Goal: Transaction & Acquisition: Purchase product/service

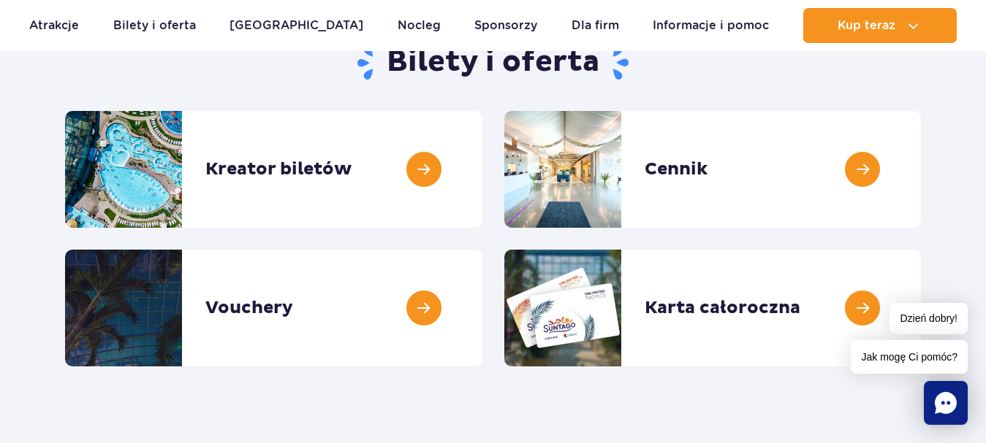
scroll to position [175, 0]
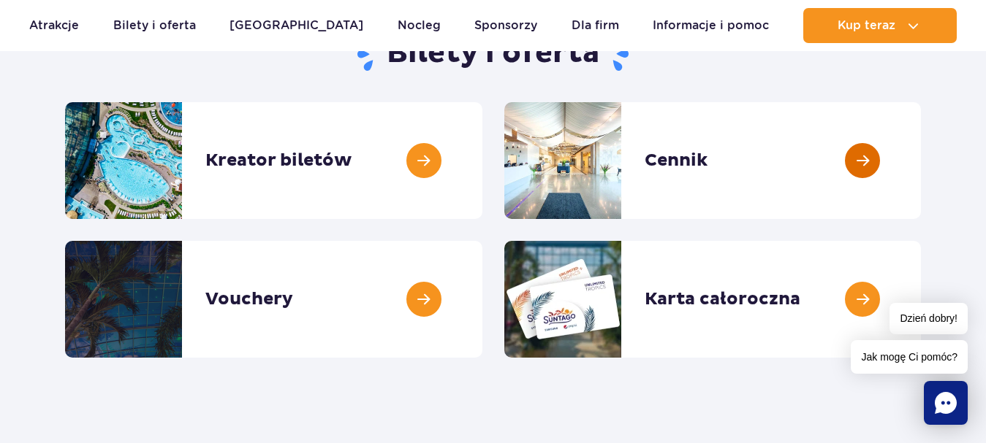
click at [920, 151] on link at bounding box center [920, 160] width 0 height 117
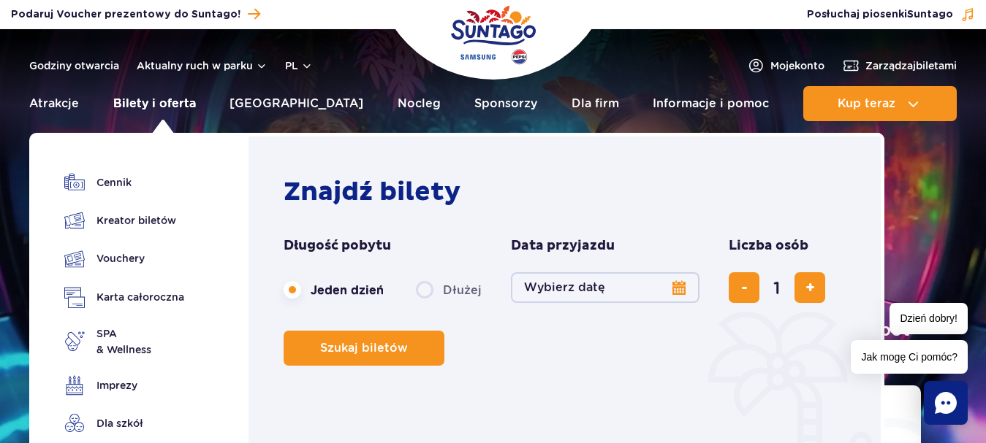
click at [175, 97] on link "Bilety i oferta" at bounding box center [154, 103] width 83 height 35
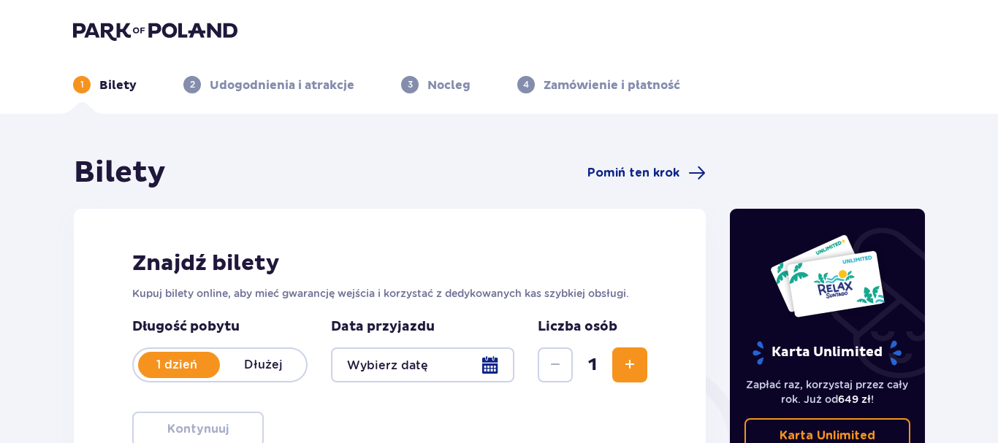
type input "10.10.25"
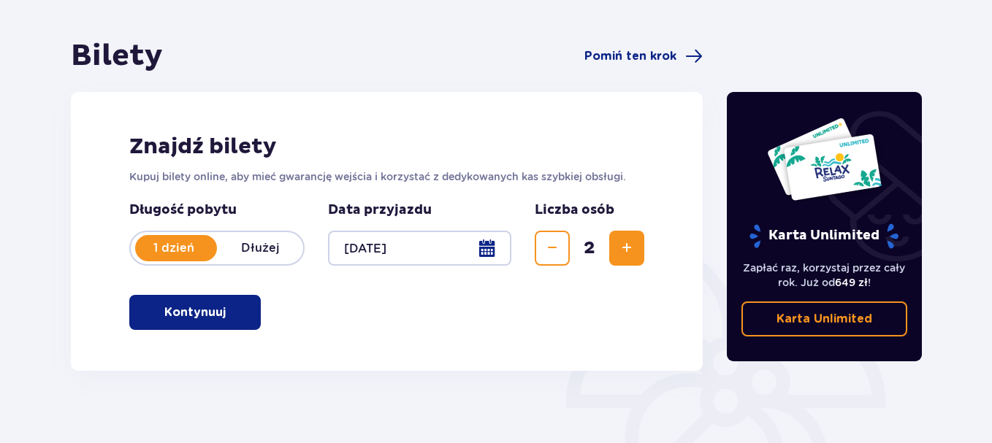
scroll to position [146, 0]
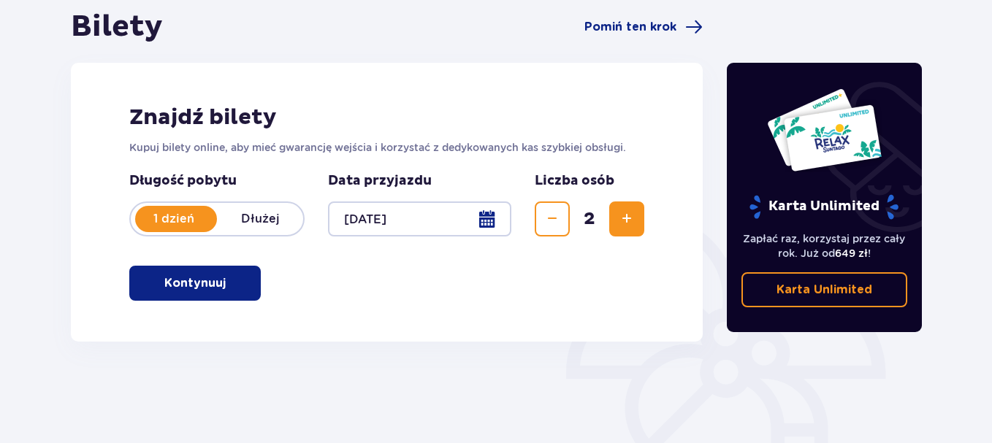
click at [206, 290] on p "Kontynuuj" at bounding box center [194, 283] width 61 height 16
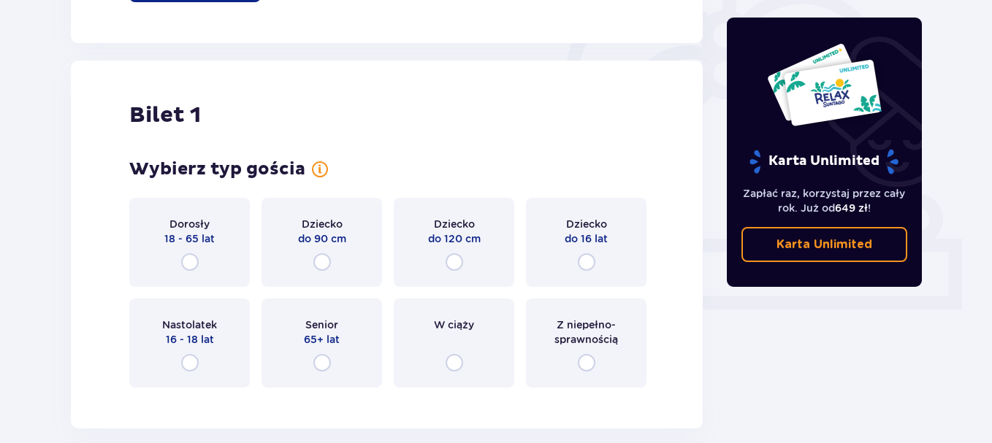
scroll to position [488, 0]
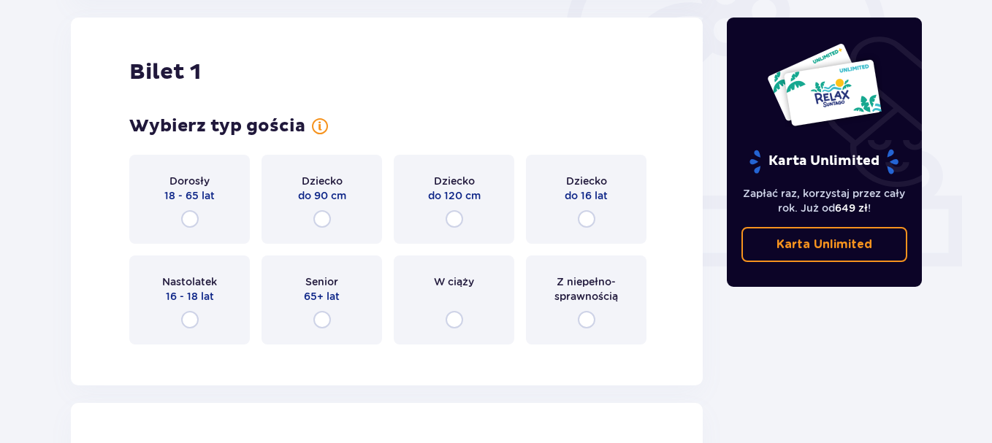
click at [193, 218] on input "radio" at bounding box center [190, 219] width 18 height 18
radio input "true"
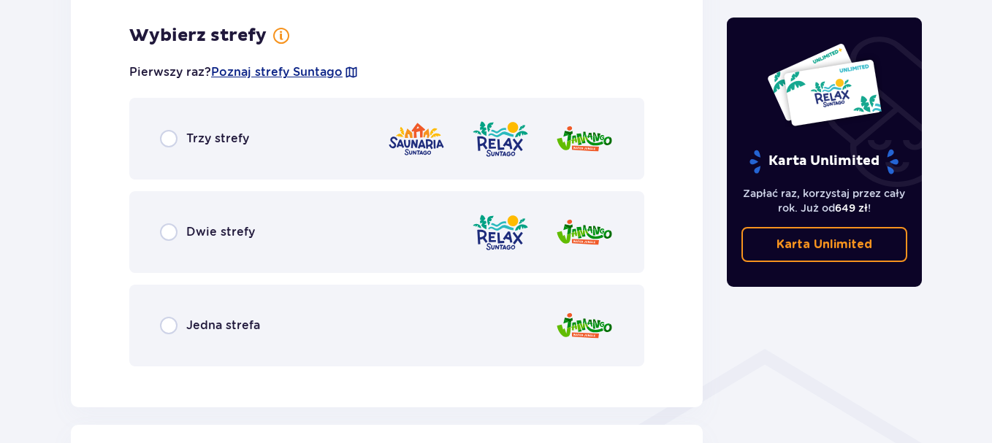
scroll to position [845, 0]
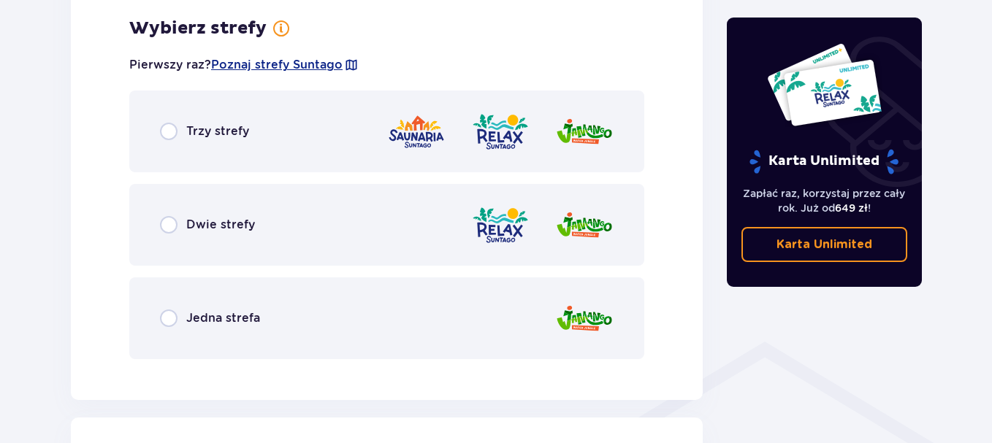
click at [172, 222] on input "radio" at bounding box center [169, 225] width 18 height 18
radio input "true"
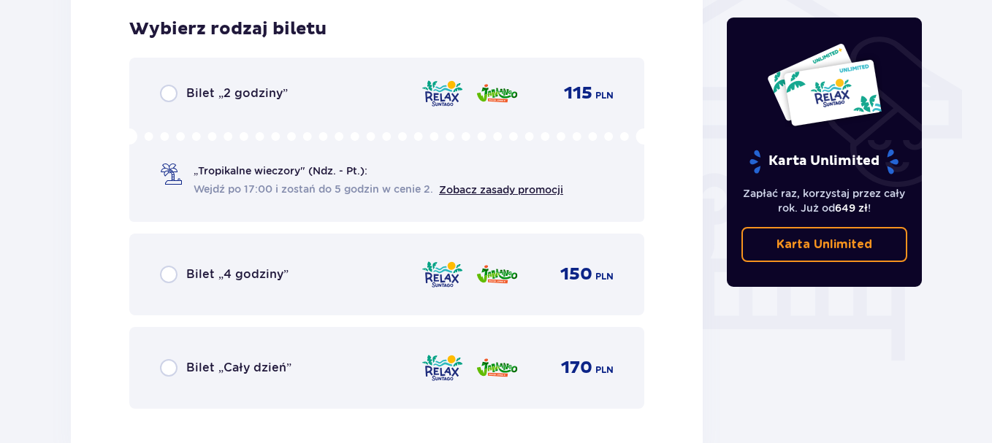
scroll to position [1216, 0]
click at [176, 365] on input "radio" at bounding box center [169, 368] width 18 height 18
radio input "true"
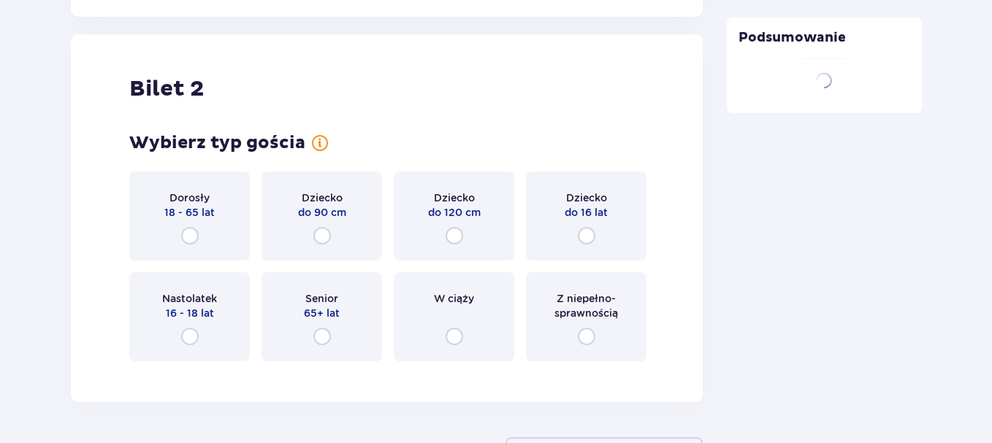
scroll to position [1665, 0]
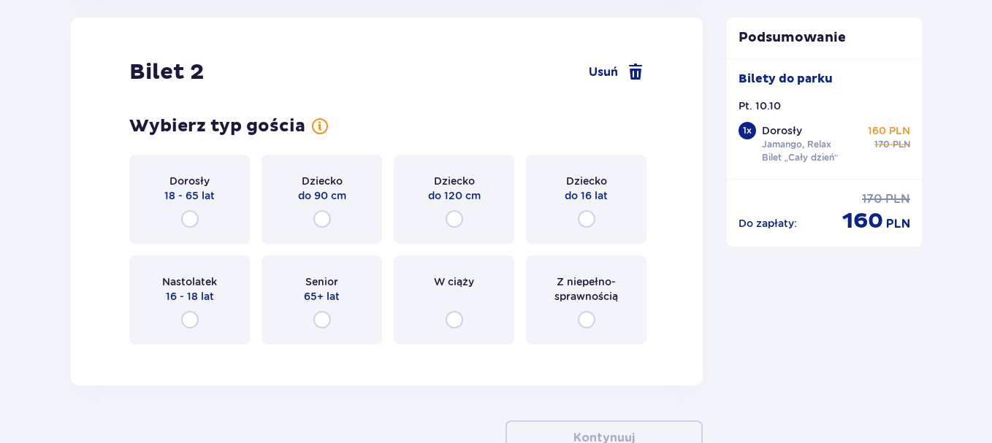
click at [190, 216] on input "radio" at bounding box center [190, 219] width 18 height 18
radio input "true"
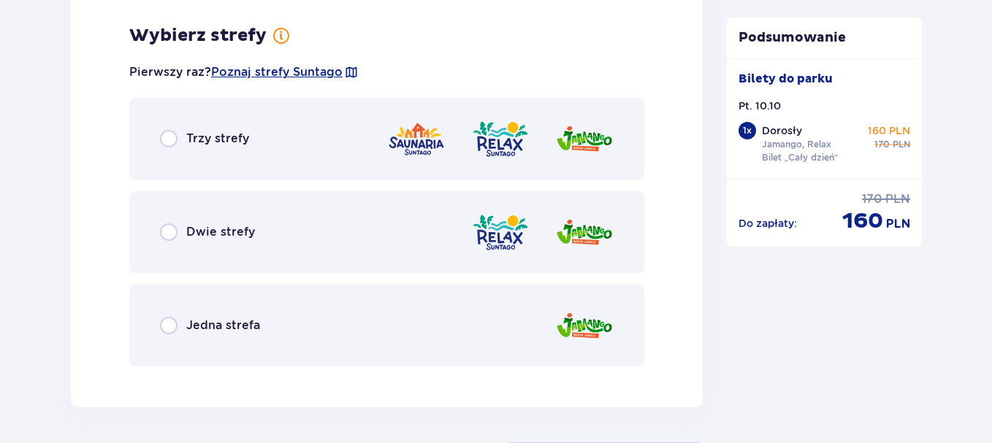
scroll to position [2021, 0]
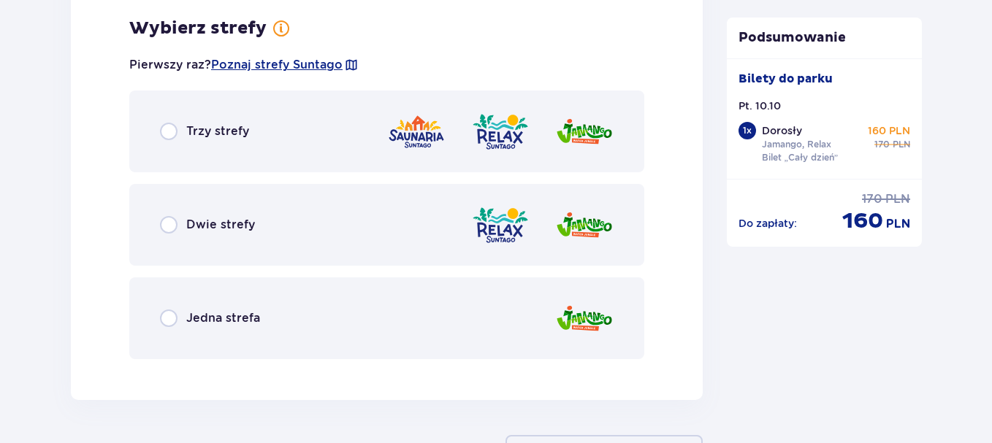
click at [164, 229] on input "radio" at bounding box center [169, 225] width 18 height 18
radio input "true"
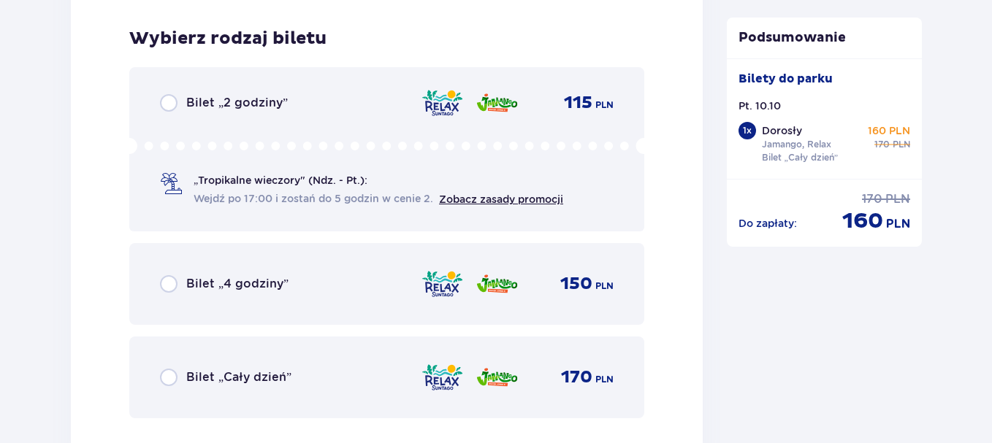
scroll to position [2393, 0]
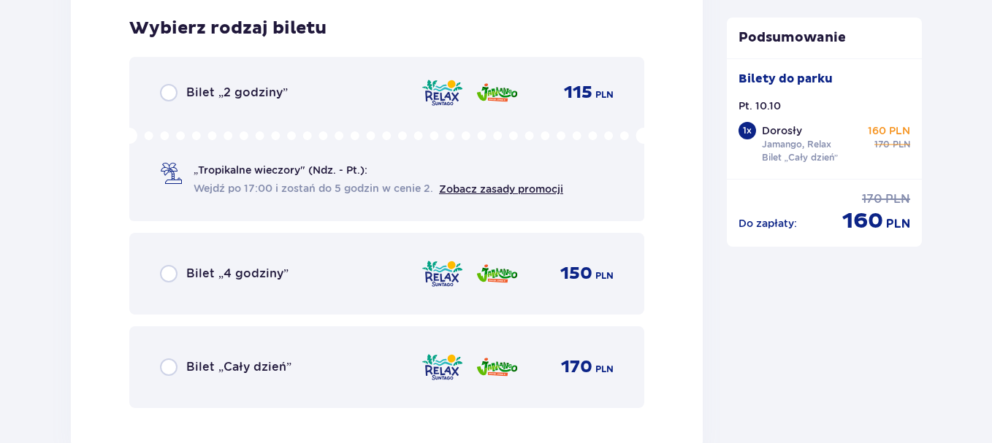
click at [168, 373] on input "radio" at bounding box center [169, 368] width 18 height 18
radio input "true"
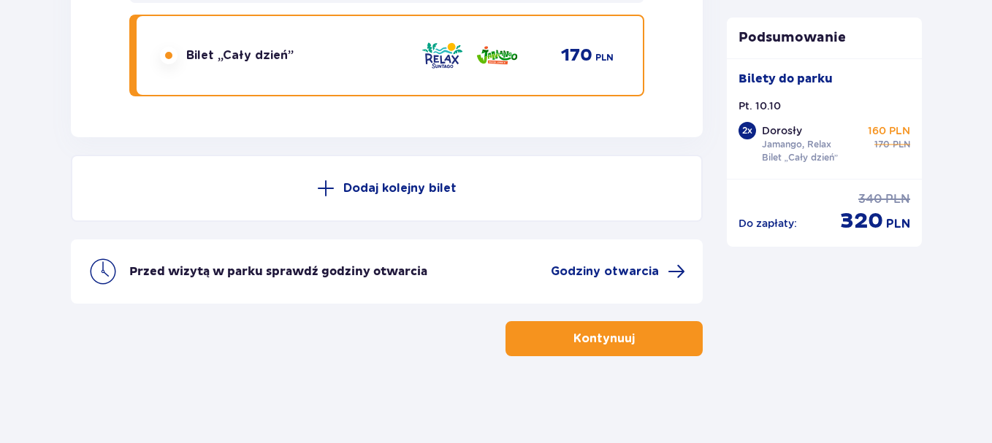
scroll to position [2705, 0]
click at [636, 346] on span "button" at bounding box center [638, 338] width 18 height 18
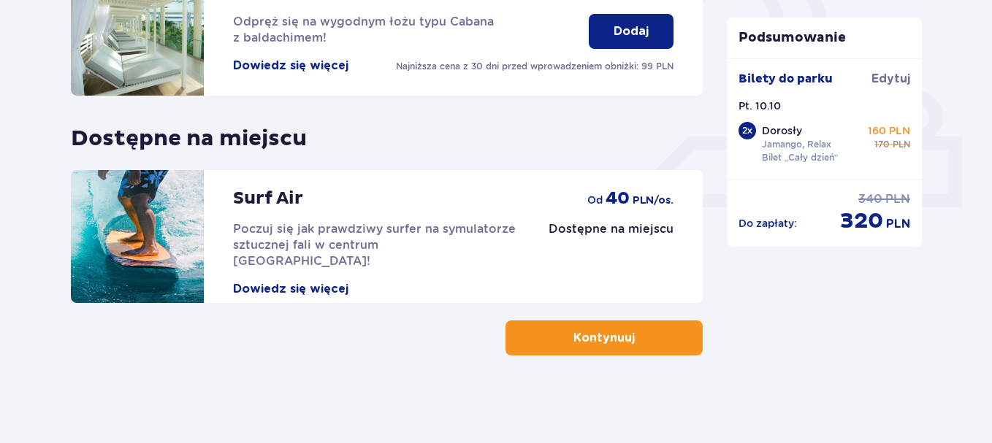
scroll to position [159, 0]
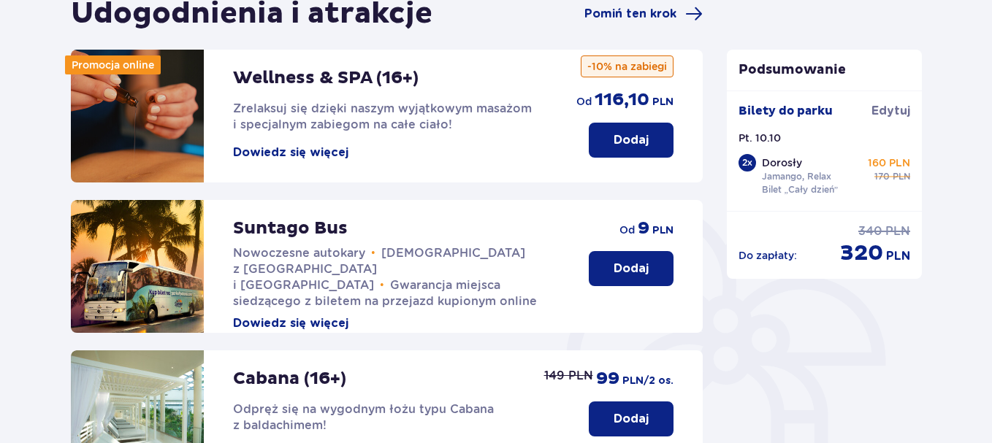
click at [601, 269] on button "Dodaj" at bounding box center [631, 268] width 85 height 35
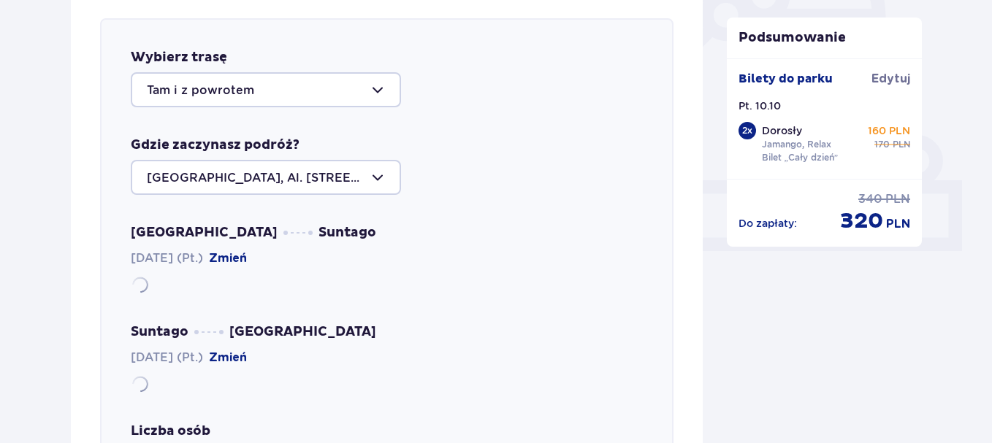
scroll to position [504, 0]
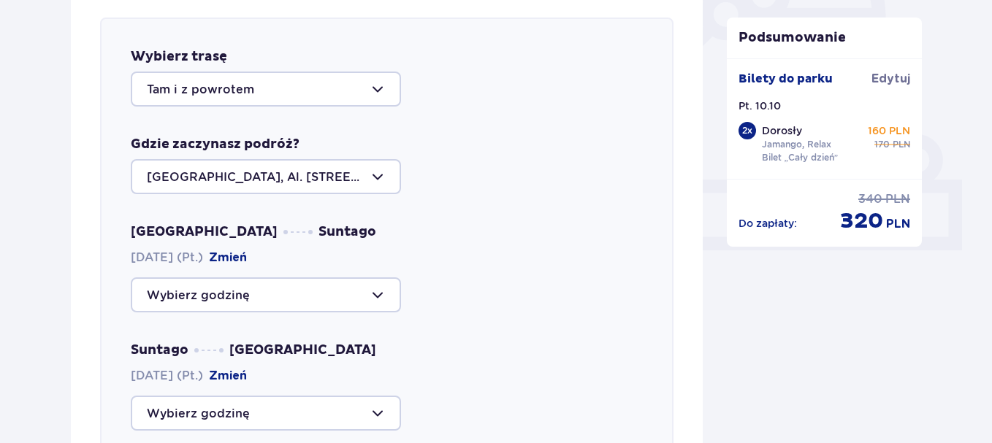
click at [382, 294] on div at bounding box center [266, 295] width 270 height 35
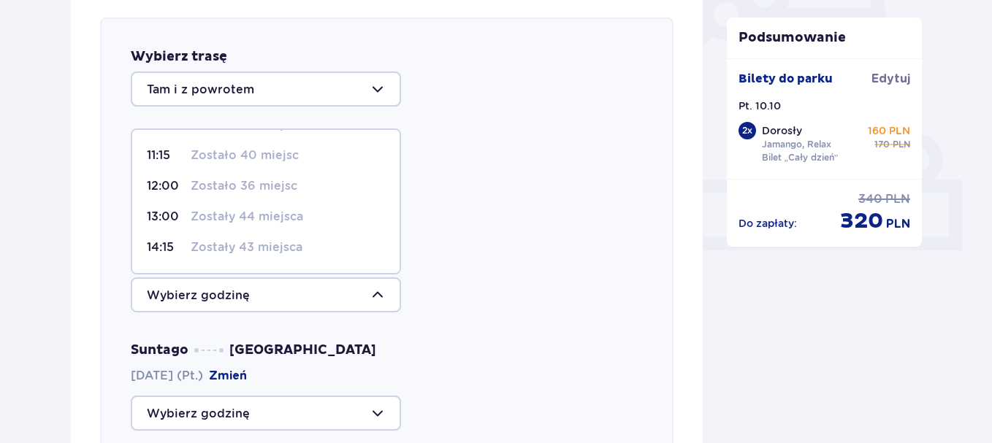
scroll to position [126, 0]
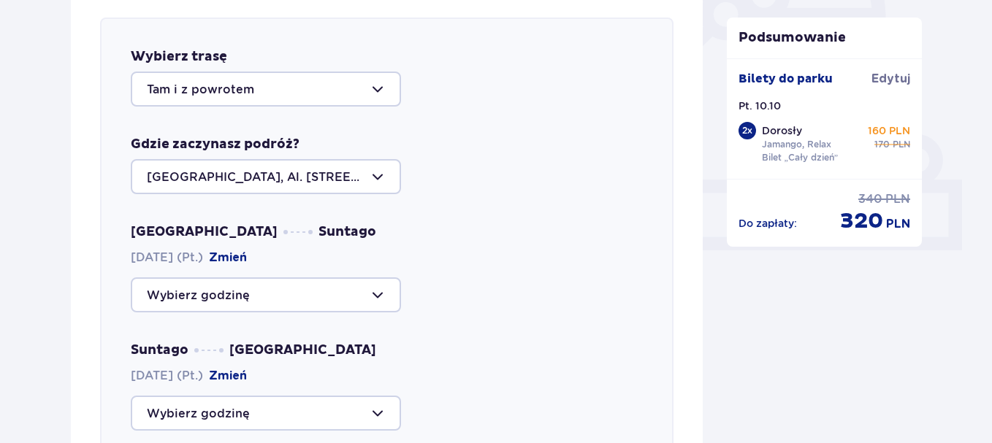
click at [379, 416] on div at bounding box center [266, 413] width 270 height 35
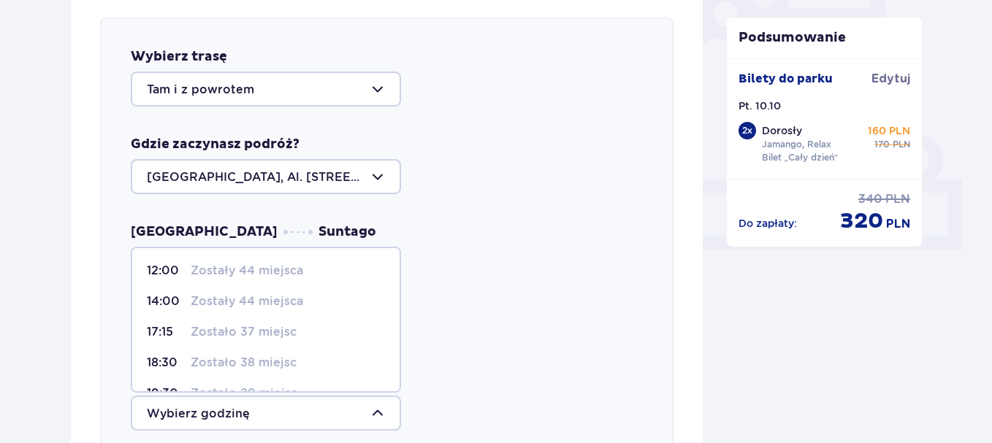
click at [393, 379] on span "19:30 Zostało 29 miejsc" at bounding box center [265, 393] width 267 height 31
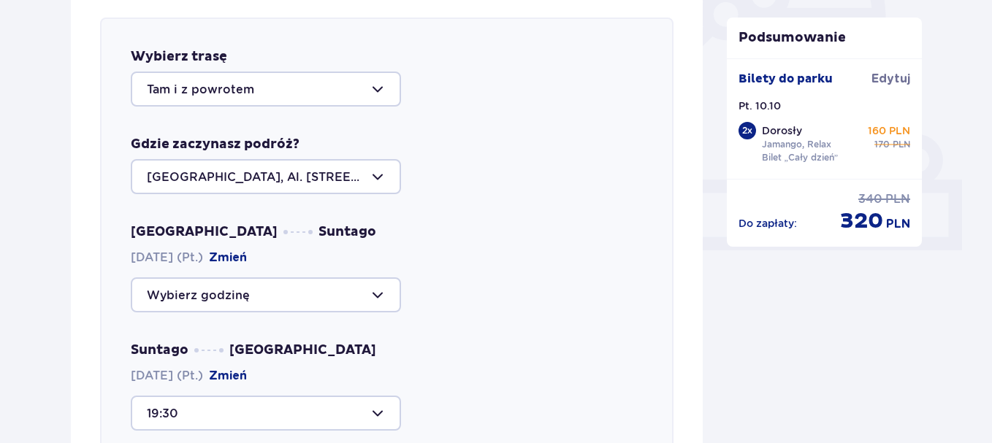
scroll to position [892, 0]
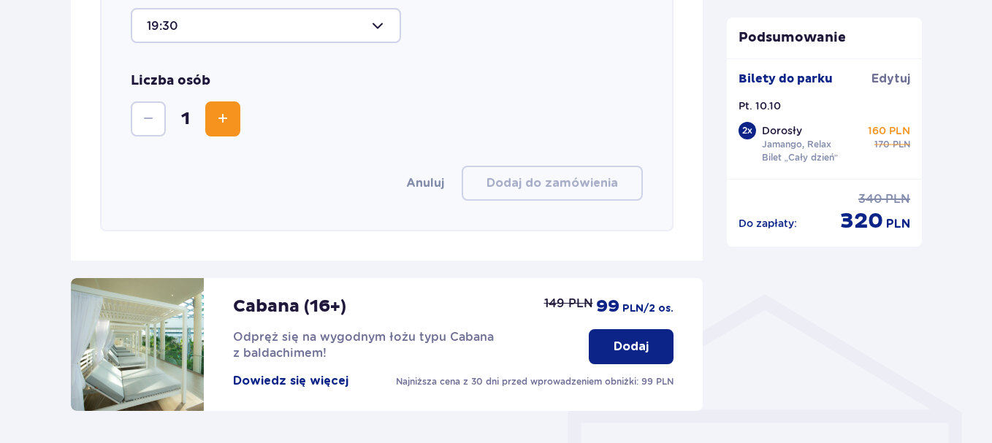
click at [383, 27] on div at bounding box center [266, 25] width 270 height 35
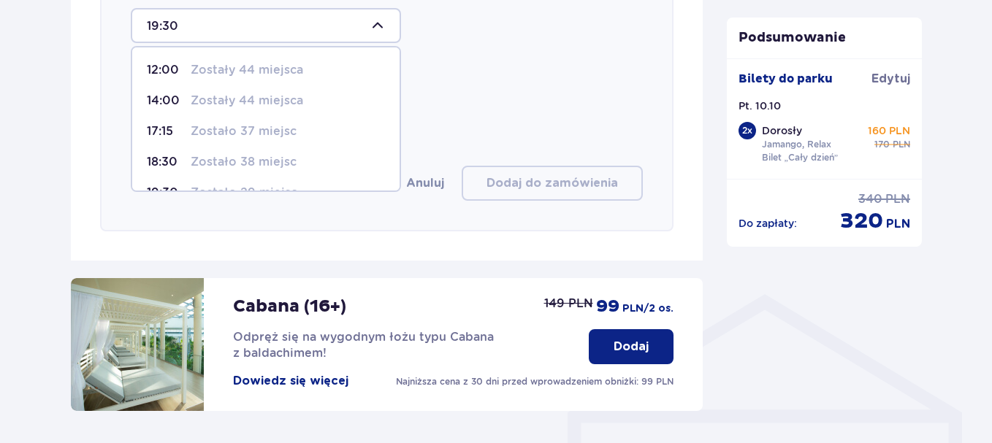
click at [394, 155] on span "18:30 Zostało 38 miejsc" at bounding box center [265, 162] width 267 height 31
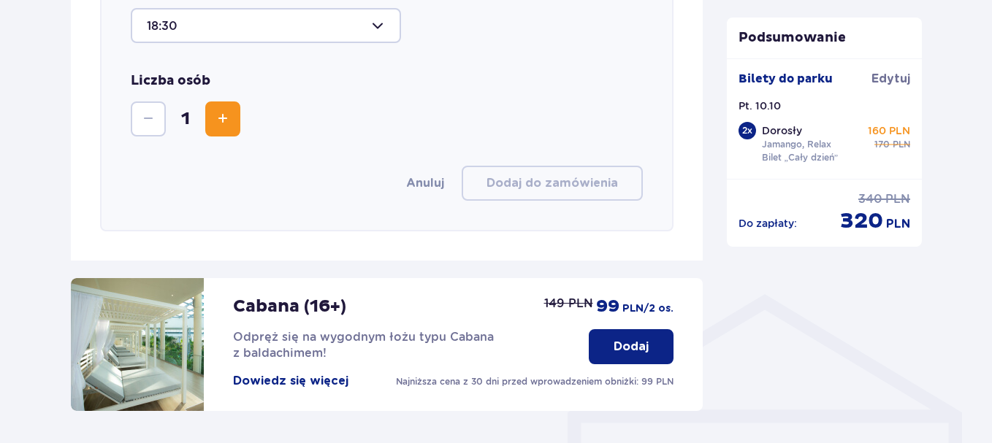
click at [379, 23] on div at bounding box center [266, 25] width 270 height 35
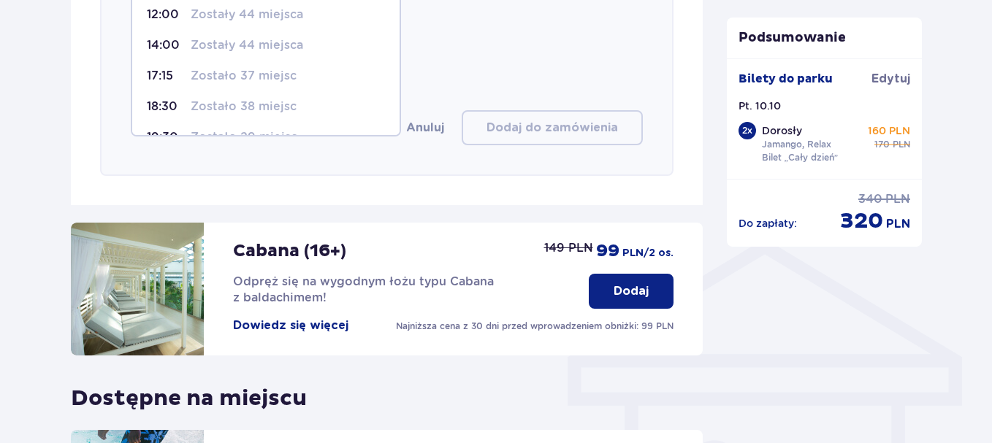
scroll to position [950, 0]
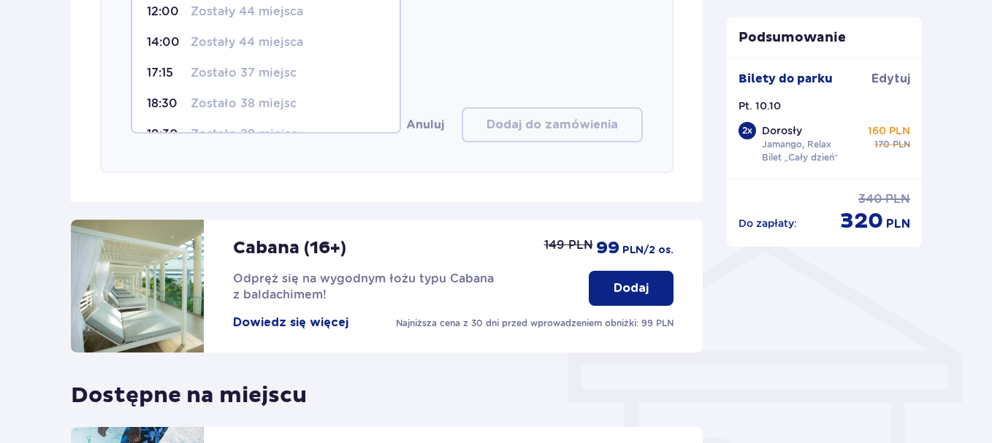
click at [391, 118] on span "18:30 Zostało 38 miejsc" at bounding box center [265, 103] width 267 height 31
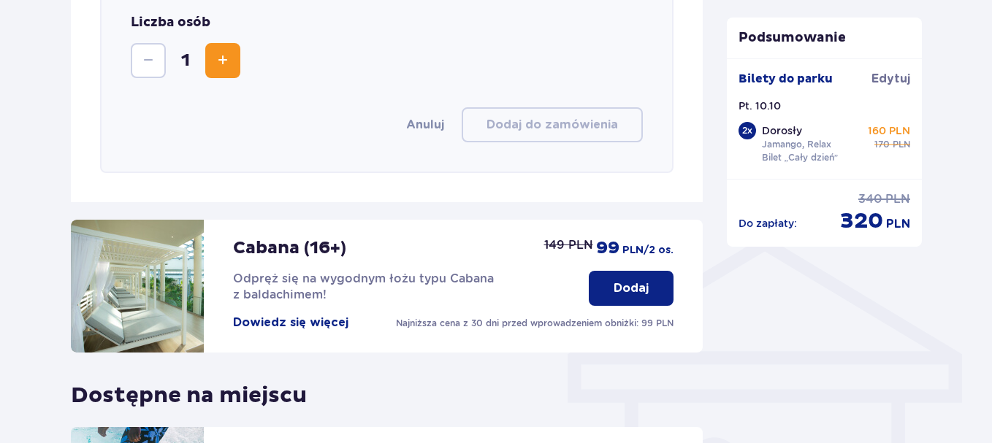
scroll to position [563, 0]
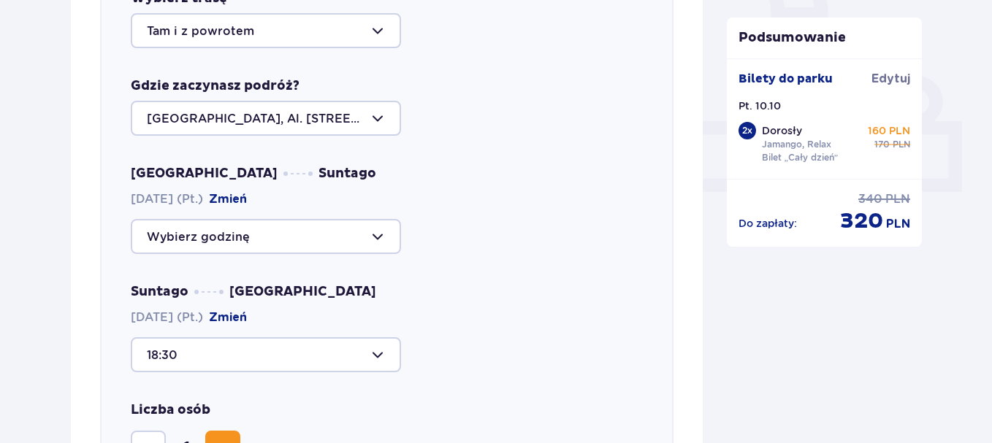
click at [378, 357] on div at bounding box center [266, 355] width 270 height 35
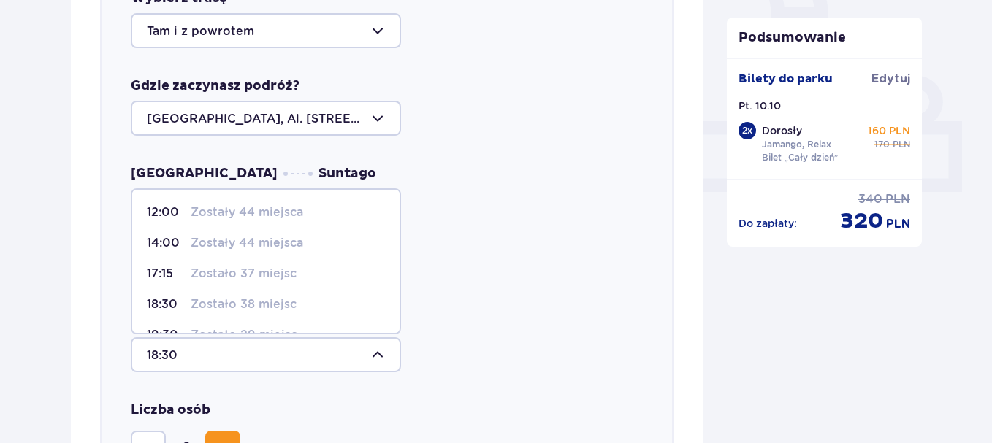
click at [378, 357] on div at bounding box center [266, 355] width 270 height 35
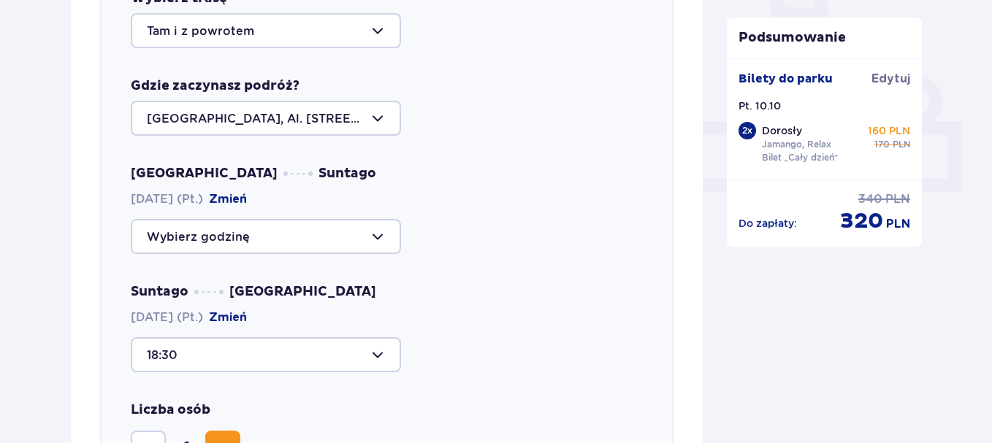
click at [376, 358] on div at bounding box center [266, 355] width 270 height 35
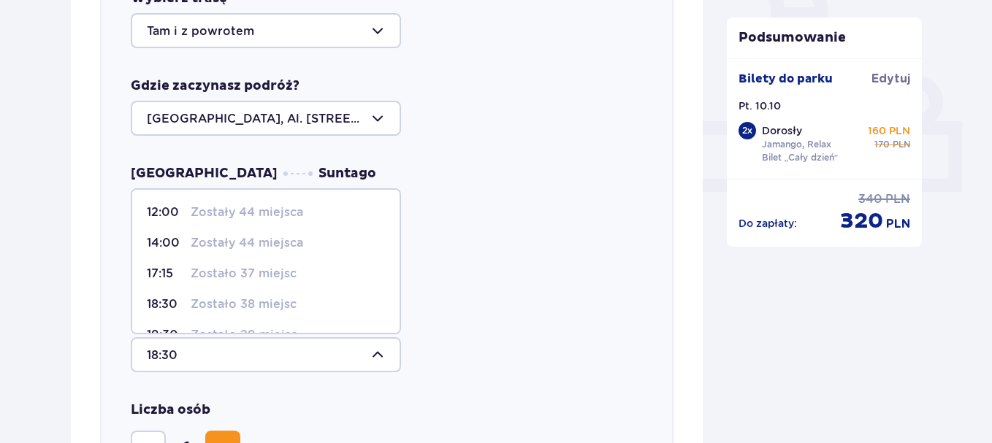
click at [343, 314] on span "18:30 Zostało 38 miejsc" at bounding box center [265, 304] width 267 height 31
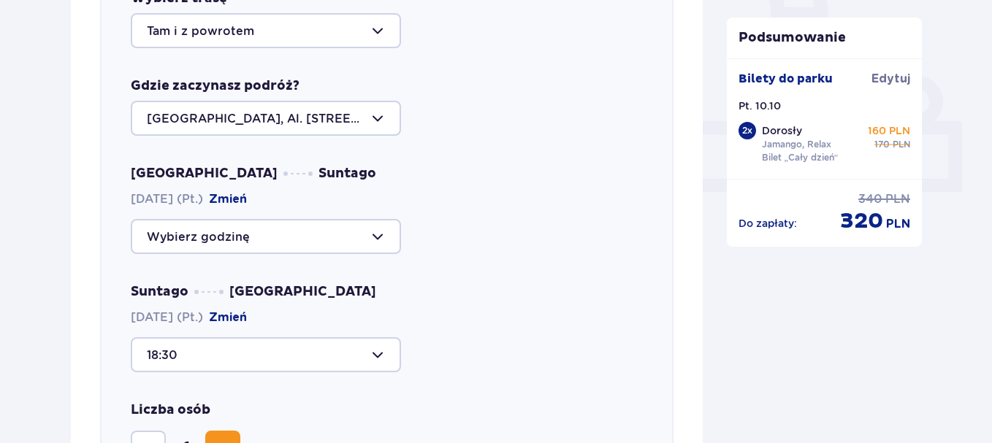
click at [378, 358] on div at bounding box center [266, 355] width 270 height 35
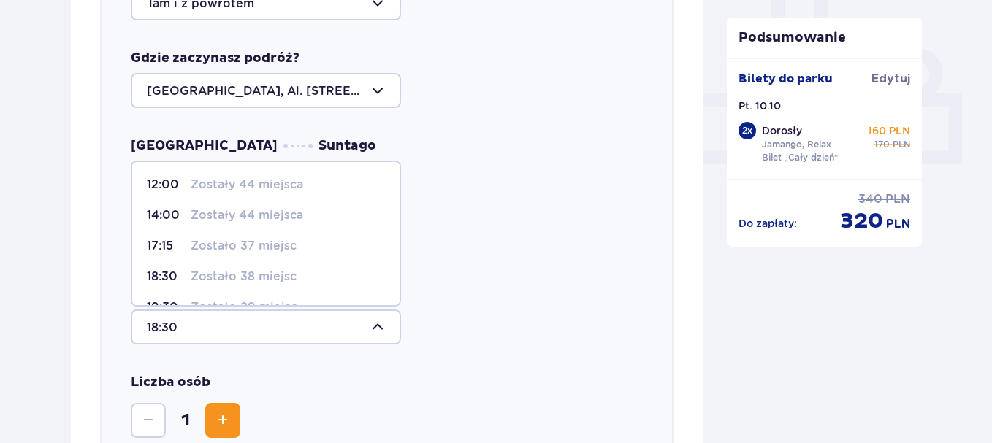
scroll to position [592, 0]
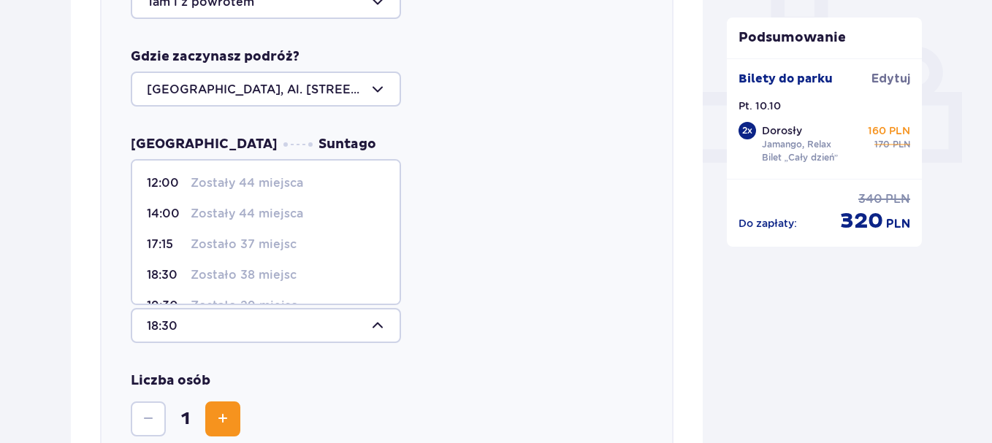
click at [394, 278] on span "18:30 Zostało 38 miejsc" at bounding box center [265, 275] width 267 height 31
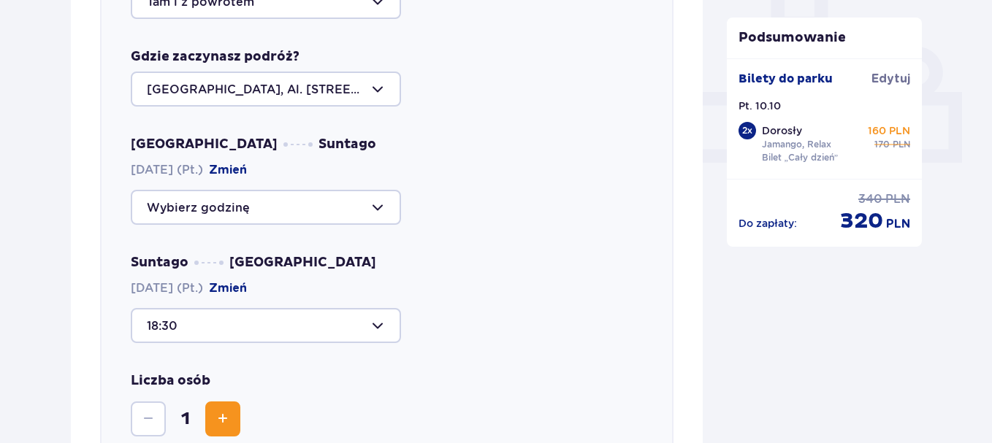
click at [379, 326] on div at bounding box center [266, 325] width 270 height 35
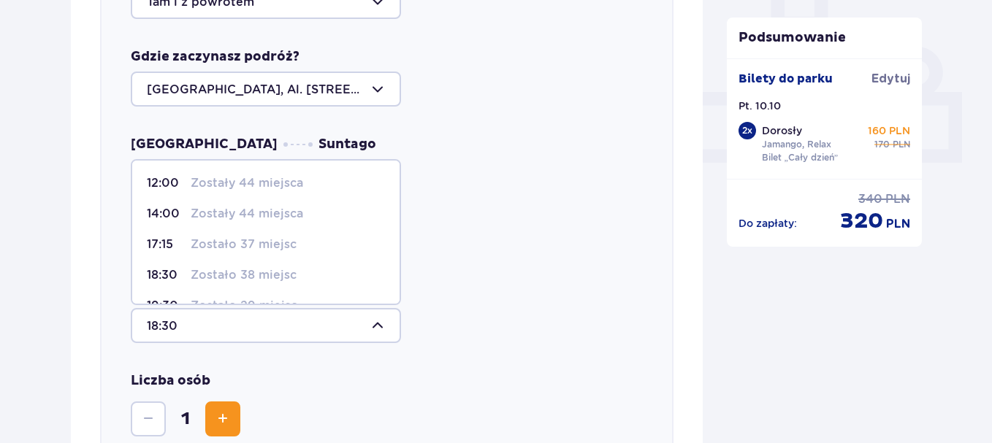
click at [390, 273] on span "18:30 Zostało 38 miejsc" at bounding box center [265, 275] width 267 height 31
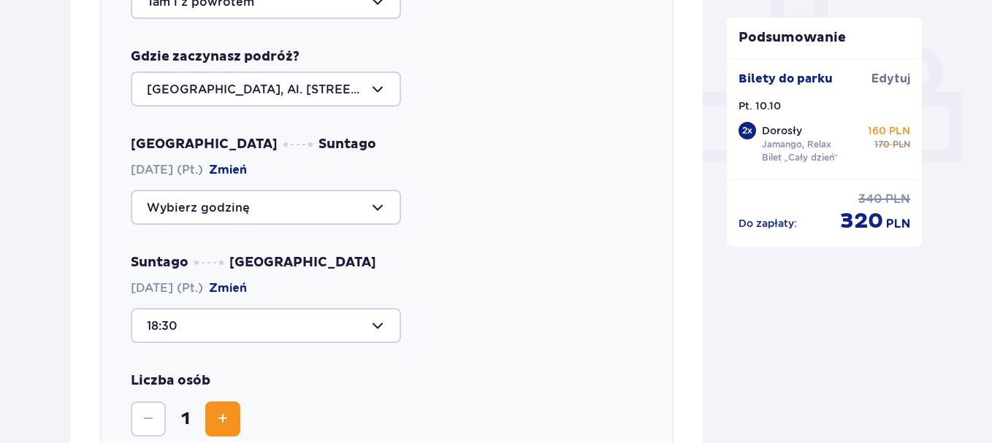
click at [384, 326] on div at bounding box center [266, 325] width 270 height 35
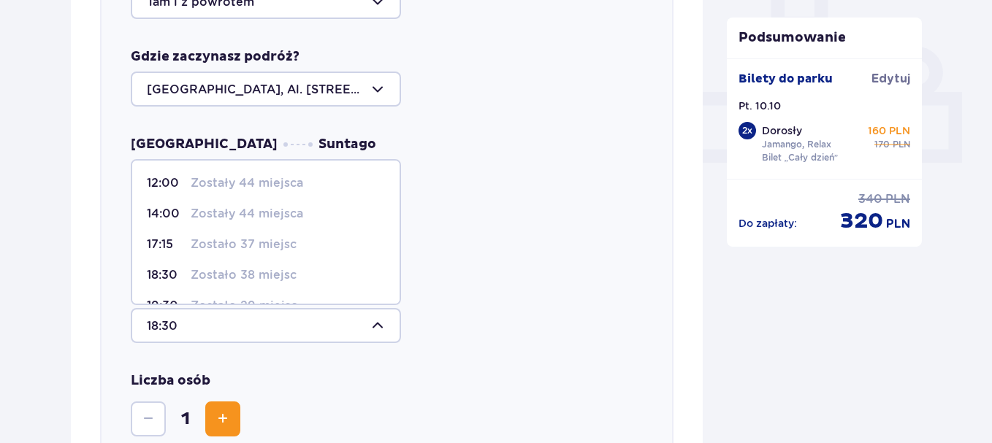
click at [383, 291] on span "19:30 Zostało 29 miejsc" at bounding box center [265, 306] width 267 height 31
click at [383, 291] on div "Suntago Warszawa 10.10.2025 (Pt.) Zmień 18:30 12:00 Zostały 44 miejsca 14:00 Zo…" at bounding box center [387, 298] width 512 height 89
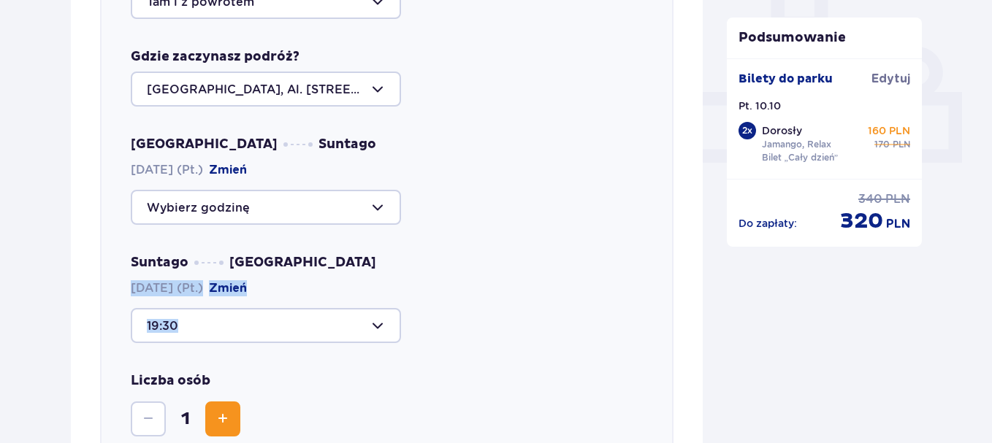
click at [383, 290] on div "Suntago Warszawa 10.10.2025 (Pt.) Zmień 19:30" at bounding box center [387, 298] width 512 height 89
click at [384, 329] on div at bounding box center [266, 325] width 270 height 35
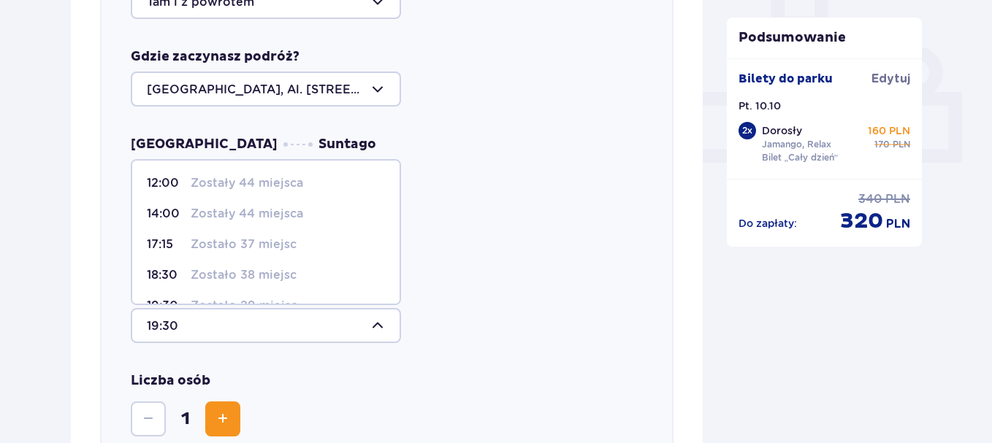
click at [390, 292] on span "19:30 Zostało 29 miejsc" at bounding box center [265, 306] width 267 height 31
click at [390, 292] on div "Suntago Warszawa 10.10.2025 (Pt.) Zmień 19:30 12:00 Zostały 44 miejsca 14:00 Zo…" at bounding box center [387, 298] width 512 height 89
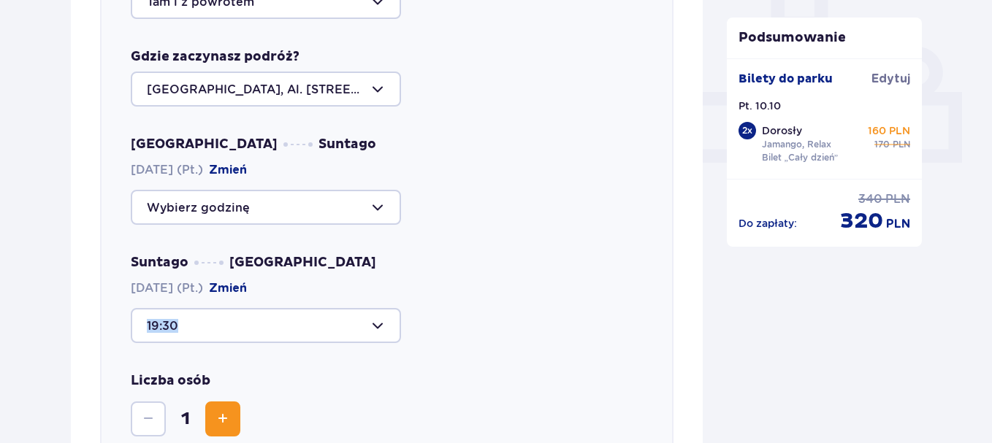
click at [382, 328] on div at bounding box center [266, 325] width 270 height 35
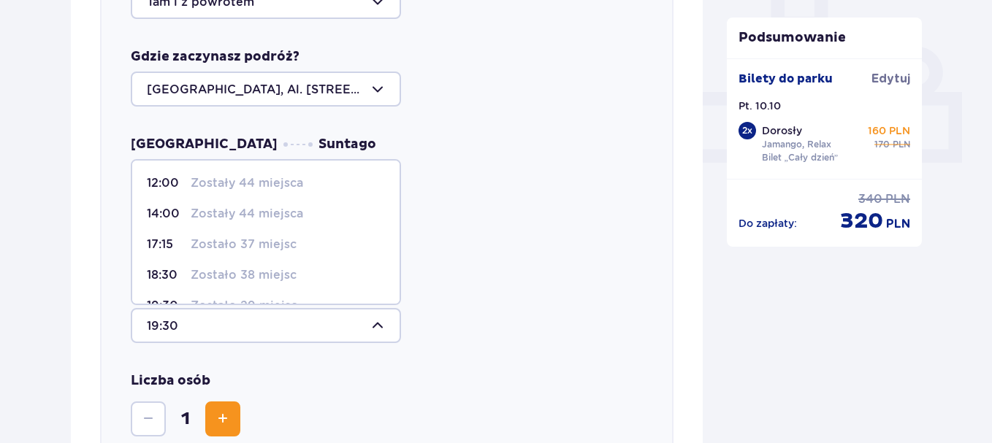
click at [392, 291] on span "19:30 Zostało 29 miejsc" at bounding box center [265, 306] width 267 height 31
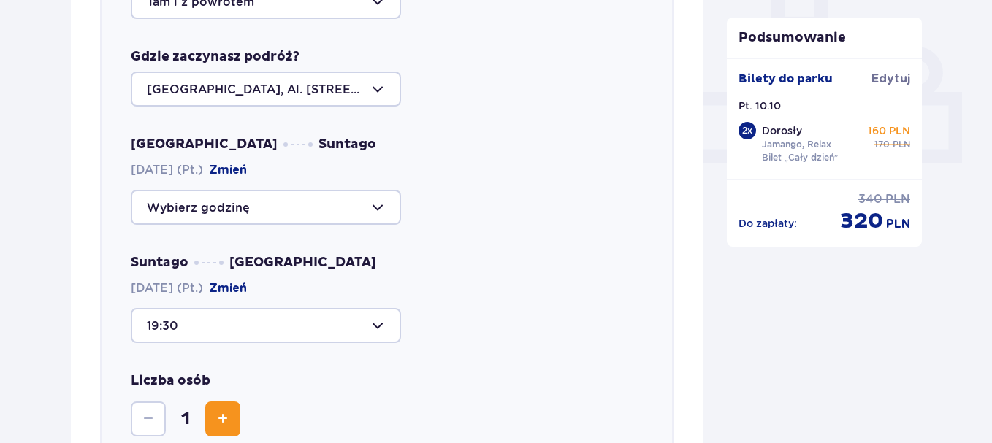
click at [382, 326] on div at bounding box center [266, 325] width 270 height 35
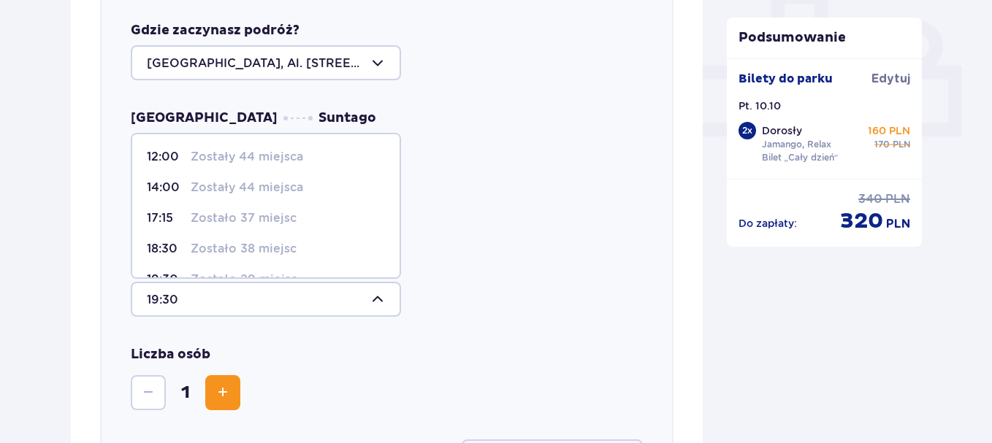
scroll to position [621, 0]
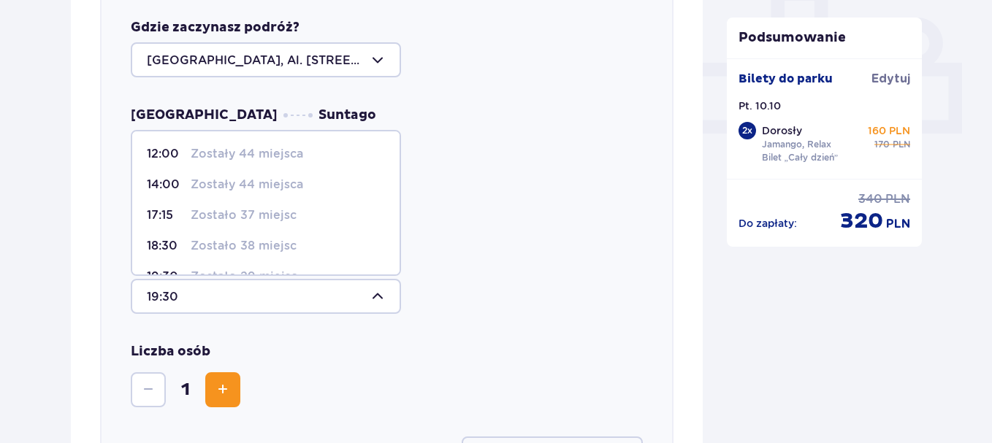
click at [226, 285] on div at bounding box center [266, 296] width 270 height 35
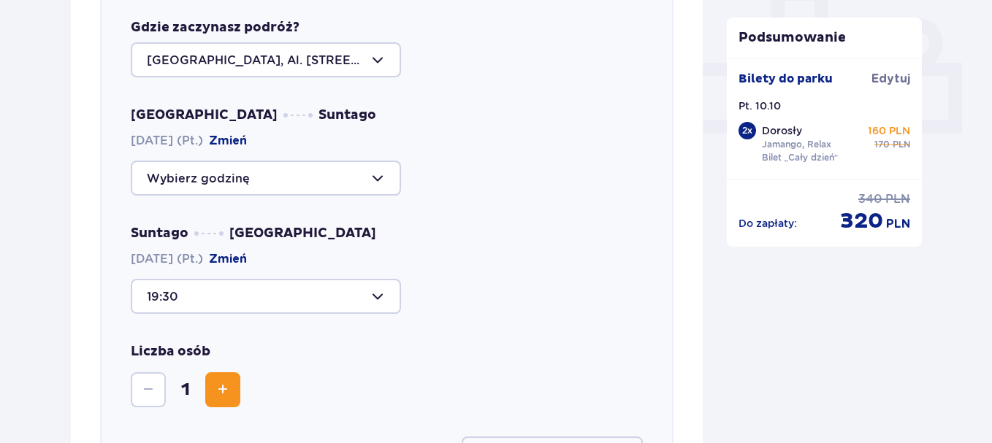
click at [188, 287] on div at bounding box center [266, 296] width 270 height 35
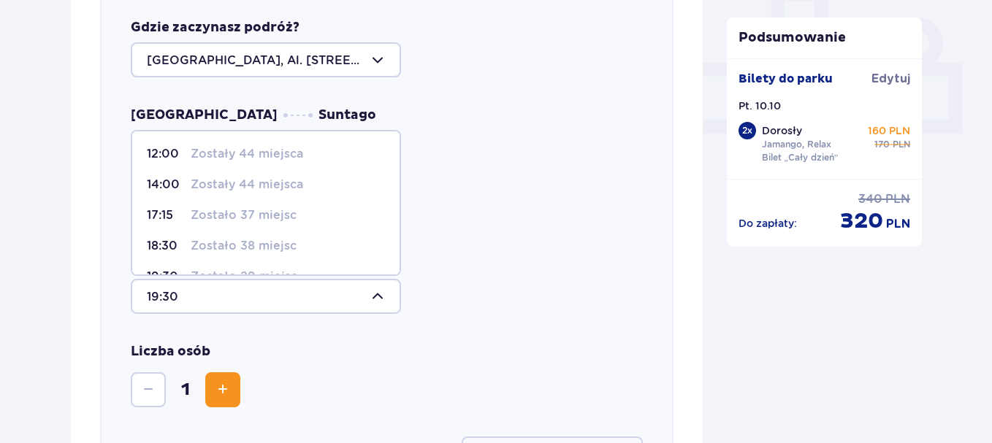
click at [188, 286] on div at bounding box center [266, 296] width 270 height 35
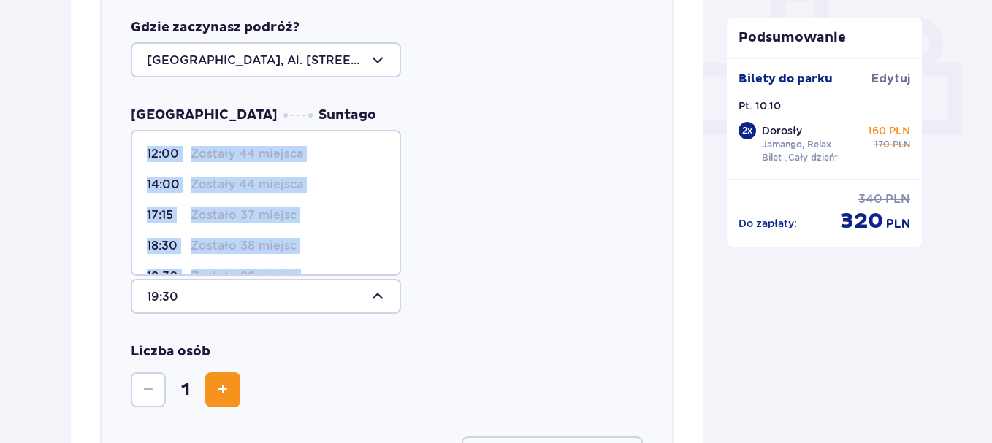
click at [188, 287] on div at bounding box center [266, 296] width 270 height 35
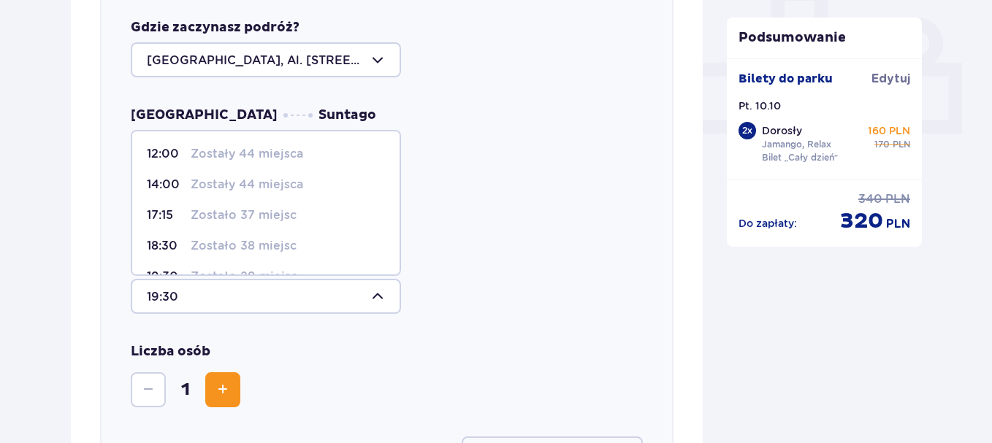
click at [188, 287] on div at bounding box center [266, 296] width 270 height 35
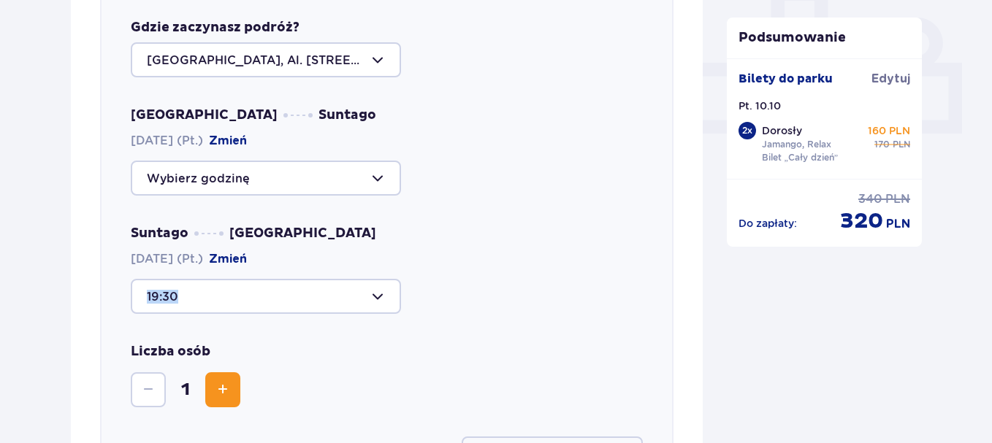
click at [376, 302] on div at bounding box center [266, 296] width 270 height 35
click at [376, 300] on div at bounding box center [266, 296] width 270 height 35
click at [376, 299] on div at bounding box center [266, 296] width 270 height 35
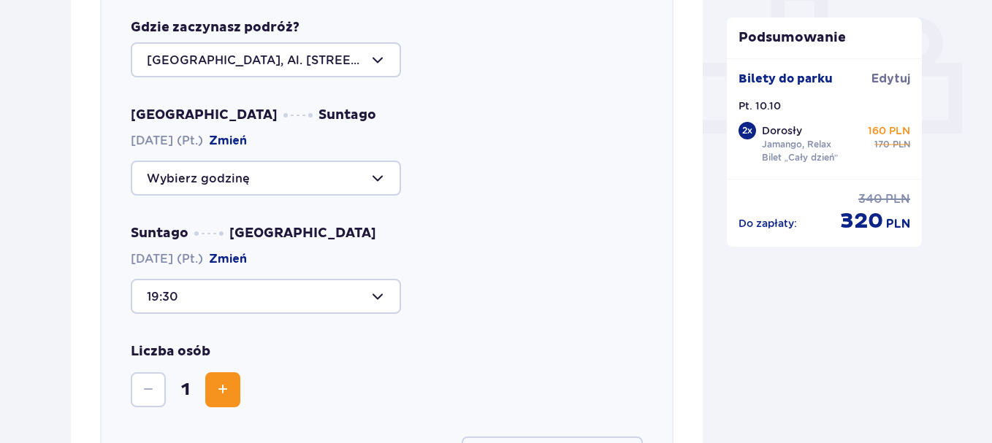
click at [457, 281] on div "19:30" at bounding box center [387, 296] width 512 height 35
click at [340, 294] on div at bounding box center [266, 296] width 270 height 35
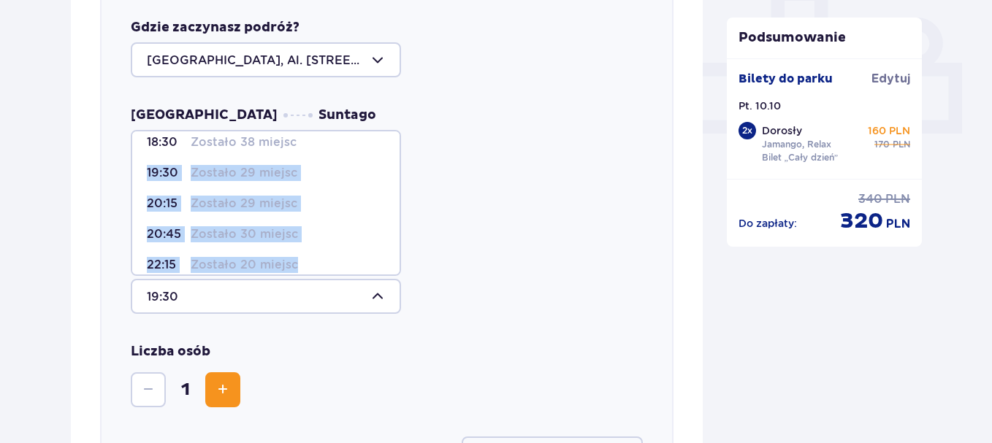
scroll to position [117, 0]
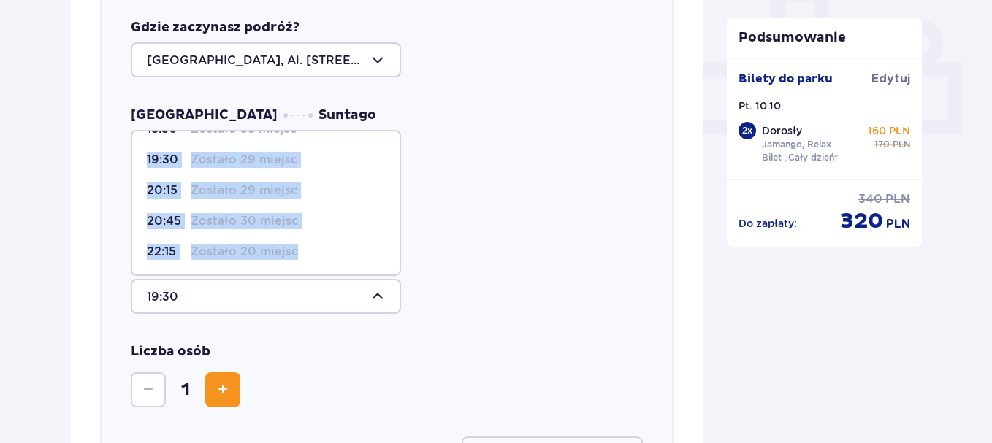
drag, startPoint x: 389, startPoint y: 253, endPoint x: 394, endPoint y: 267, distance: 15.7
click at [394, 267] on span "12:00 Zostały 44 miejsca 14:00 Zostały 44 miejsca 17:15 Zostało 37 miejsc 18:30…" at bounding box center [266, 203] width 270 height 146
click at [288, 253] on p "Zostało 20 miejsc" at bounding box center [244, 252] width 107 height 16
type input "22:15"
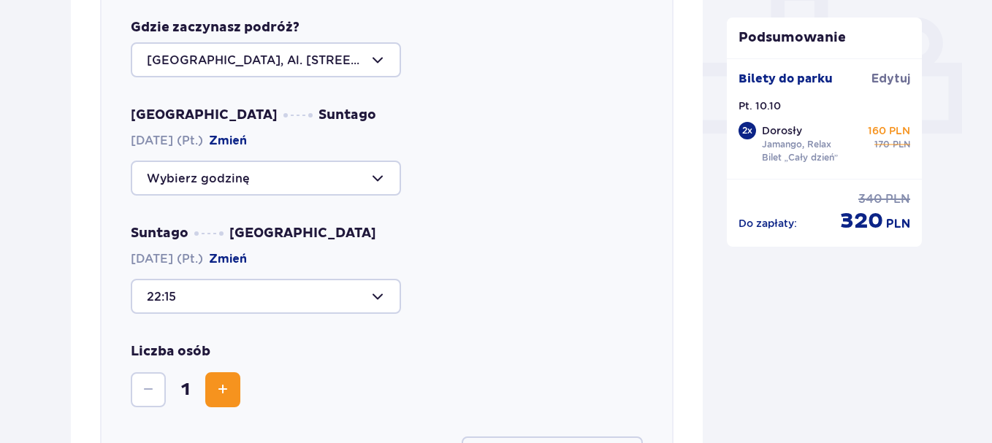
click at [221, 392] on span "Zwiększ" at bounding box center [223, 390] width 18 height 18
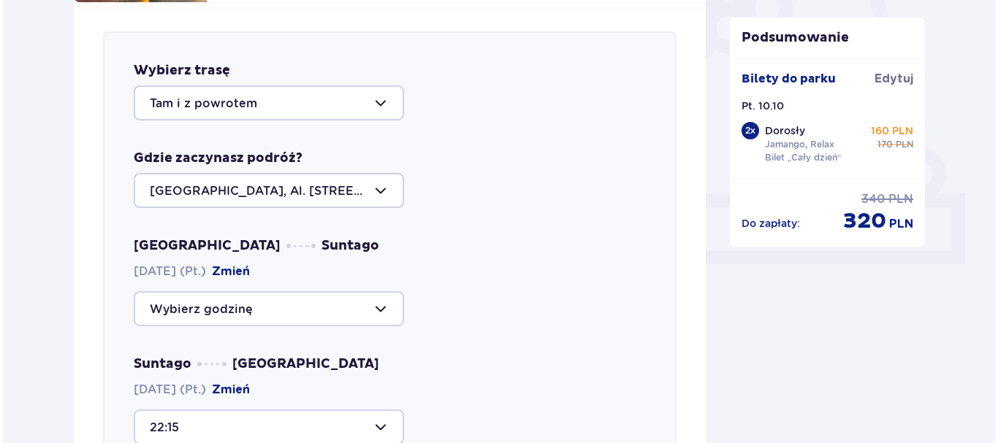
scroll to position [102, 0]
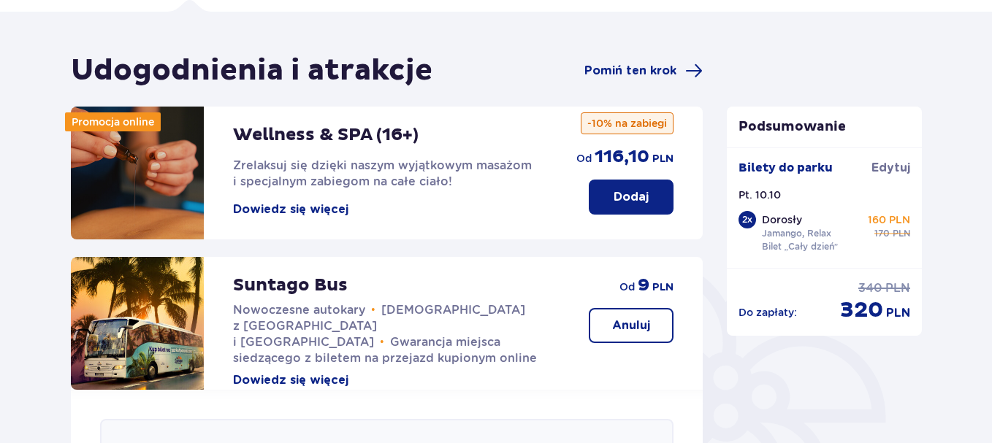
click at [346, 362] on div "Suntago Bus Nowoczesne autokary • Kursy z Warszawy i Żyrardowa • Gwarancja miej…" at bounding box center [396, 322] width 327 height 131
click at [330, 373] on button "Dowiedz się więcej" at bounding box center [290, 381] width 115 height 16
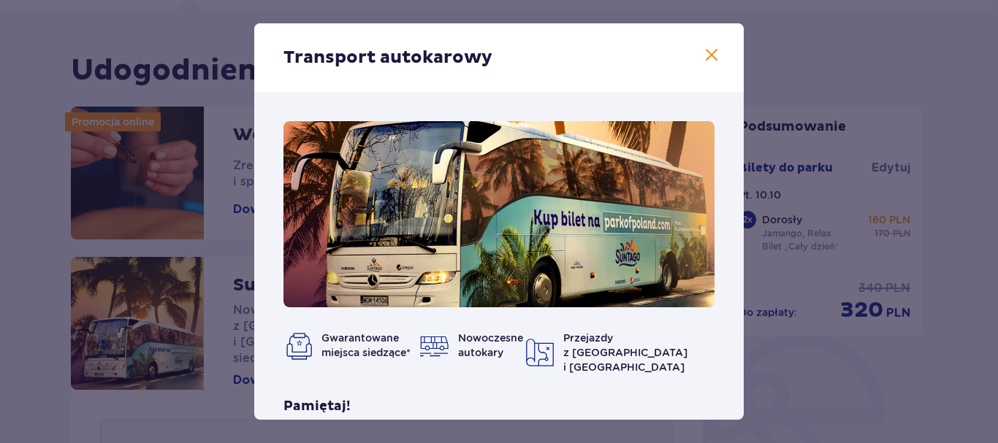
click at [737, 356] on div "Gwarantowane miejsca siedzące* Nowoczesne autokary Przejazdy z Warszawy i Żyrar…" at bounding box center [498, 336] width 489 height 489
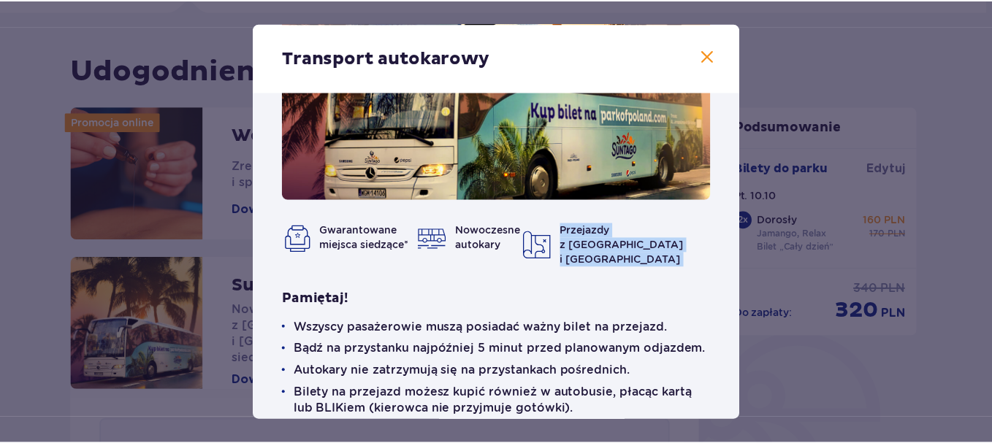
scroll to position [144, 0]
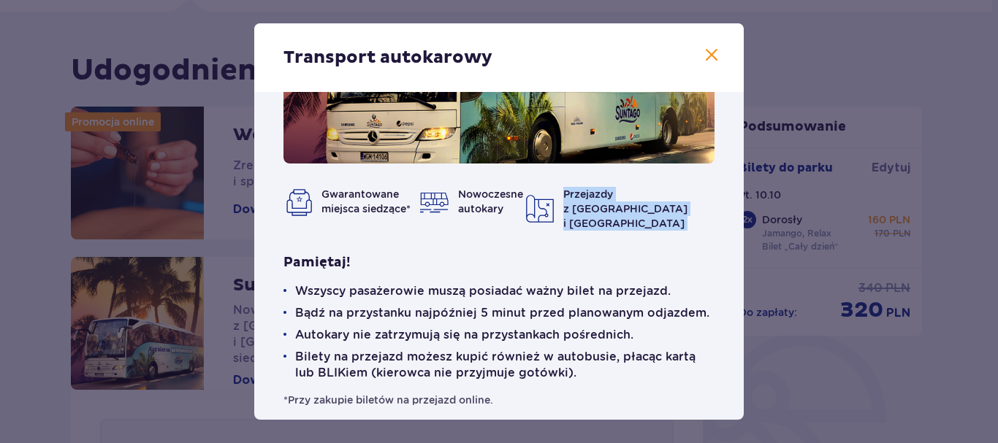
click at [704, 48] on span at bounding box center [712, 56] width 18 height 18
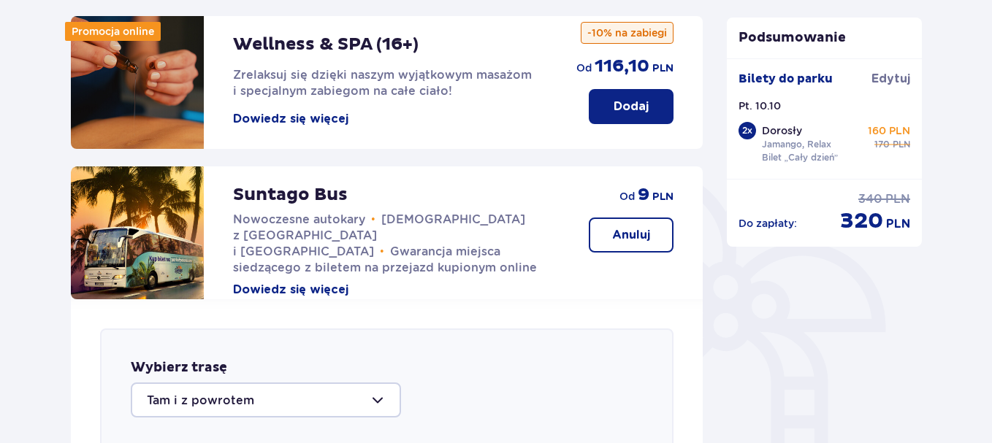
scroll to position [490, 0]
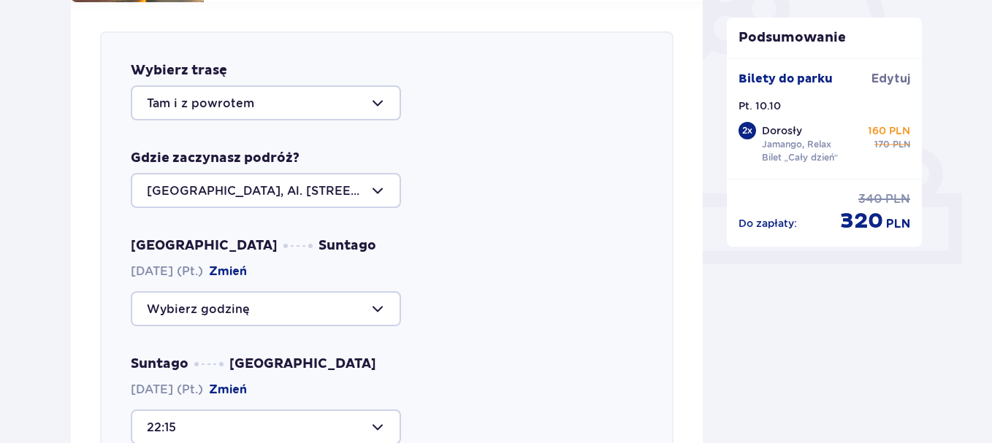
click at [383, 308] on div at bounding box center [266, 308] width 270 height 35
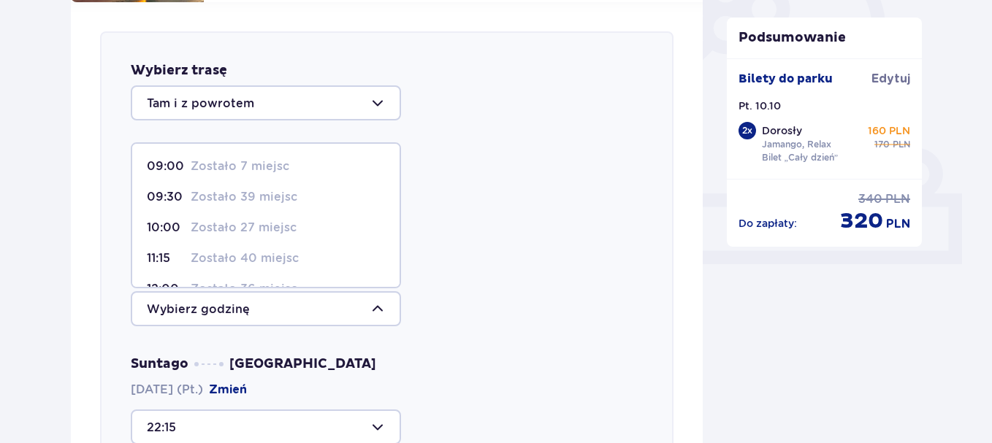
scroll to position [126, 0]
click at [255, 164] on p "Zostało 36 miejsc" at bounding box center [244, 164] width 107 height 16
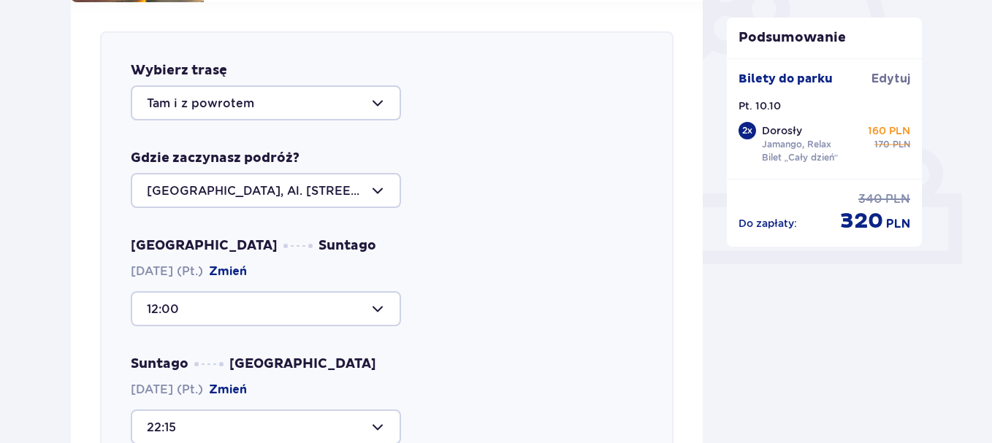
click at [381, 313] on div at bounding box center [266, 308] width 270 height 35
drag, startPoint x: 391, startPoint y: 264, endPoint x: 397, endPoint y: 237, distance: 27.7
click span "09:00 Zostało 7 miejsc 09:30 Zostało 39 miejsc 10:00 Zostało 27 miejsc 11:15 Zo…"
click p "Zostały 44 miejsca"
type input "13:00"
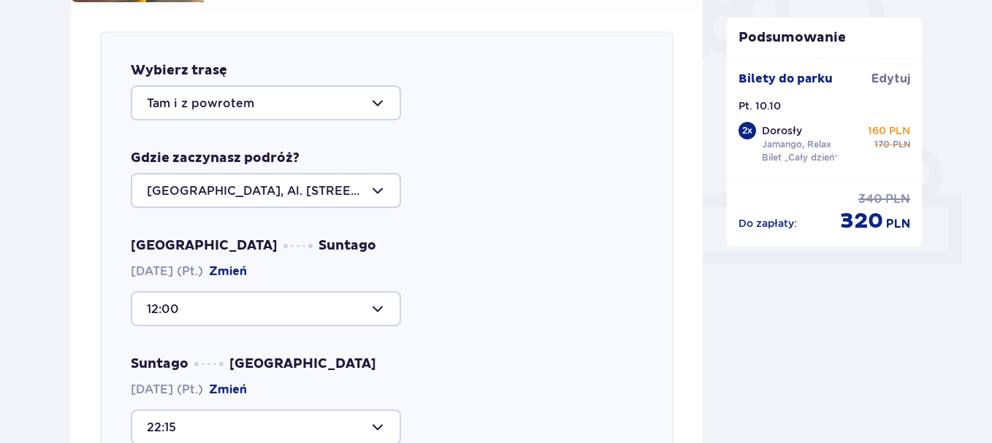
scroll to position [878, 0]
click at [373, 410] on div at bounding box center [266, 427] width 270 height 35
click p "Zostało 20 miejsc"
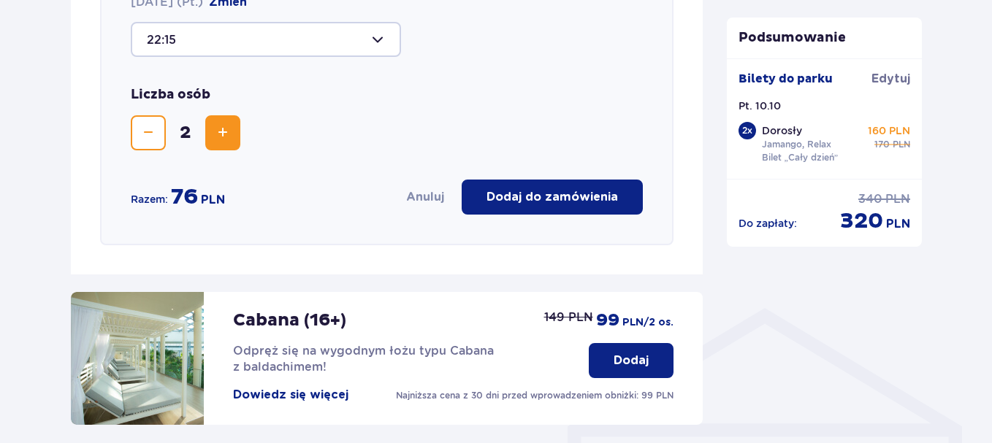
click at [567, 206] on button "Dodaj do zamówienia" at bounding box center [552, 197] width 181 height 35
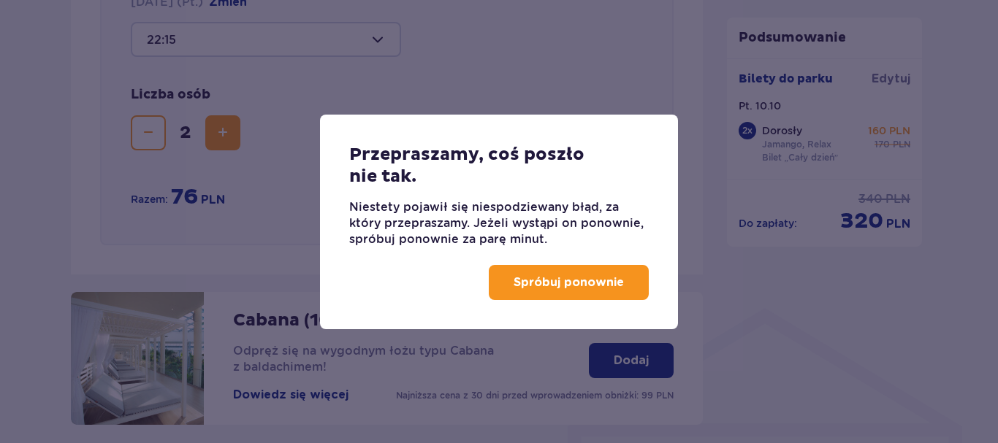
click at [563, 290] on p "Spróbuj ponownie" at bounding box center [569, 283] width 110 height 16
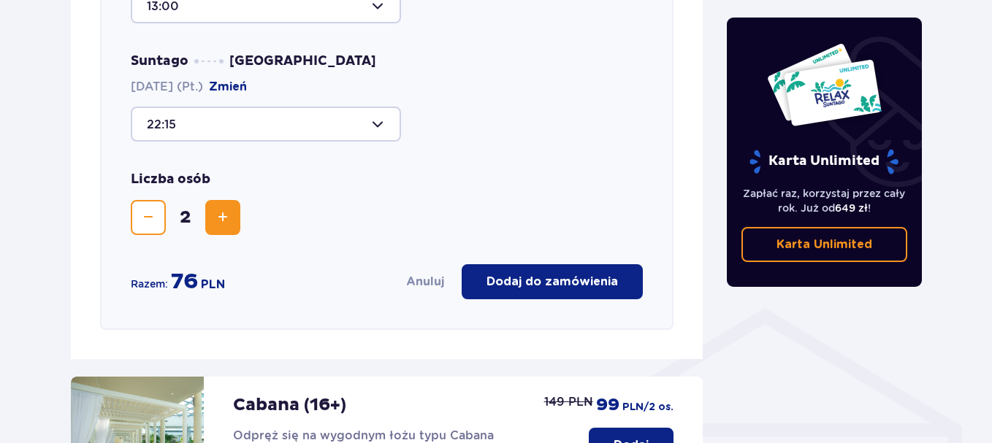
scroll to position [948, 0]
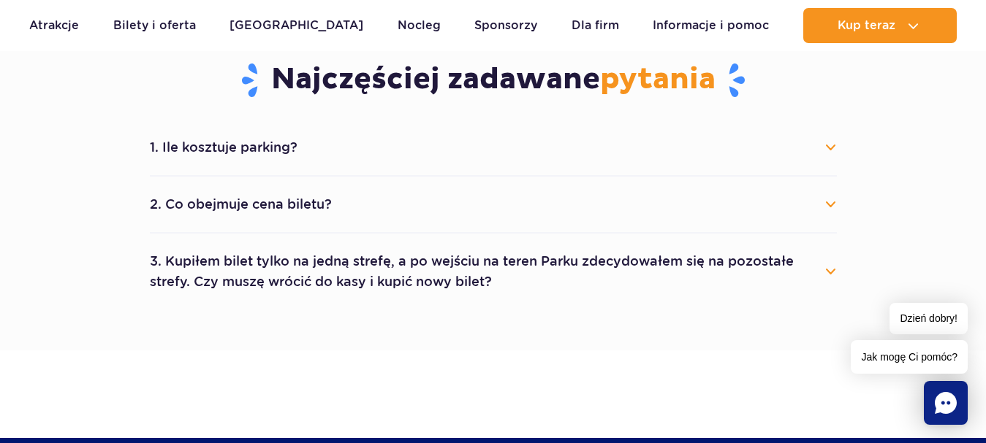
scroll to position [800, 0]
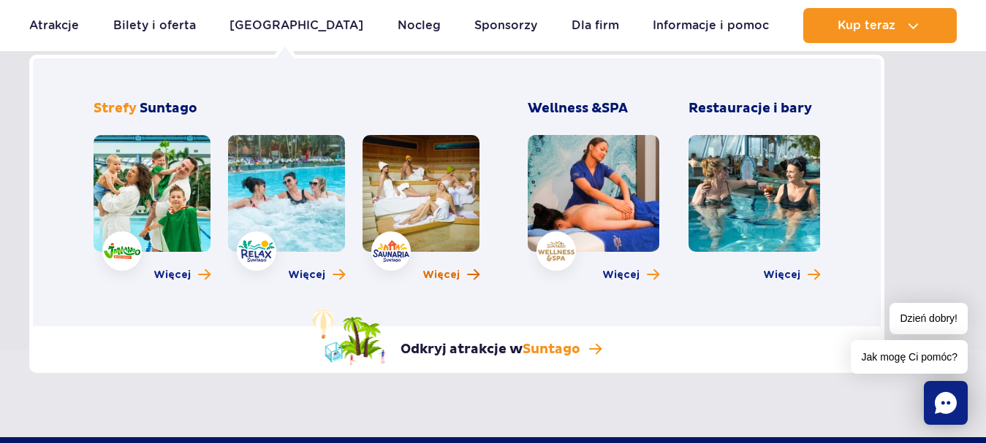
click at [455, 277] on span "Więcej" at bounding box center [440, 275] width 37 height 15
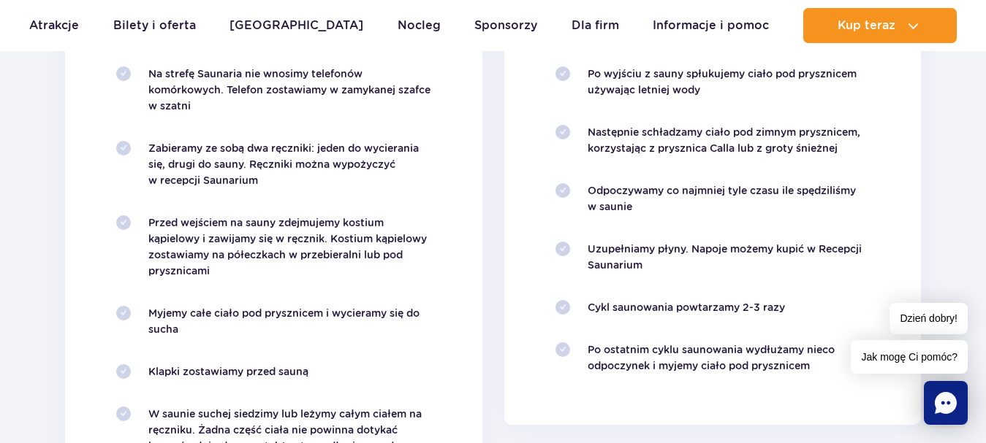
scroll to position [1520, 0]
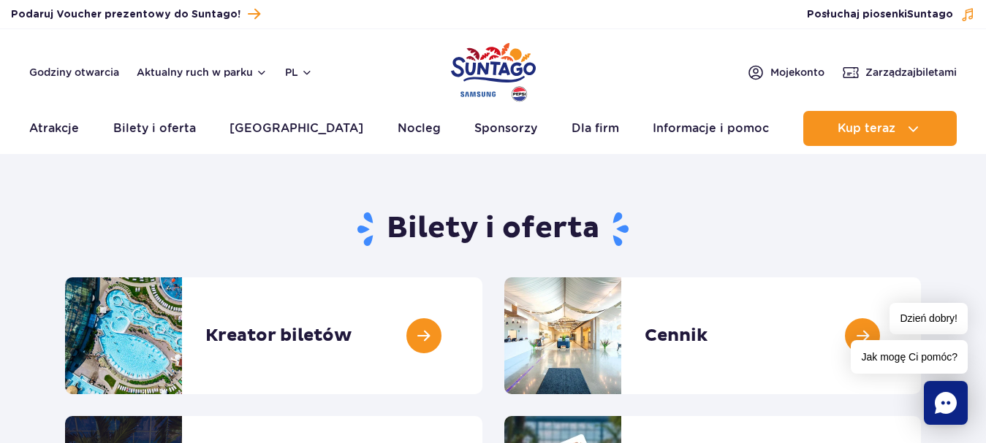
click at [852, 335] on div "Dzień dobry! Jak mogę Ci pomóc?" at bounding box center [908, 338] width 117 height 71
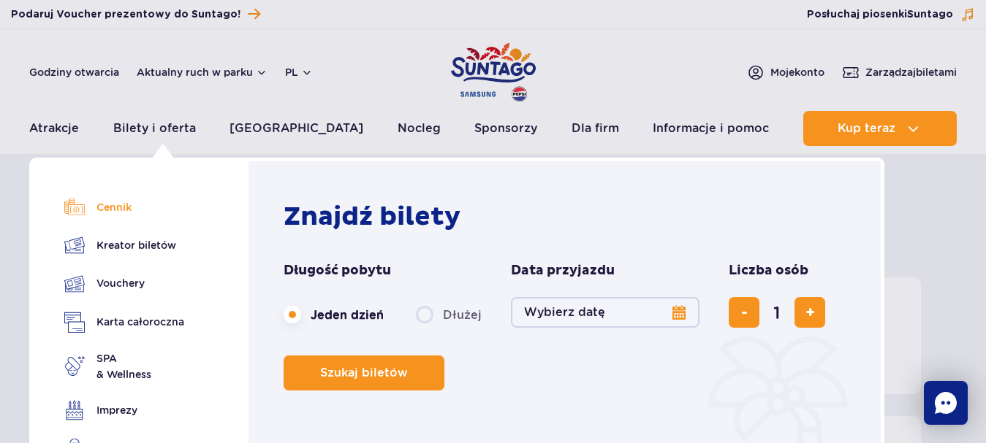
click at [125, 210] on link "Cennik" at bounding box center [124, 207] width 120 height 20
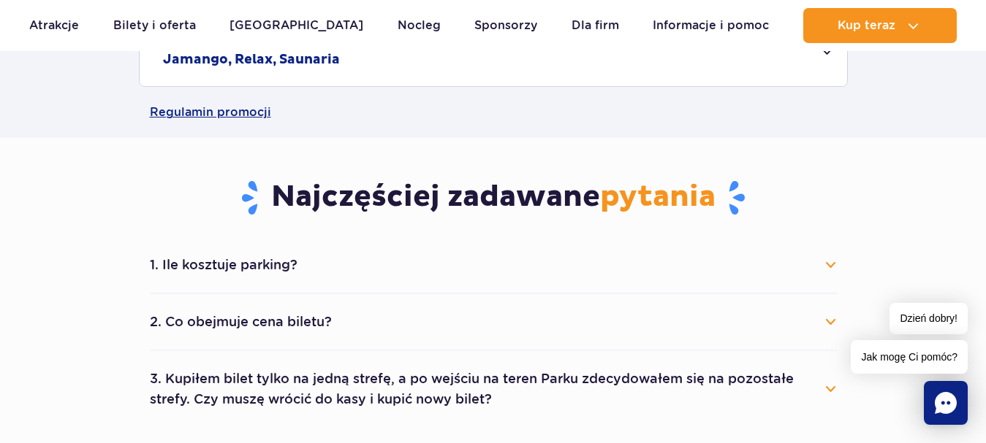
scroll to position [294, 0]
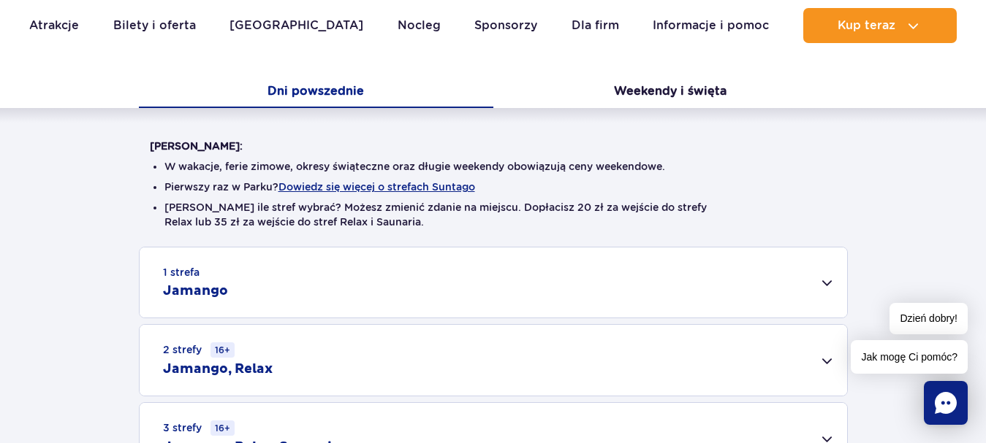
click at [820, 360] on div "2 strefy 16+ Jamango, Relax" at bounding box center [493, 360] width 707 height 71
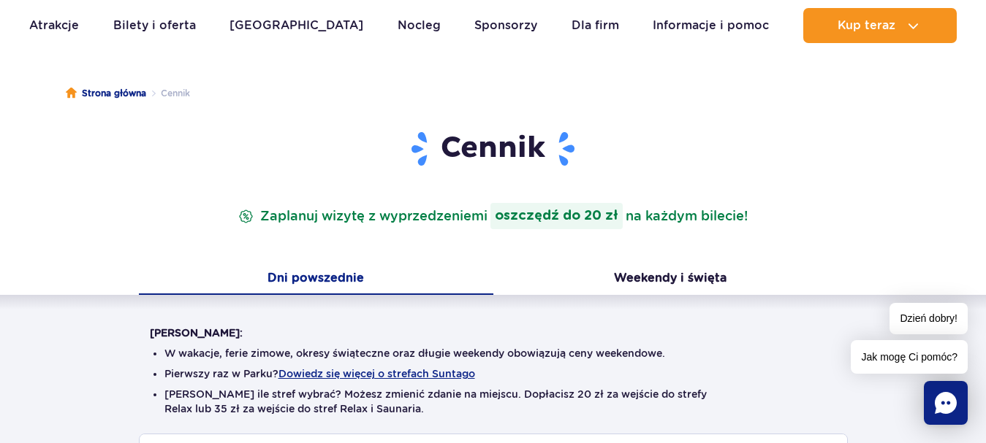
scroll to position [89, 0]
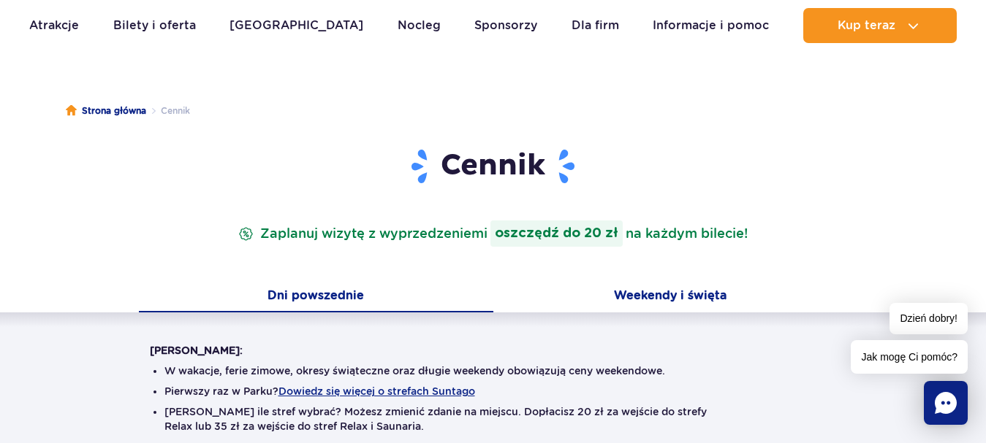
click at [678, 292] on button "Weekendy i święta" at bounding box center [670, 297] width 354 height 31
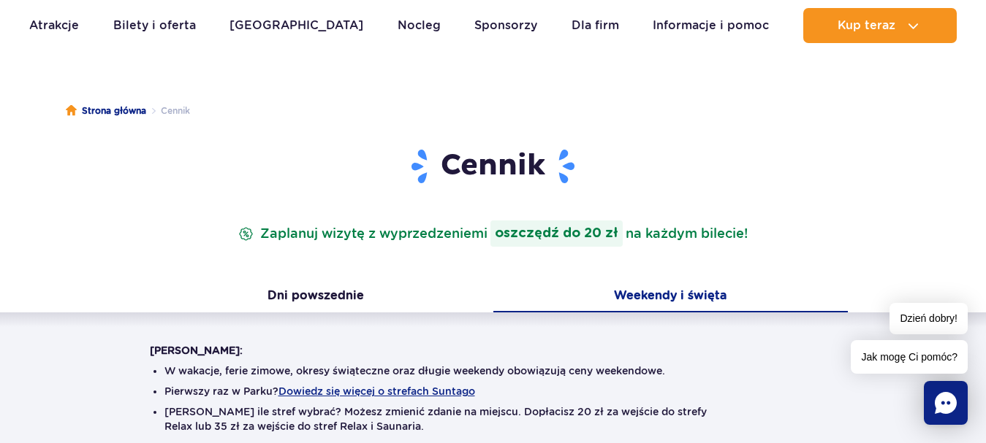
click at [678, 292] on button "Weekendy i święta" at bounding box center [670, 297] width 354 height 31
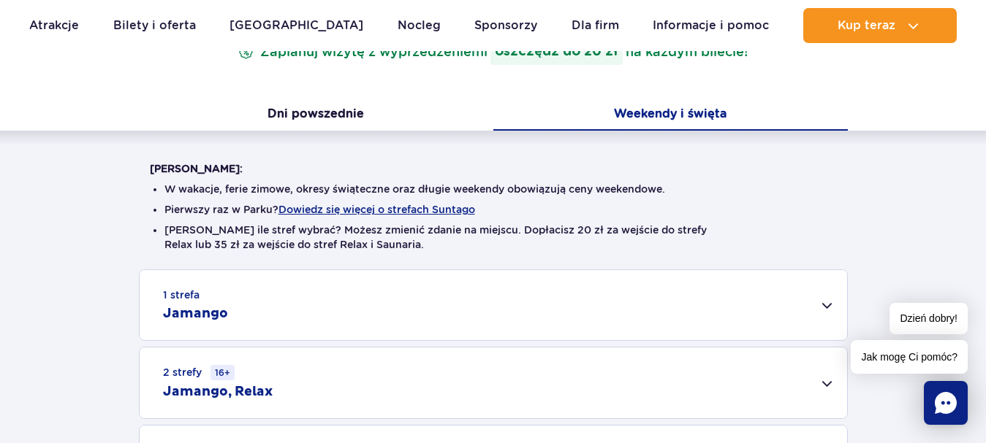
scroll to position [266, 0]
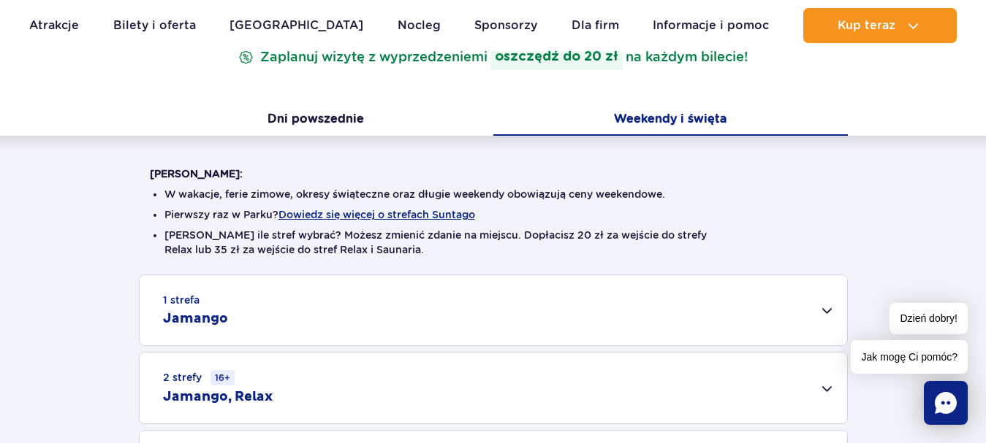
click at [828, 388] on div "2 strefy 16+ Jamango, Relax" at bounding box center [493, 388] width 707 height 71
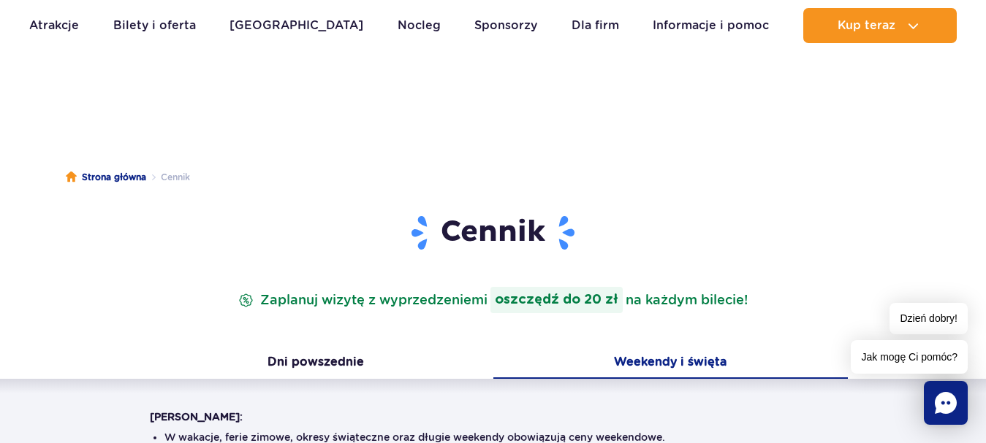
scroll to position [0, 0]
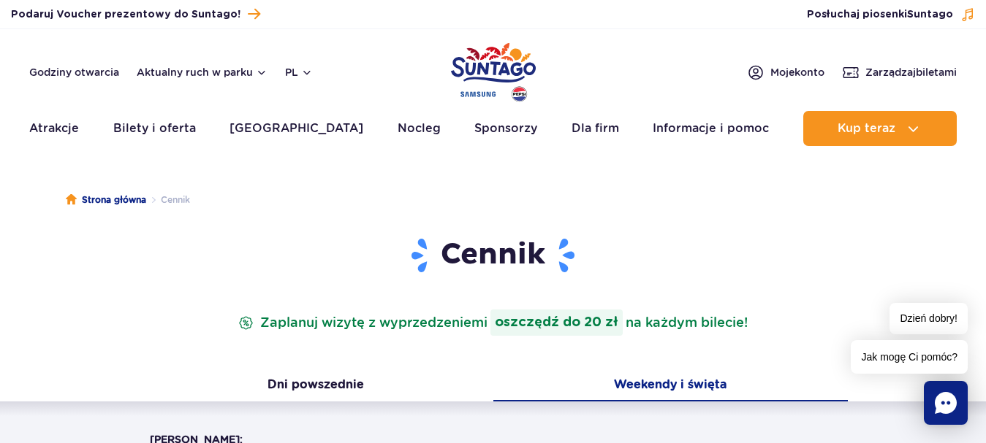
click at [248, 325] on p "Zaplanuj wizytę z wyprzedzeniem i oszczędź do 20 zł na każdym bilecie!" at bounding box center [492, 323] width 515 height 26
click at [251, 325] on p "Zaplanuj wizytę z wyprzedzeniem i oszczędź do 20 zł na każdym bilecie!" at bounding box center [492, 323] width 515 height 26
click at [399, 323] on p "Zaplanuj wizytę z wyprzedzeniem i oszczędź do 20 zł na każdym bilecie!" at bounding box center [492, 323] width 515 height 26
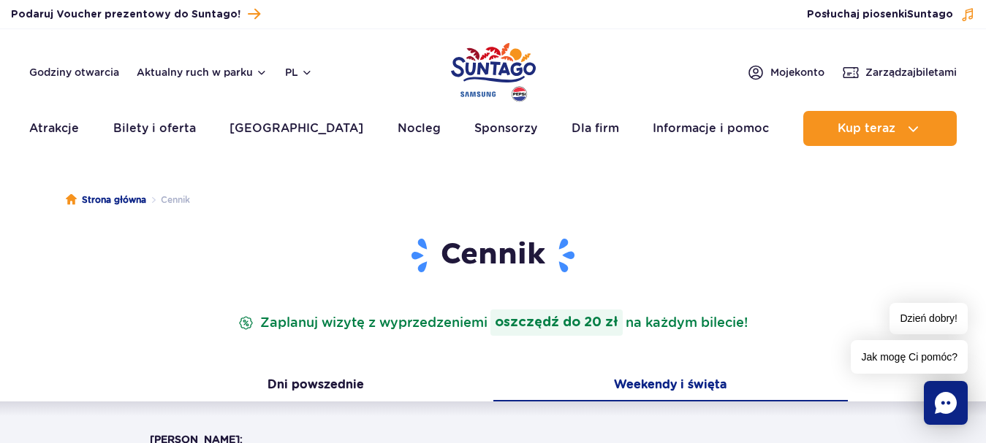
click at [645, 333] on p "Zaplanuj wizytę z wyprzedzeniem i oszczędź do 20 zł na każdym bilecie!" at bounding box center [492, 323] width 515 height 26
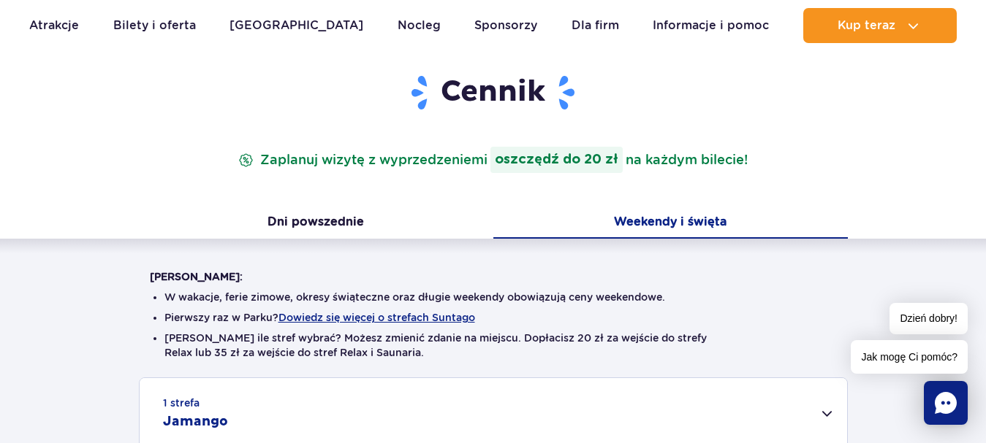
scroll to position [175, 0]
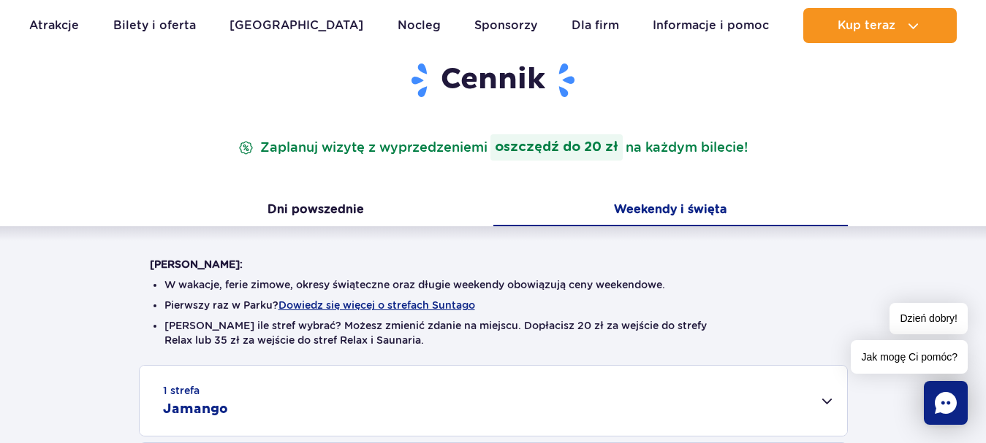
click at [248, 146] on p "Zaplanuj wizytę z wyprzedzeniem i oszczędź do 20 zł na każdym bilecie!" at bounding box center [492, 147] width 515 height 26
click at [926, 354] on span "Jak mogę Ci pomóc?" at bounding box center [908, 357] width 117 height 34
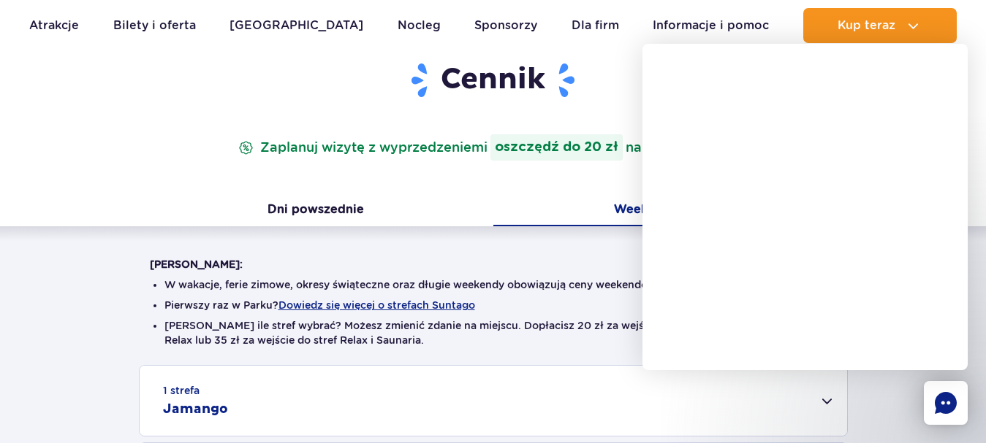
click at [474, 178] on div "Cennik Zaplanuj wizytę z wyprzedzeniem i oszczędź do 20 zł na każdym bilecie!" at bounding box center [493, 128] width 709 height 134
click at [595, 209] on button "Weekendy i święta" at bounding box center [670, 211] width 354 height 31
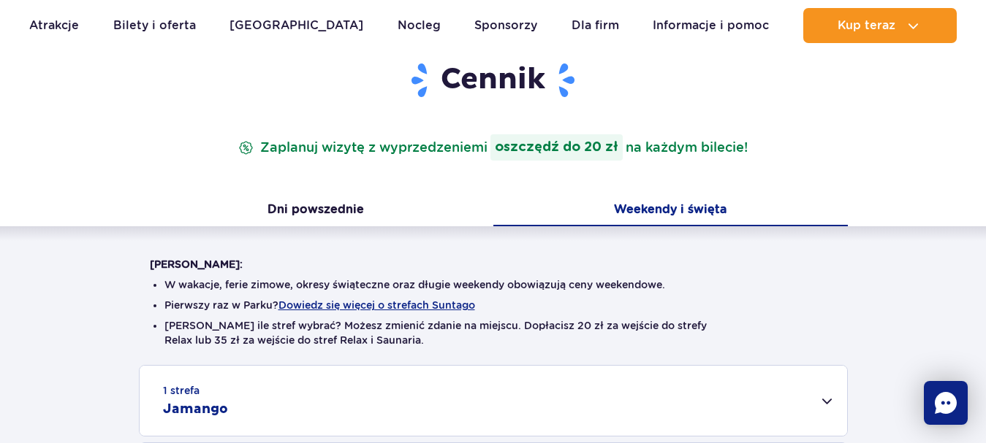
click at [573, 153] on strong "oszczędź do 20 zł" at bounding box center [556, 147] width 132 height 26
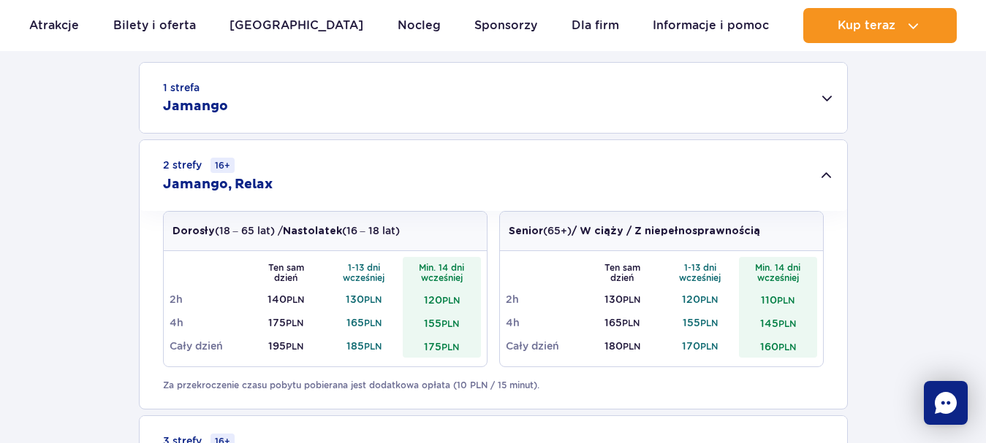
scroll to position [497, 0]
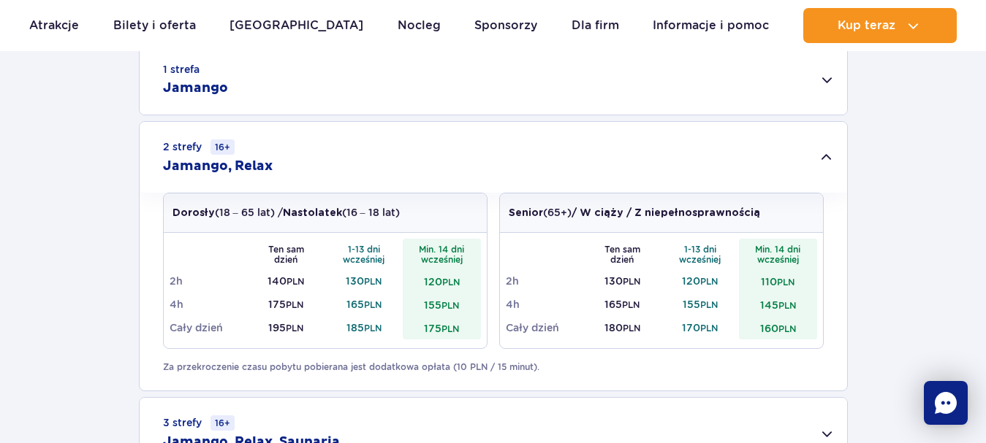
click at [210, 329] on td "Cały dzień" at bounding box center [208, 327] width 78 height 23
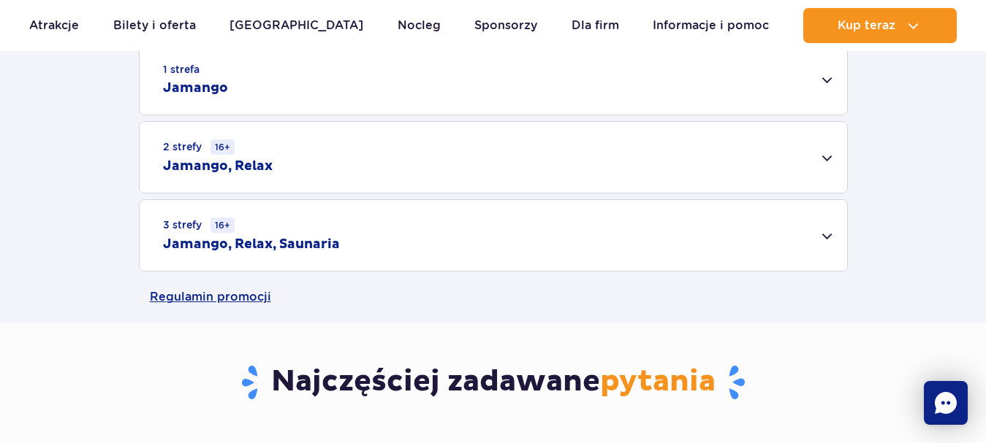
click at [824, 158] on div "2 strefy 16+ Jamango, Relax" at bounding box center [493, 157] width 707 height 71
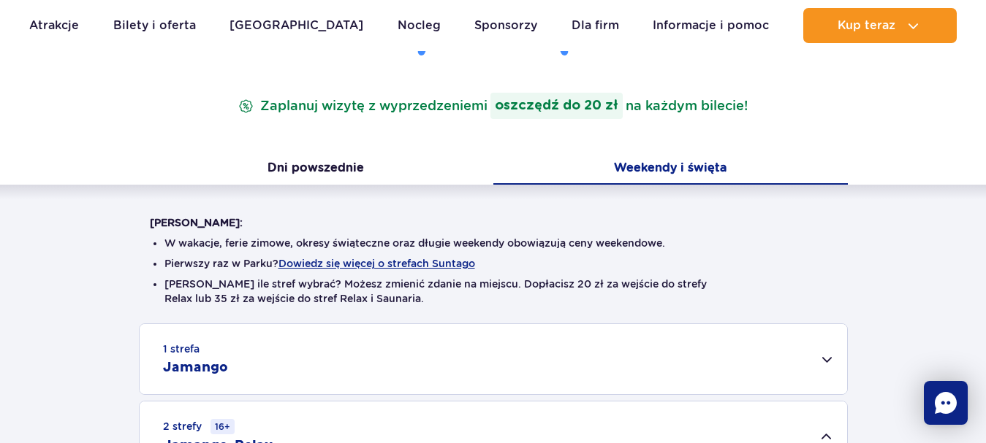
scroll to position [205, 0]
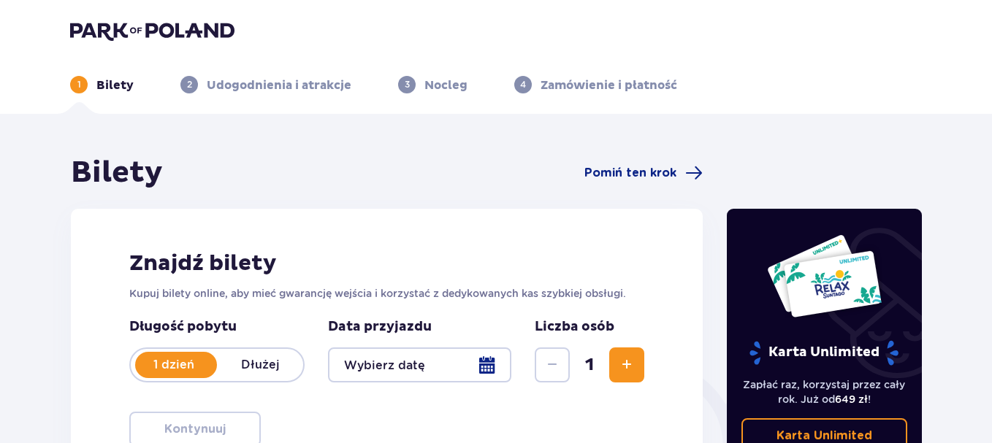
scroll to position [301, 0]
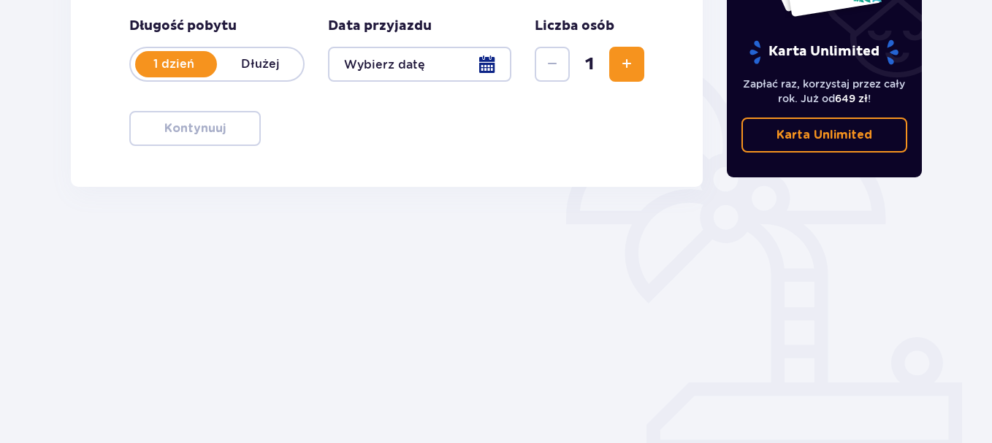
click at [630, 64] on span "Zwiększ" at bounding box center [627, 65] width 18 height 18
click at [480, 68] on div at bounding box center [419, 64] width 183 height 35
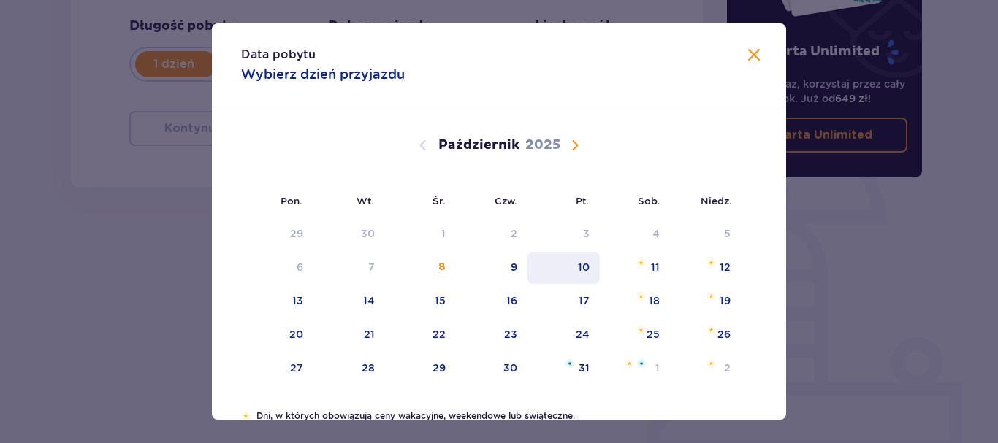
click at [587, 263] on div "10" at bounding box center [584, 267] width 12 height 15
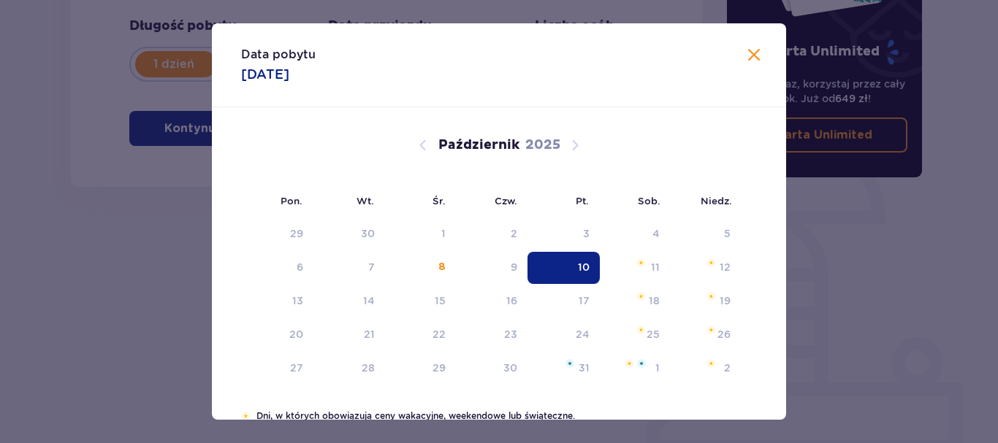
type input "[DATE]"
click at [587, 263] on div "Bilety Pomiń ten krok Znajdź bilety Kupuj bilety online, aby mieć gwarancję wej…" at bounding box center [386, 105] width 657 height 502
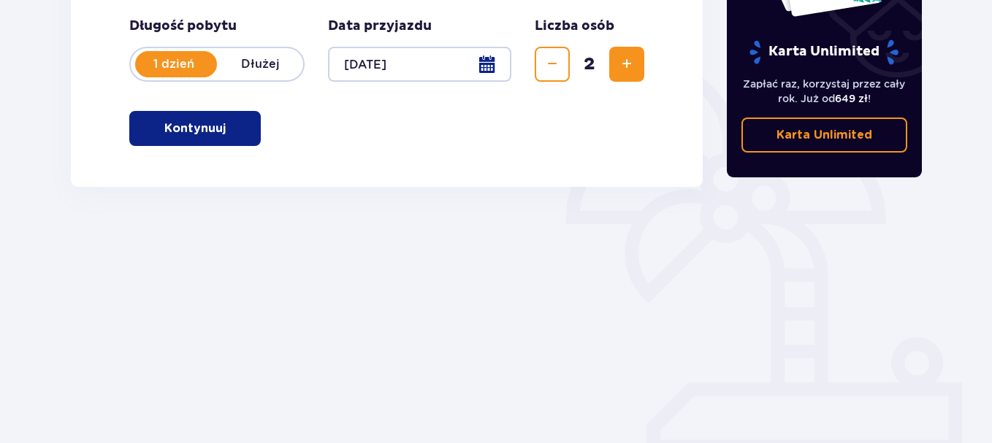
click at [224, 135] on span "button" at bounding box center [229, 129] width 18 height 18
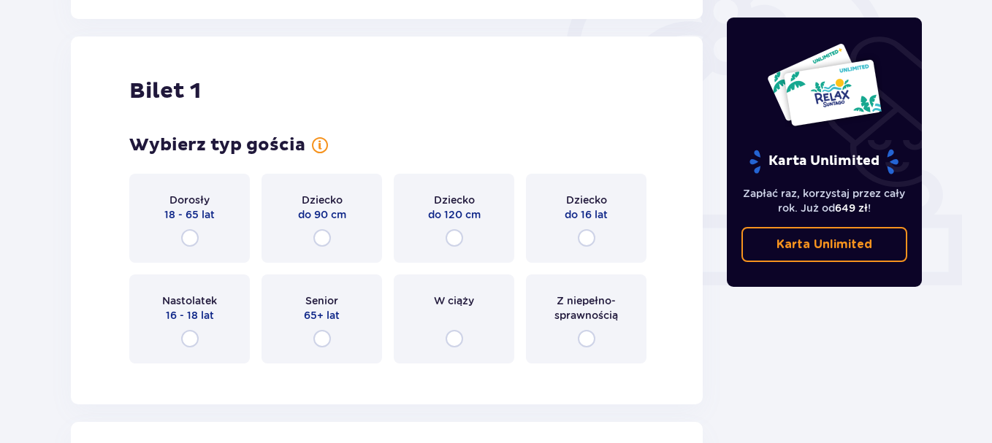
scroll to position [488, 0]
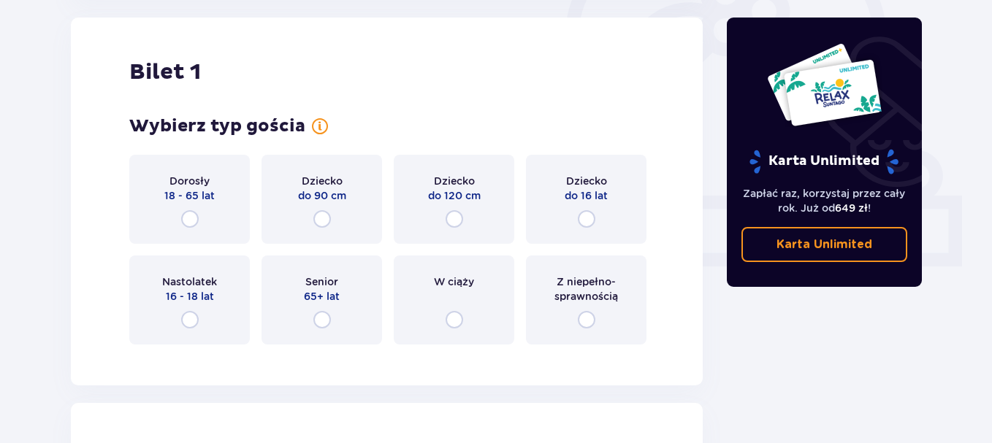
click at [193, 221] on input "radio" at bounding box center [190, 219] width 18 height 18
radio input "true"
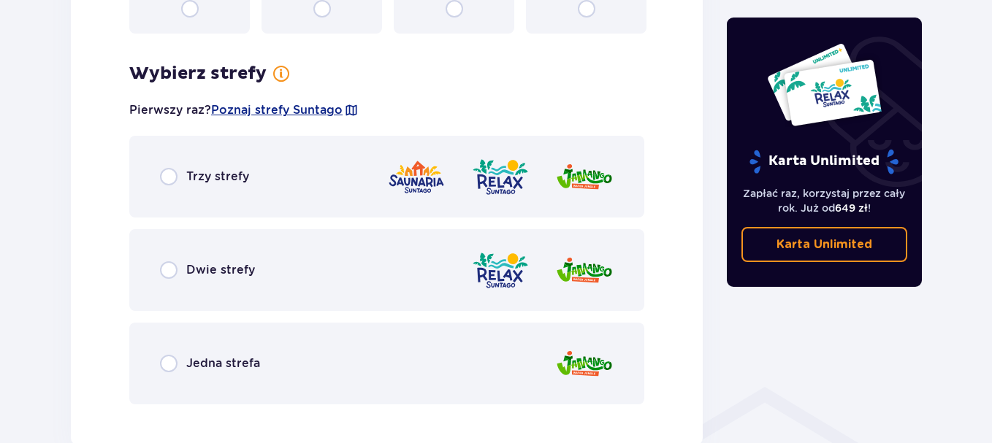
scroll to position [845, 0]
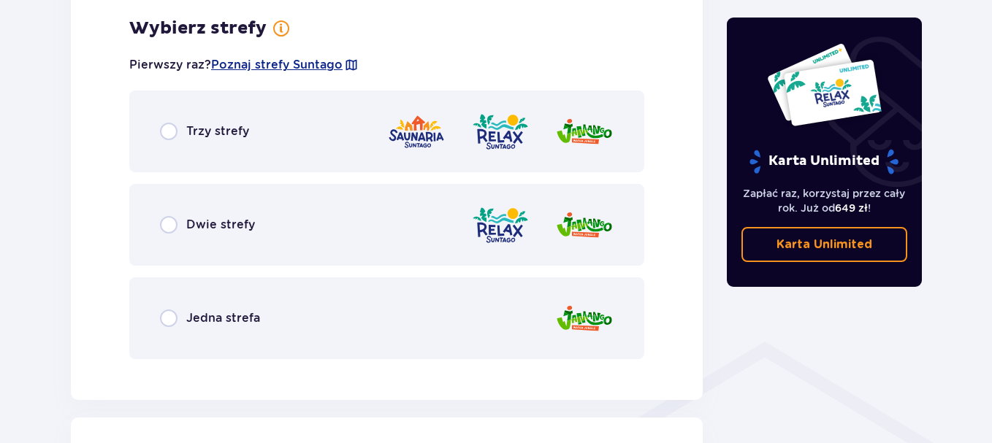
click at [172, 224] on input "radio" at bounding box center [169, 225] width 18 height 18
radio input "true"
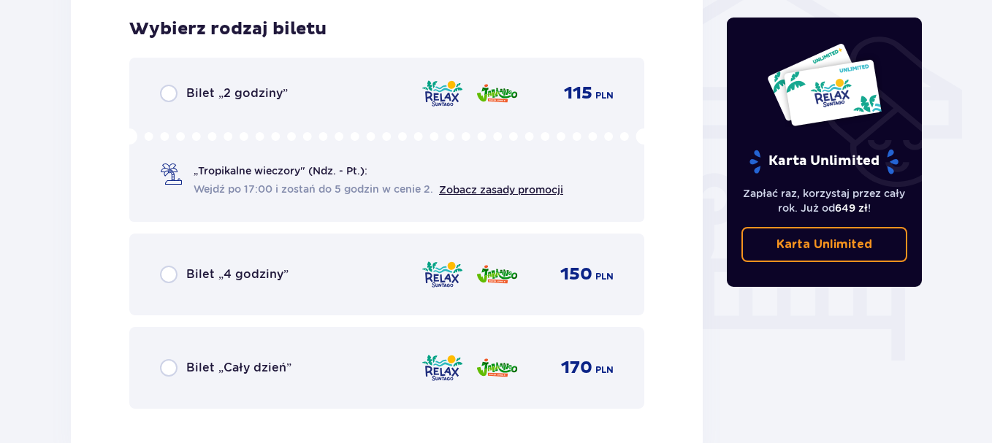
scroll to position [1216, 0]
click at [169, 370] on input "radio" at bounding box center [169, 368] width 18 height 18
radio input "true"
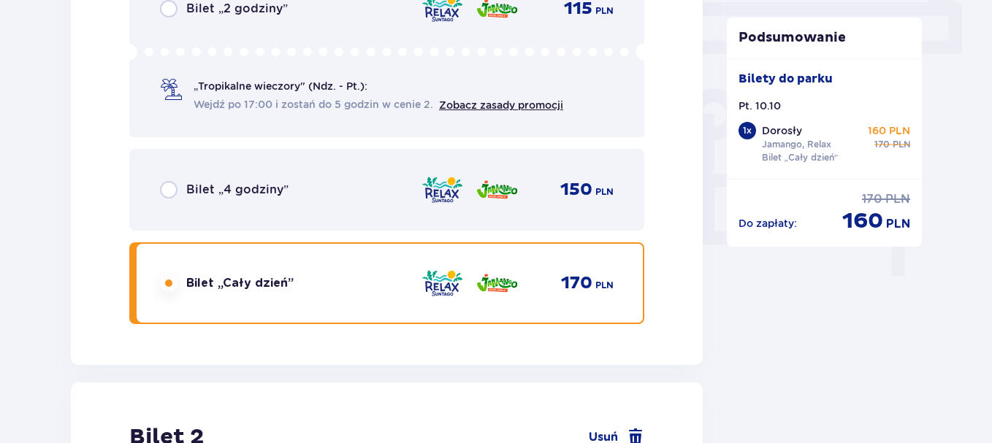
scroll to position [1665, 0]
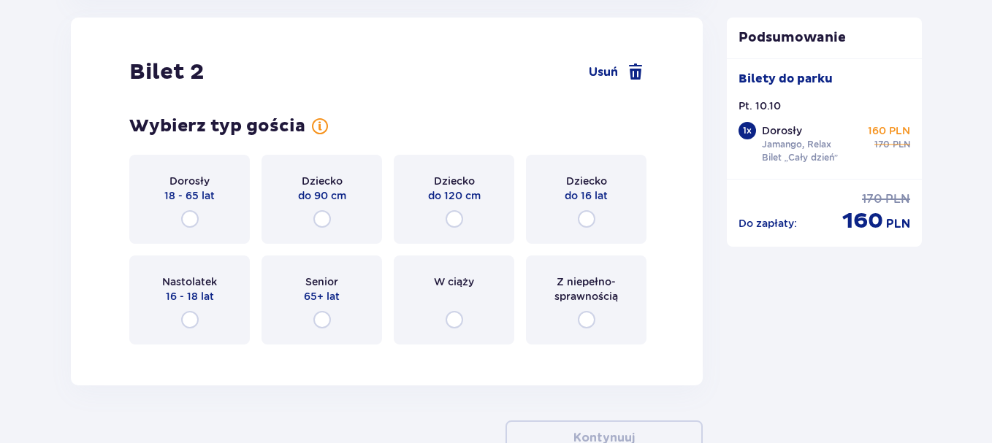
click at [192, 221] on input "radio" at bounding box center [190, 219] width 18 height 18
radio input "true"
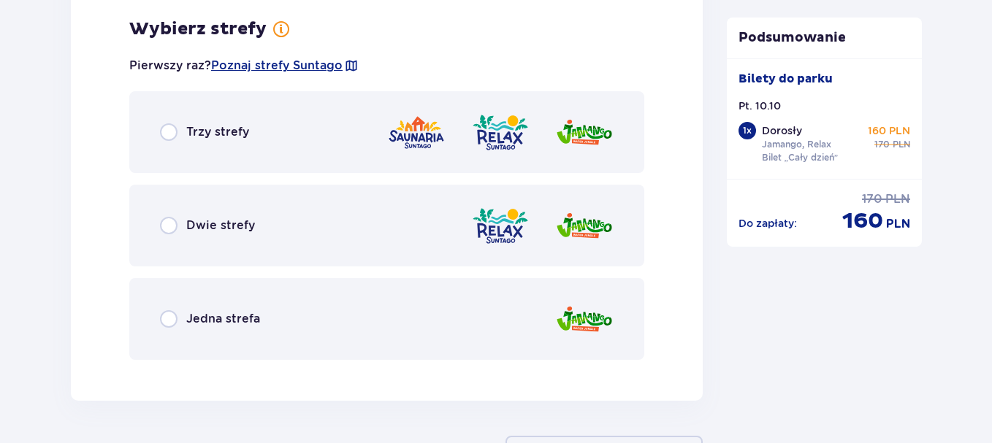
scroll to position [2021, 0]
click at [169, 229] on input "radio" at bounding box center [169, 225] width 18 height 18
radio input "true"
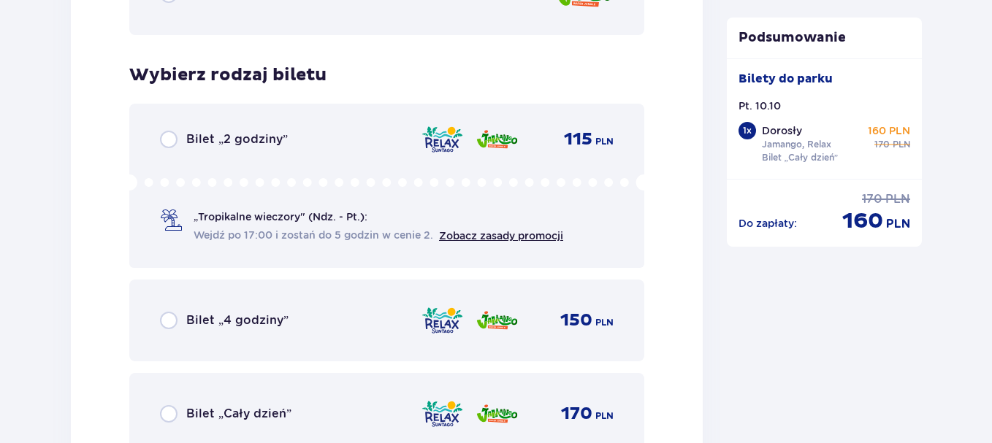
scroll to position [2393, 0]
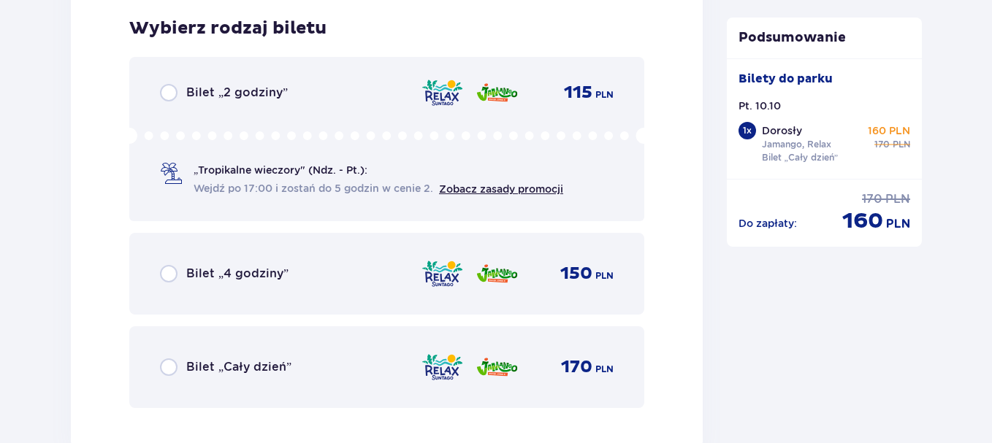
click at [168, 370] on input "radio" at bounding box center [169, 368] width 18 height 18
radio input "true"
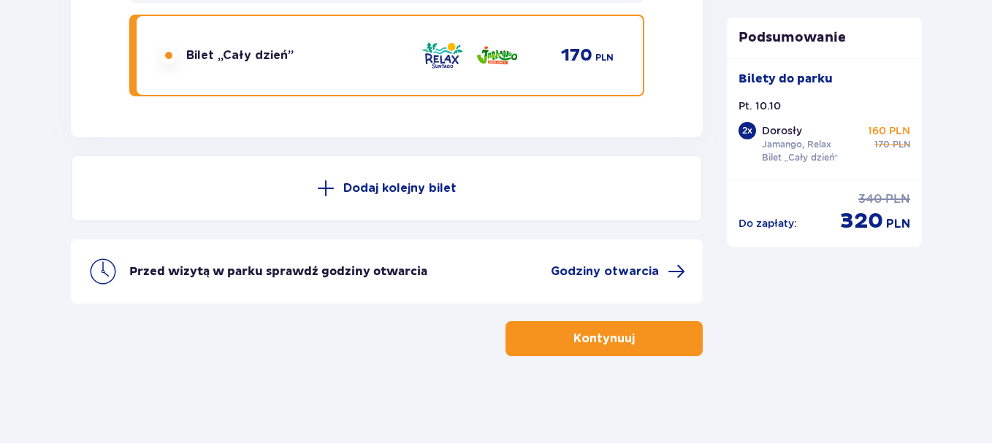
scroll to position [2705, 0]
click at [633, 339] on span "button" at bounding box center [638, 338] width 18 height 18
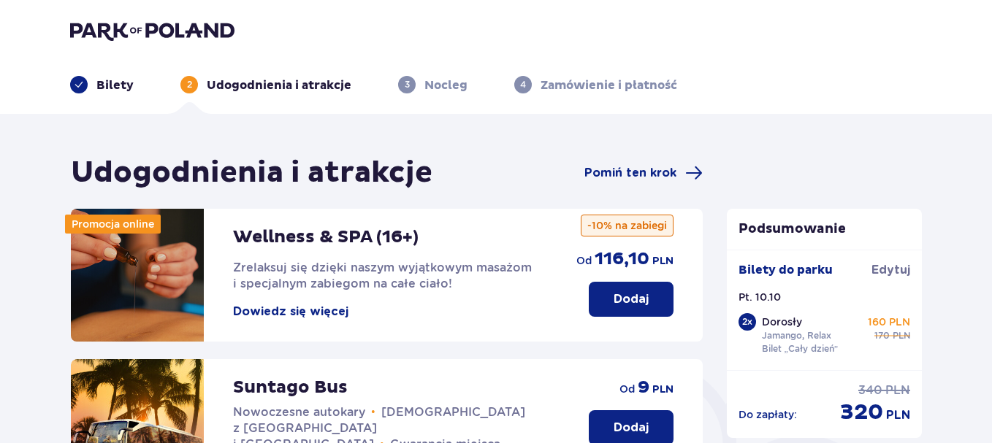
click at [633, 426] on p "Dodaj" at bounding box center [631, 428] width 35 height 16
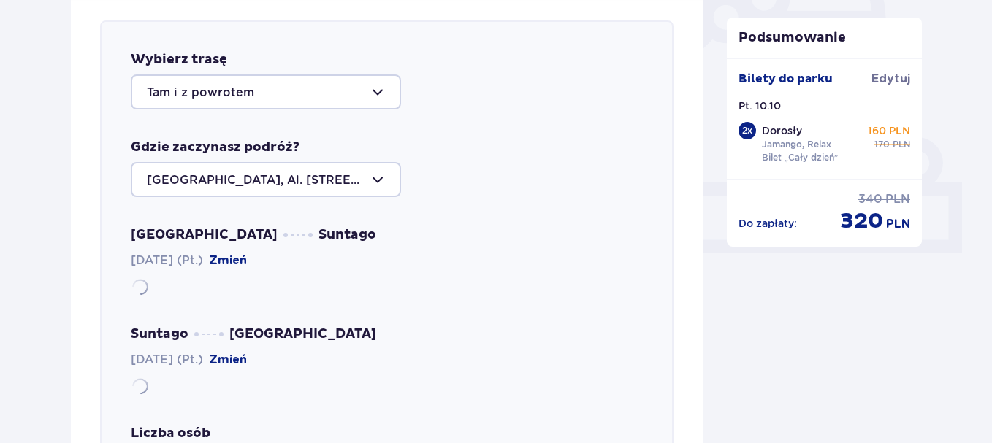
scroll to position [504, 0]
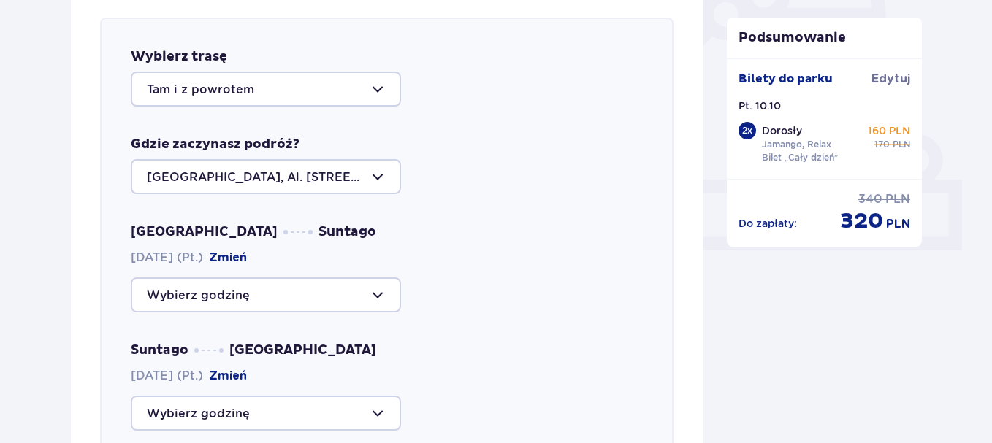
click at [383, 291] on div at bounding box center [266, 295] width 270 height 35
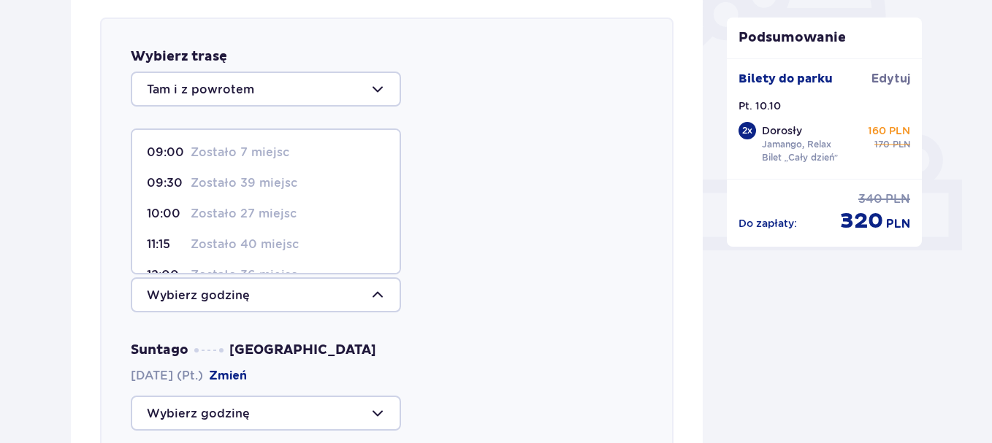
scroll to position [126, 0]
click at [278, 181] on p "Zostały 43 miejsca" at bounding box center [247, 180] width 112 height 16
type input "13:00"
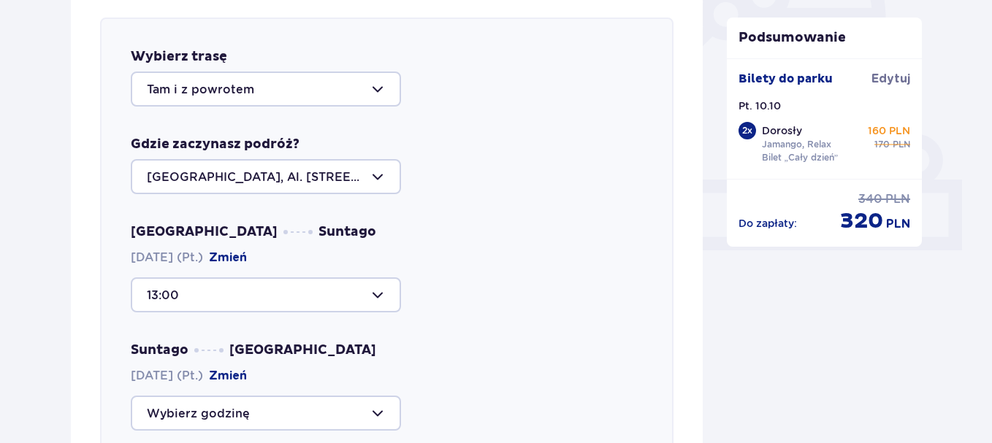
click at [386, 413] on div at bounding box center [266, 413] width 270 height 35
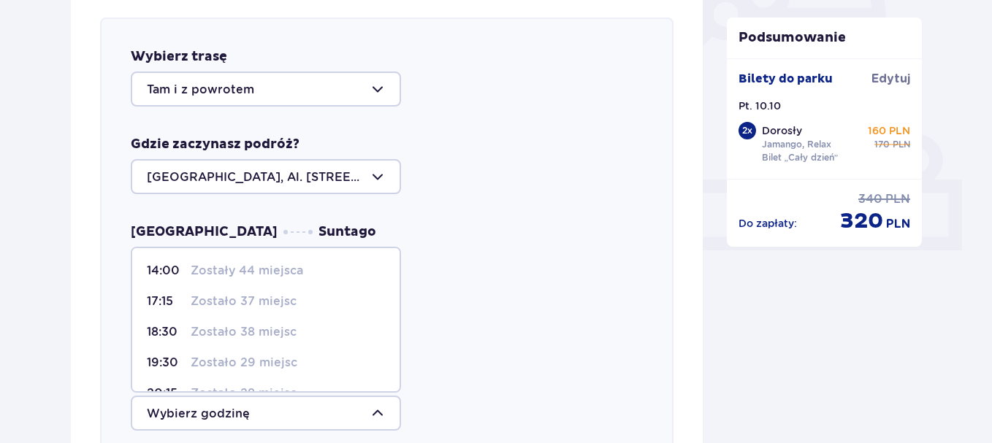
click at [394, 375] on span "19:30 Zostało 29 miejsc" at bounding box center [265, 363] width 267 height 31
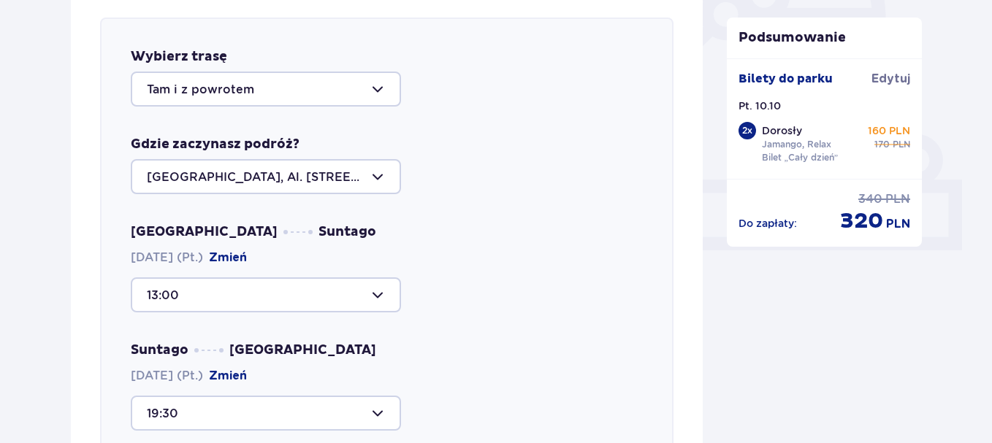
click at [381, 413] on div at bounding box center [266, 413] width 270 height 35
drag, startPoint x: 403, startPoint y: 352, endPoint x: 399, endPoint y: 359, distance: 7.9
click at [399, 359] on div "Suntago Warszawa 10.10.2025 (Pt.) Zmień 19:30" at bounding box center [387, 386] width 512 height 89
click at [381, 414] on div at bounding box center [266, 413] width 270 height 35
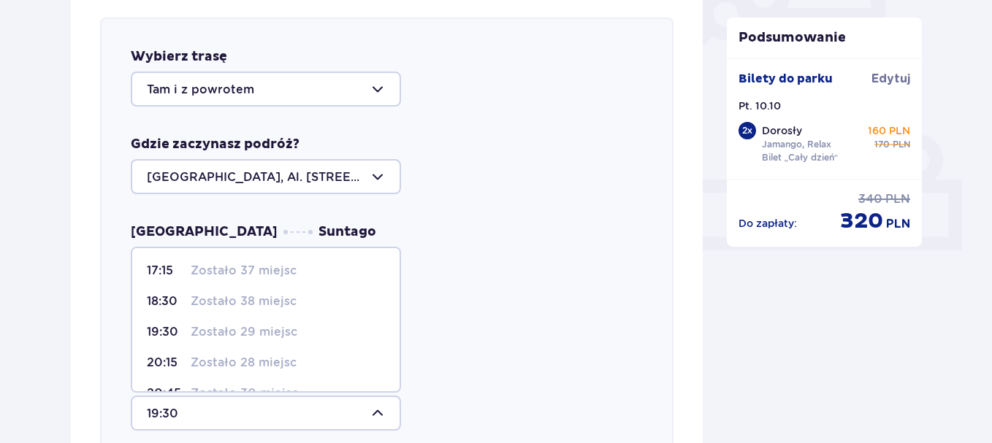
scroll to position [86, 0]
click at [281, 370] on p "Zostało 20 miejsc" at bounding box center [244, 369] width 107 height 16
type input "22:15"
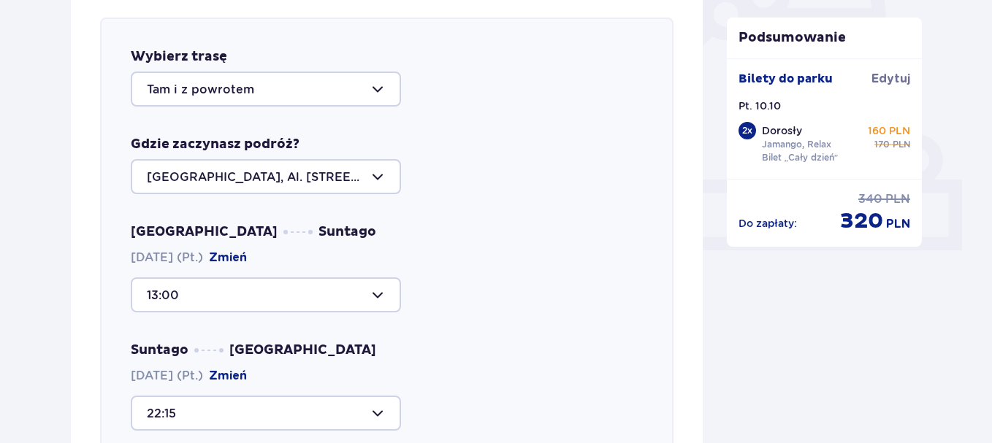
scroll to position [892, 0]
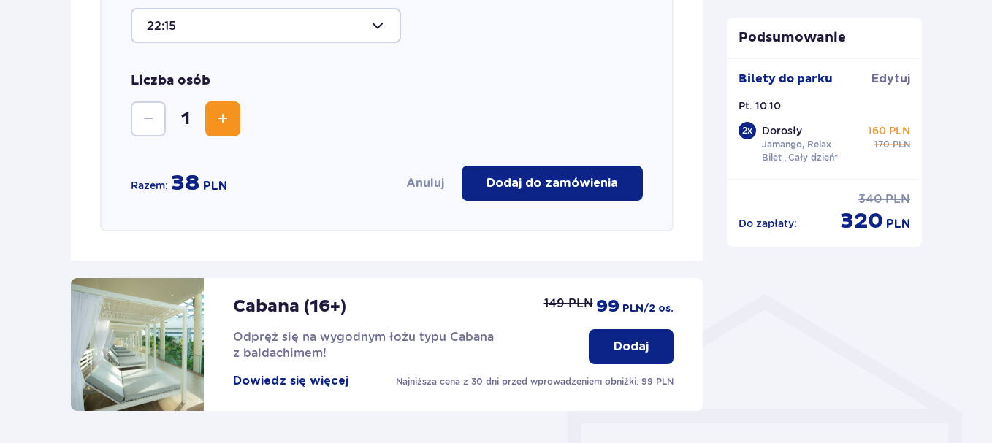
click at [220, 116] on span "Zwiększ" at bounding box center [223, 119] width 18 height 18
click at [590, 188] on p "Dodaj do zamówienia" at bounding box center [552, 183] width 131 height 16
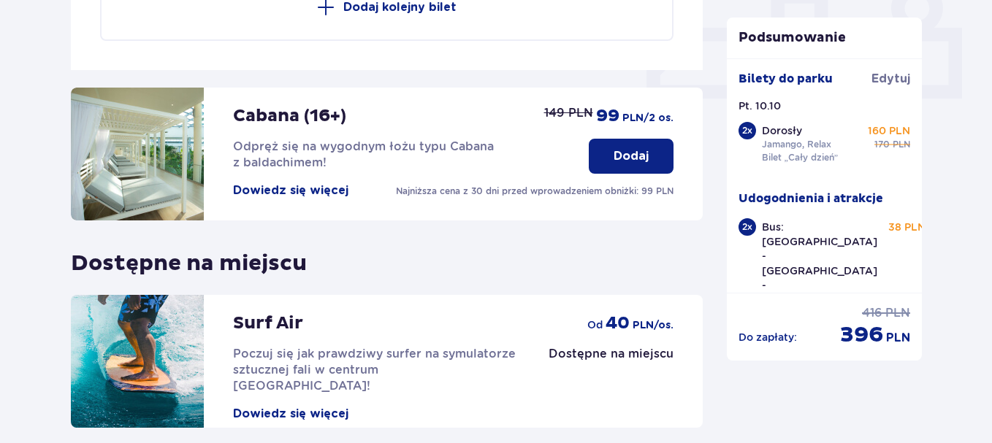
scroll to position [781, 0]
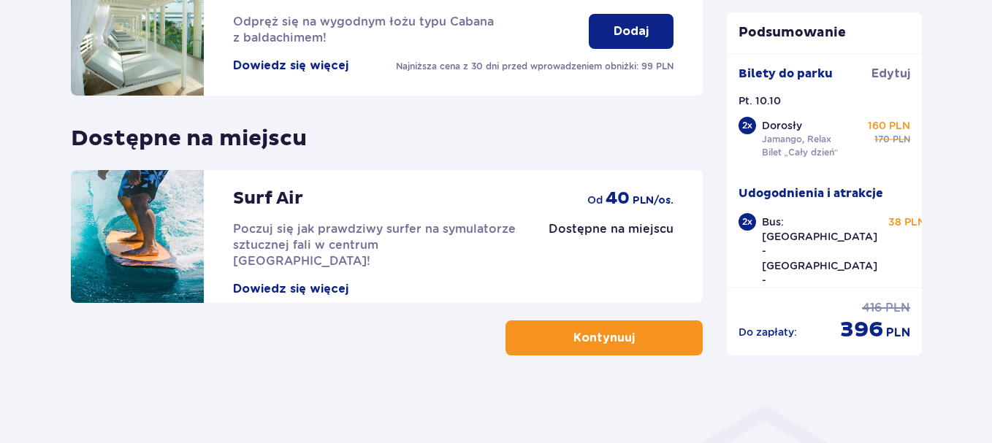
click at [597, 349] on button "Kontynuuj" at bounding box center [604, 338] width 197 height 35
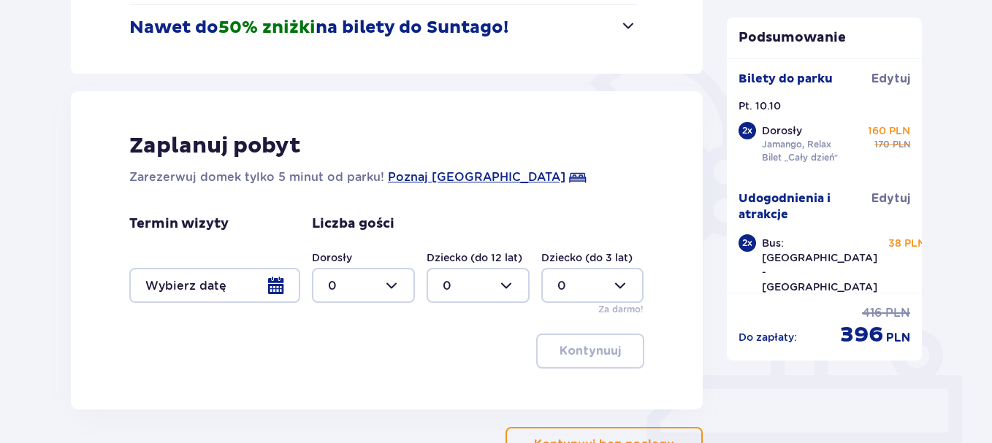
scroll to position [415, 0]
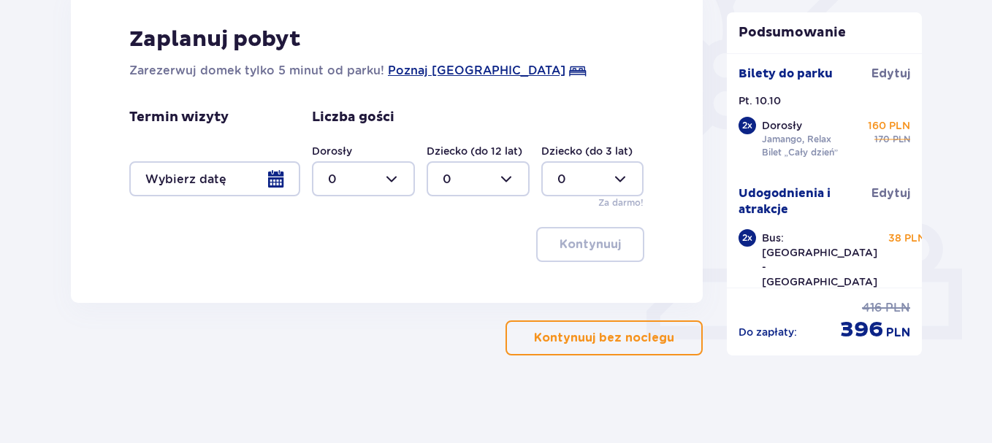
click at [611, 335] on p "Kontynuuj bez noclegu" at bounding box center [604, 338] width 140 height 16
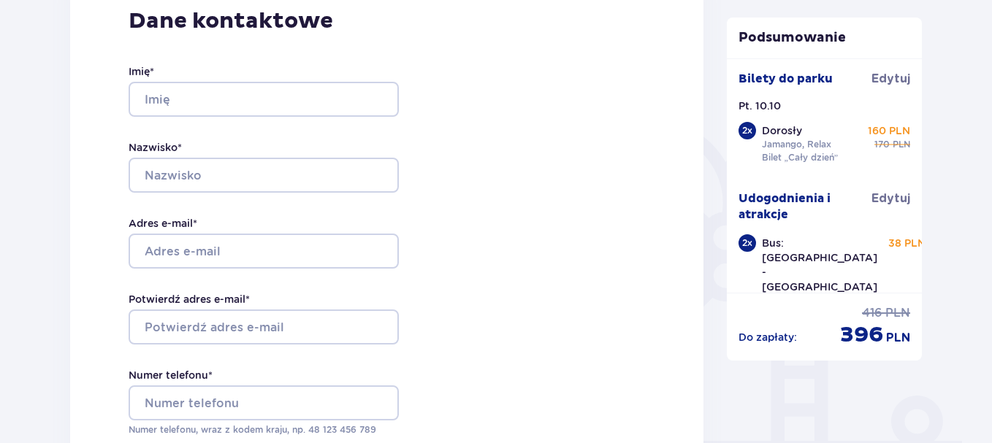
scroll to position [205, 0]
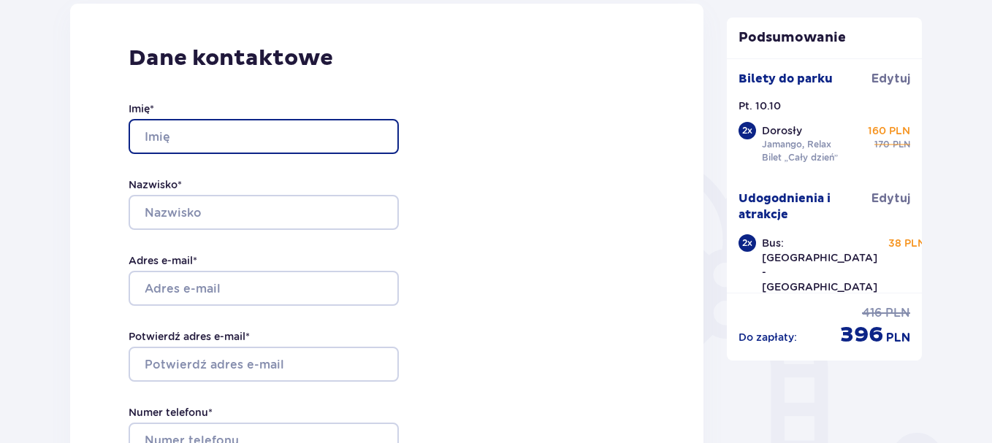
click at [169, 150] on input "Imię *" at bounding box center [264, 136] width 270 height 35
type input "Andrzej"
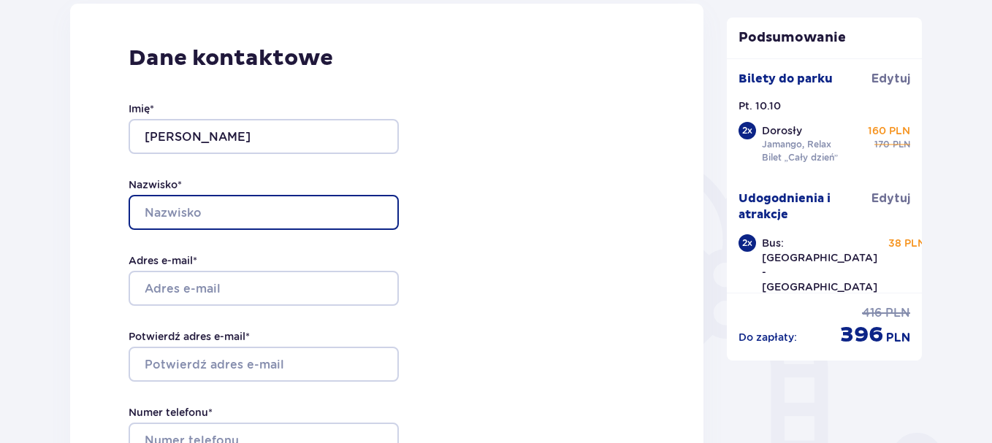
click at [179, 202] on input "Nazwisko *" at bounding box center [264, 212] width 270 height 35
type input "Kubiś"
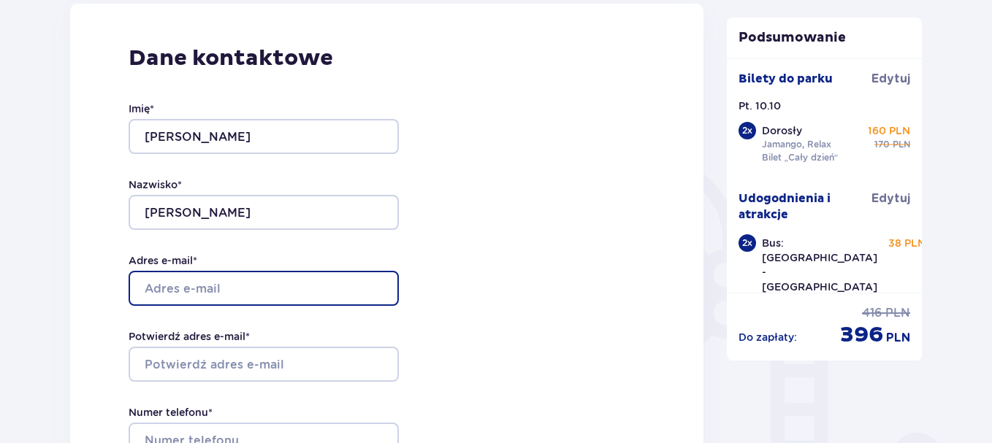
click at [178, 286] on input "Adres e-mail *" at bounding box center [264, 288] width 270 height 35
type input "akuba2@op.pl"
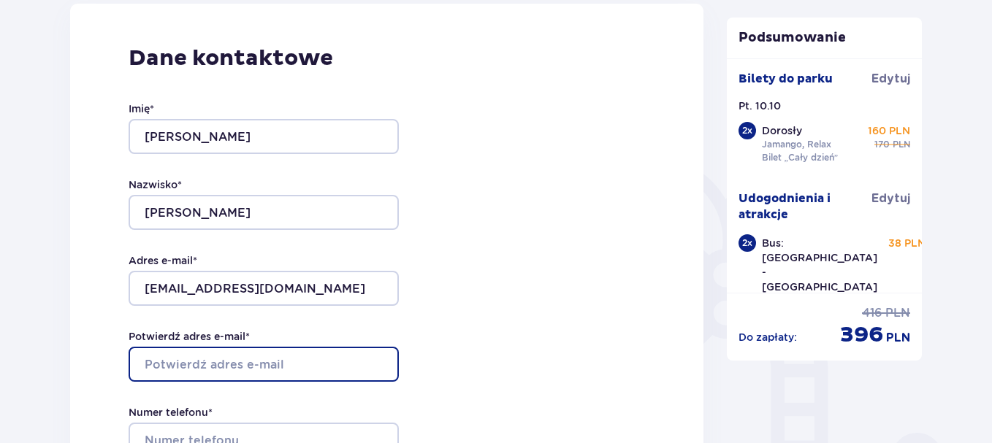
click at [194, 359] on input "Potwierdź adres e-mail *" at bounding box center [264, 364] width 270 height 35
type input "akuba2@op.pl"
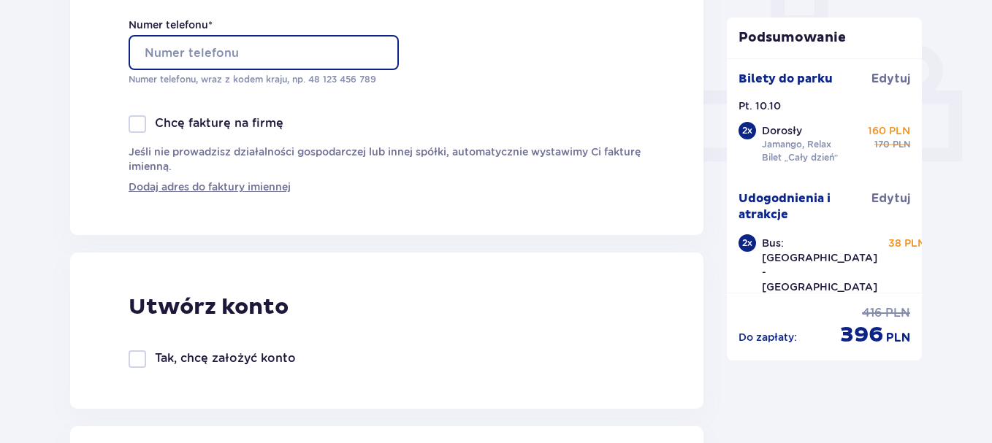
click at [151, 53] on input "Numer telefonu *" at bounding box center [264, 52] width 270 height 35
type input "606446489"
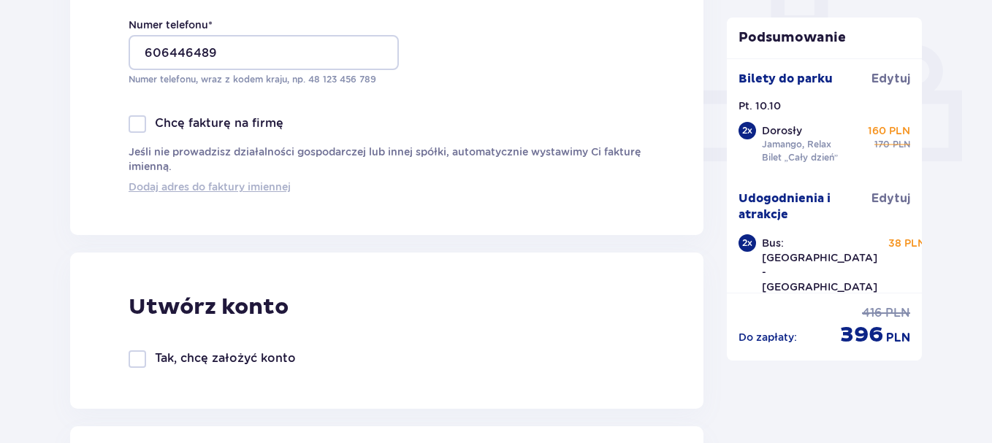
click at [204, 189] on span "Dodaj adres do faktury imiennej" at bounding box center [210, 187] width 162 height 15
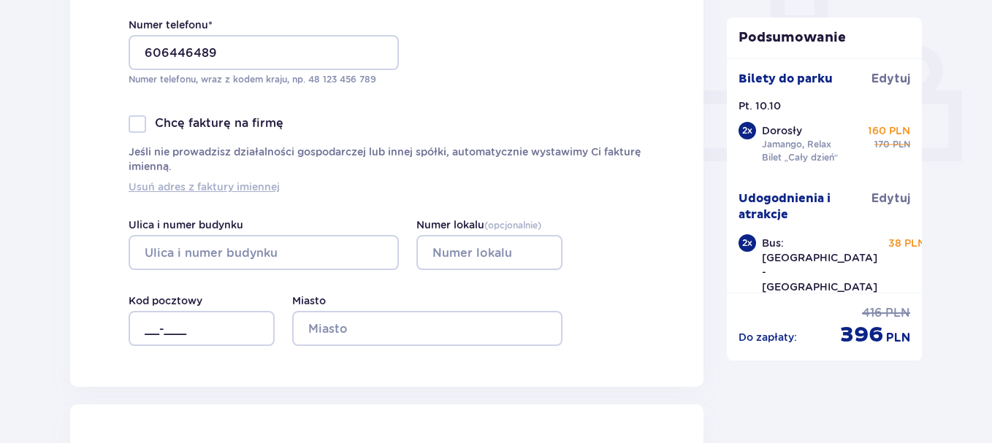
click at [229, 190] on span "Usuń adres z faktury imiennej" at bounding box center [204, 187] width 151 height 15
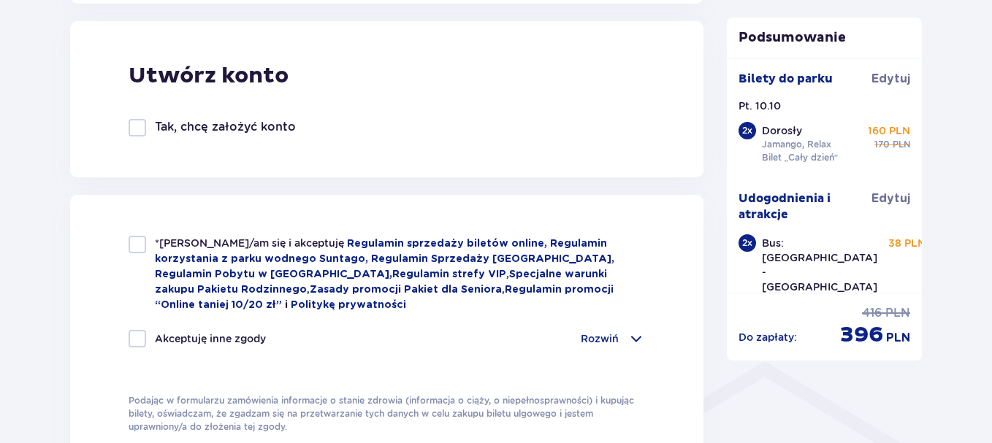
scroll to position [835, 0]
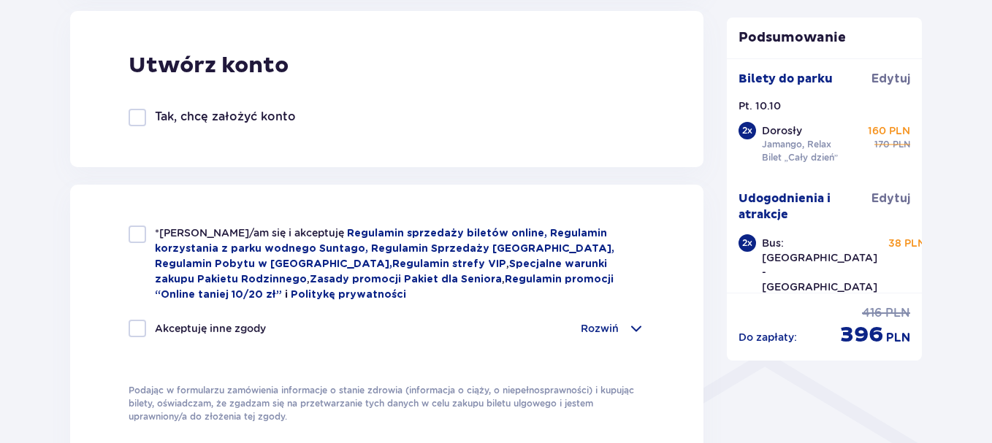
click at [142, 235] on div at bounding box center [138, 235] width 18 height 18
checkbox input "true"
click at [636, 328] on span at bounding box center [637, 329] width 18 height 18
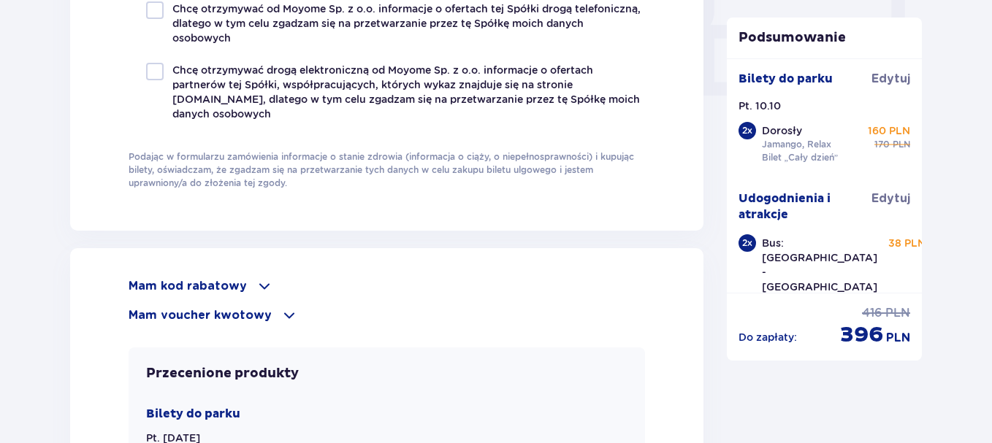
scroll to position [1464, 0]
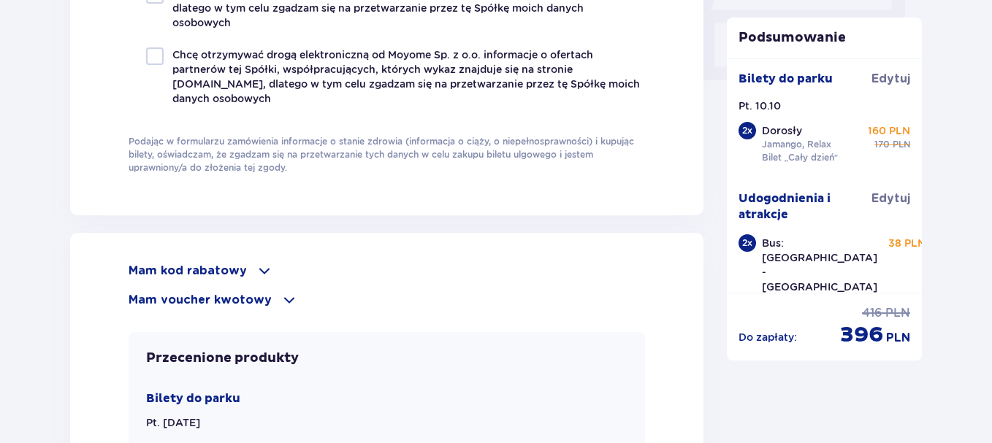
click at [215, 266] on p "Mam kod rabatowy" at bounding box center [188, 271] width 118 height 16
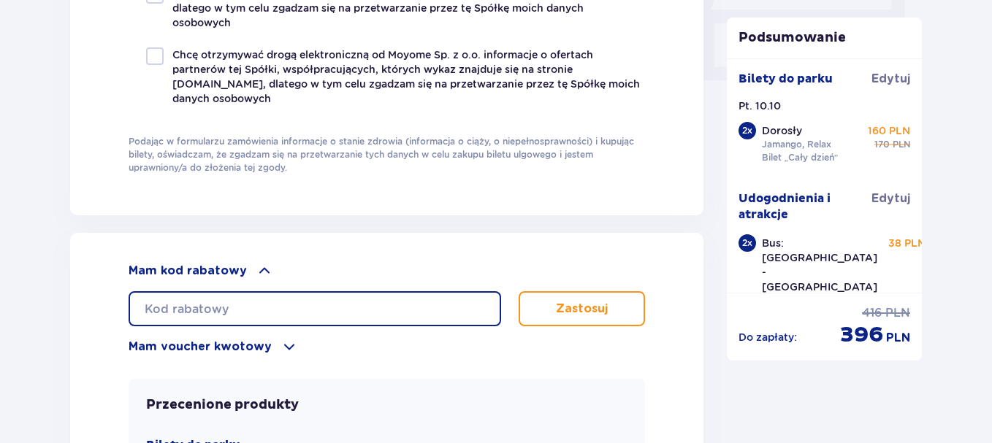
click at [229, 309] on input "text" at bounding box center [315, 308] width 373 height 35
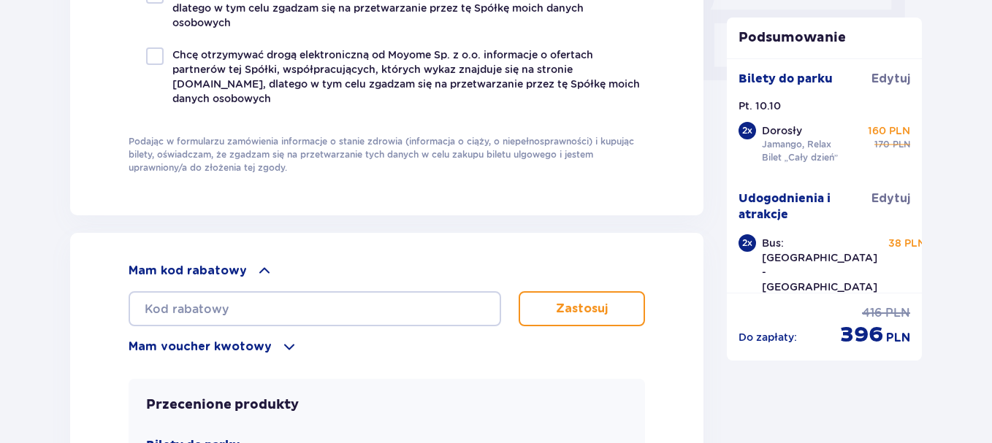
click at [621, 313] on button "Zastosuj" at bounding box center [582, 308] width 126 height 35
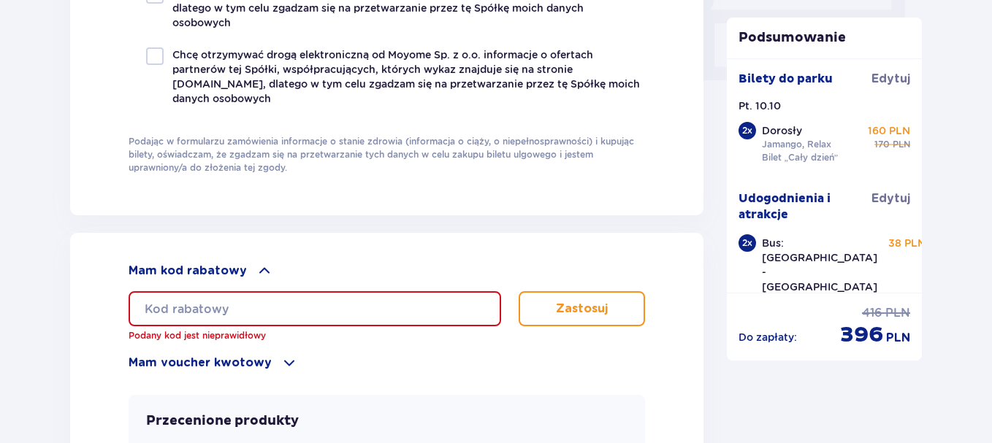
click at [272, 316] on input "text" at bounding box center [315, 308] width 373 height 35
paste input "nie potrzeba kodu"
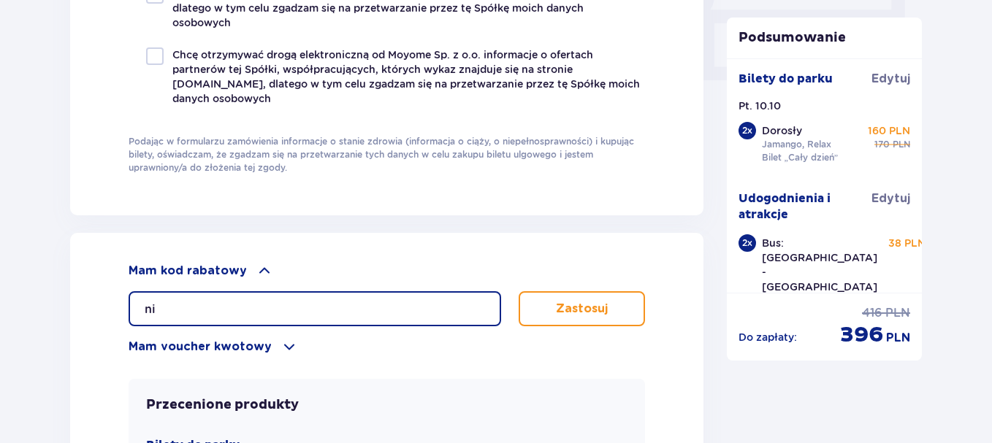
type input "n"
paste input "nie potrzeba kodu"
type input "n"
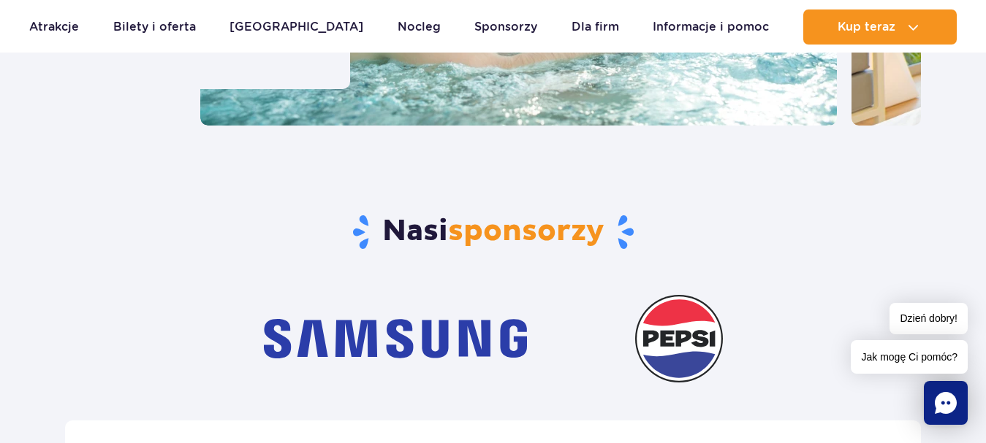
scroll to position [5044, 0]
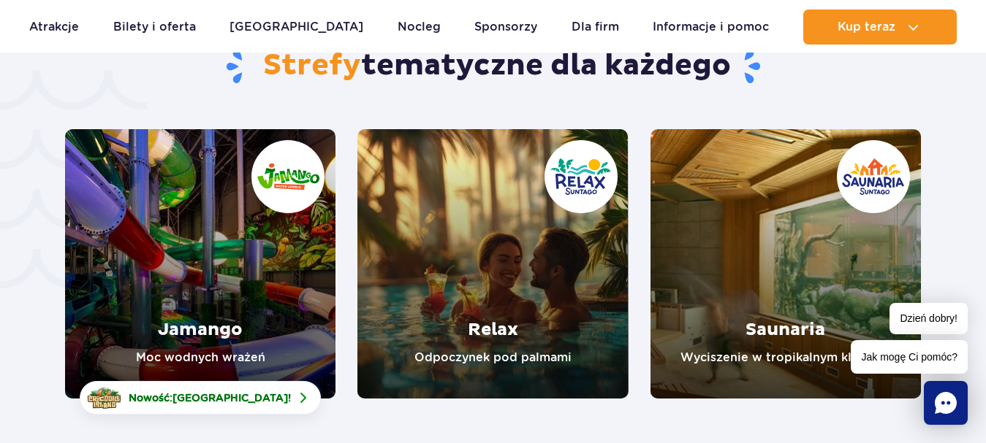
scroll to position [2715, 0]
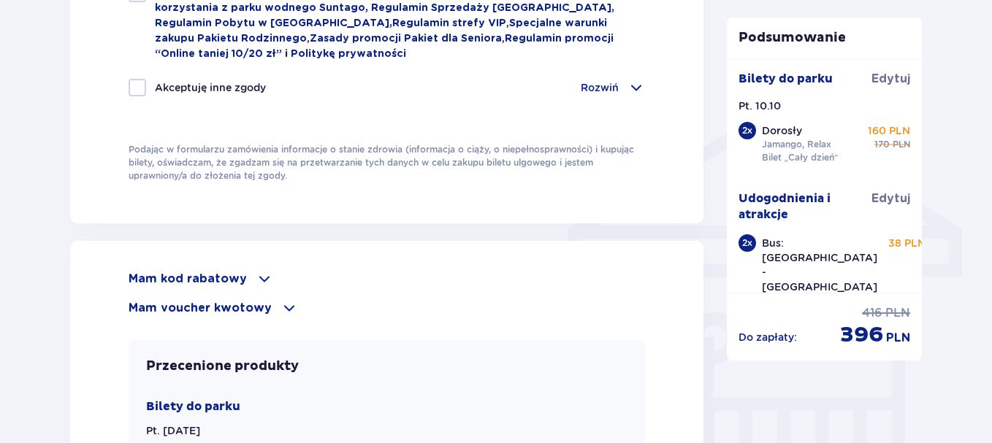
scroll to position [1464, 0]
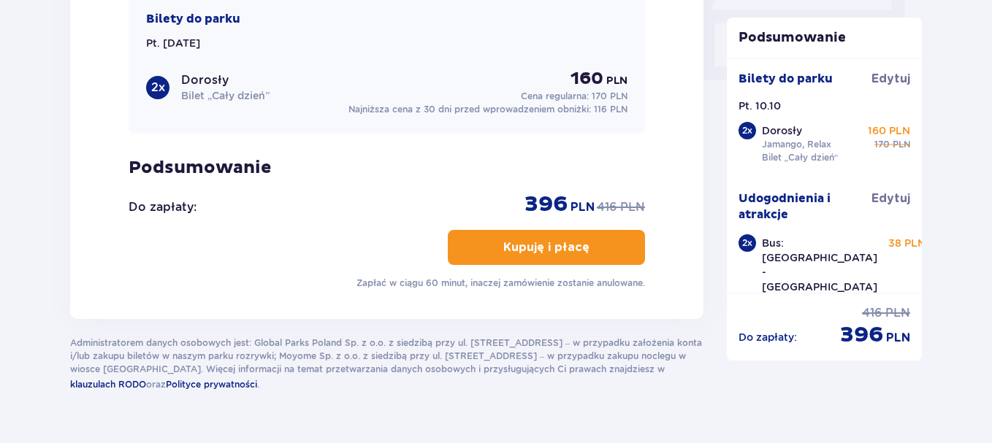
click at [584, 248] on span "button" at bounding box center [593, 248] width 18 height 18
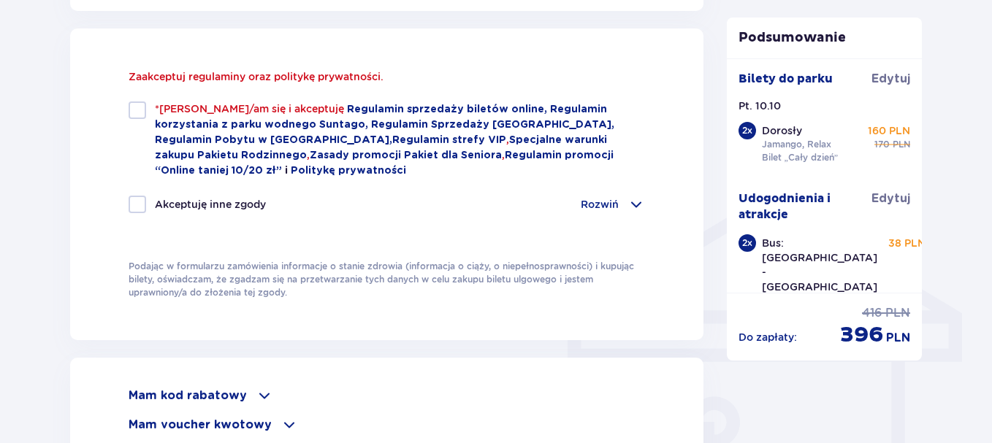
scroll to position [988, 0]
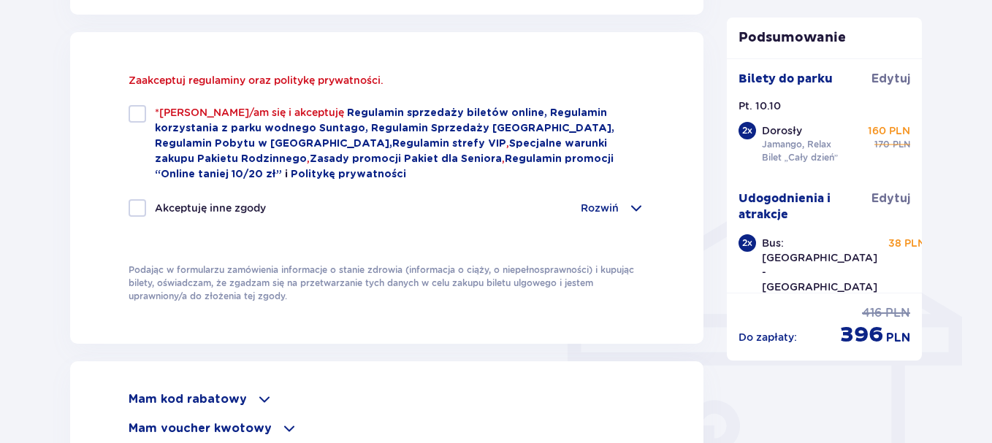
click at [140, 110] on div at bounding box center [138, 114] width 18 height 18
checkbox input "true"
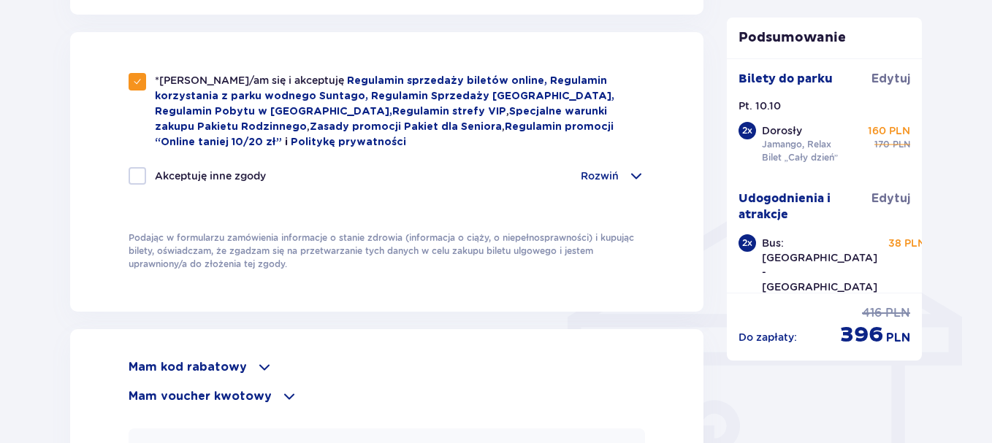
click at [259, 360] on span at bounding box center [265, 368] width 18 height 18
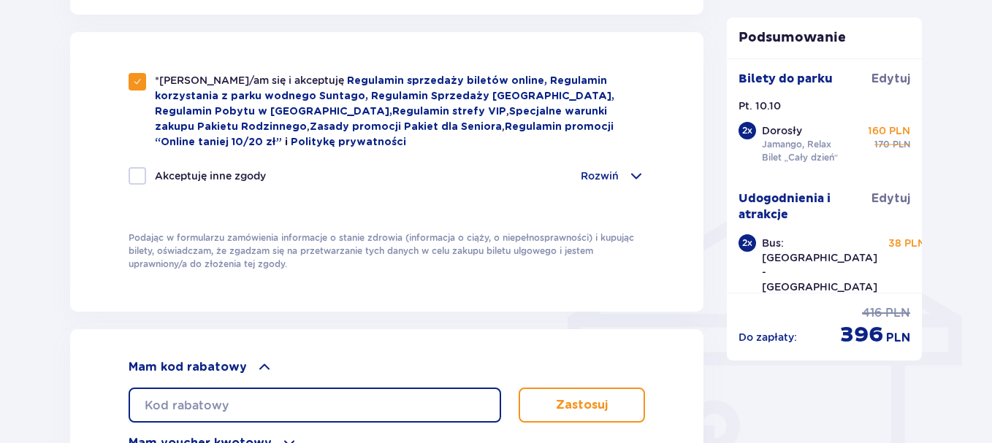
click at [243, 402] on input "text" at bounding box center [315, 405] width 373 height 35
click at [243, 400] on input "text" at bounding box center [315, 405] width 373 height 35
paste input "nie potrzeba kodu"
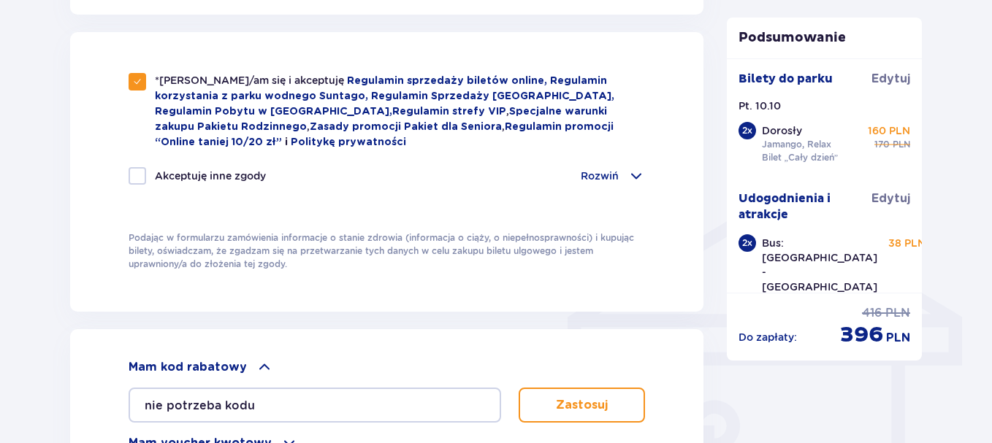
click at [616, 406] on button "Zastosuj" at bounding box center [582, 405] width 126 height 35
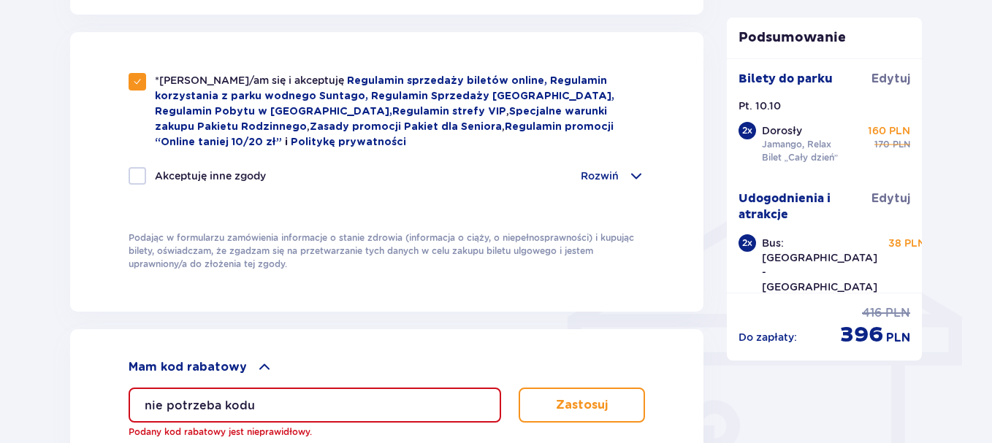
click at [264, 403] on input "nie potrzeba kodu" at bounding box center [315, 405] width 373 height 35
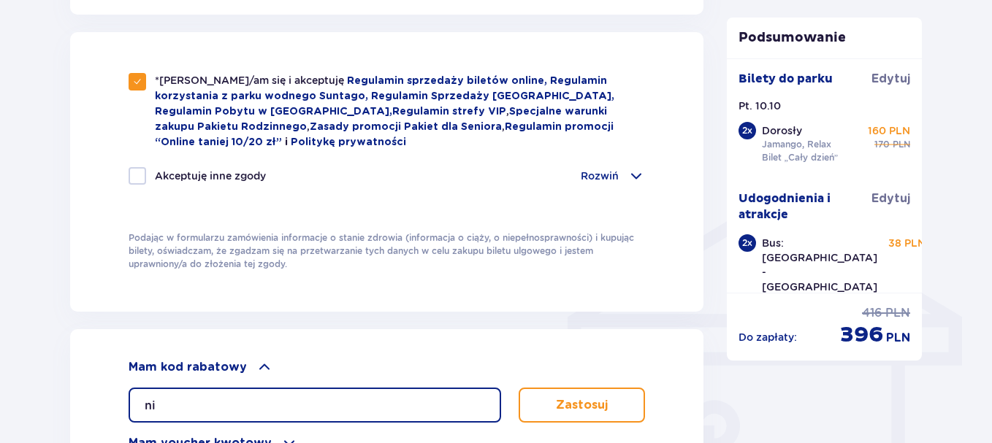
type input "n"
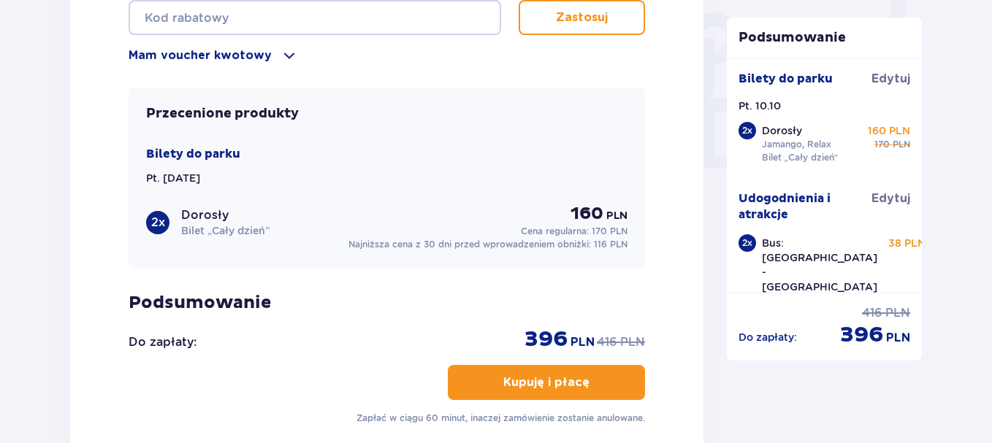
click at [595, 383] on span "button" at bounding box center [593, 383] width 18 height 18
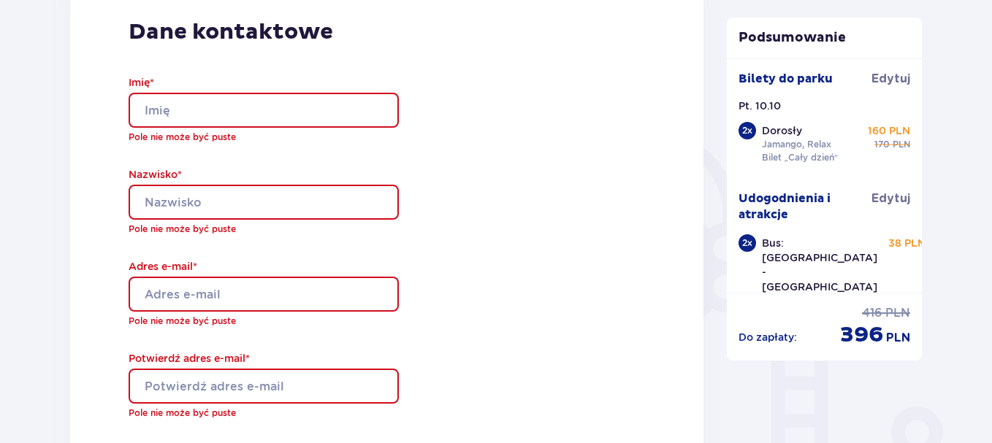
scroll to position [0, 0]
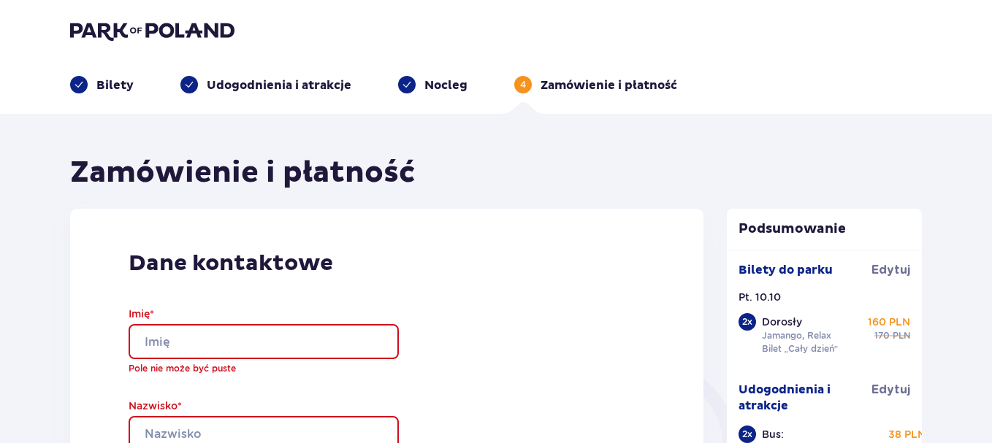
click at [216, 343] on input "Imię *" at bounding box center [264, 341] width 270 height 35
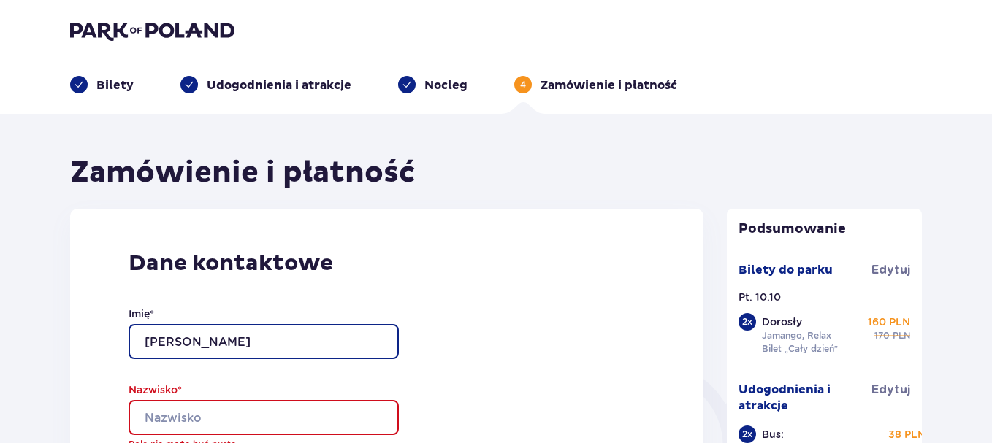
type input "Andrzej"
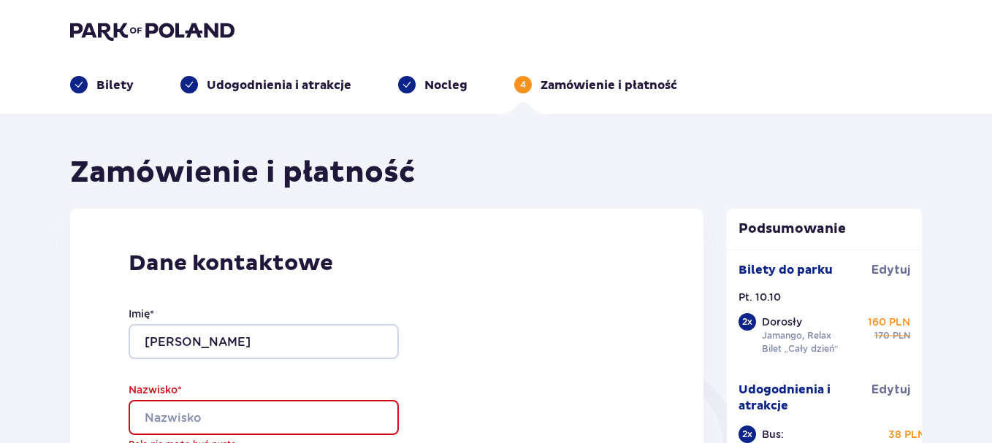
click at [175, 414] on input "Nazwisko *" at bounding box center [264, 417] width 270 height 35
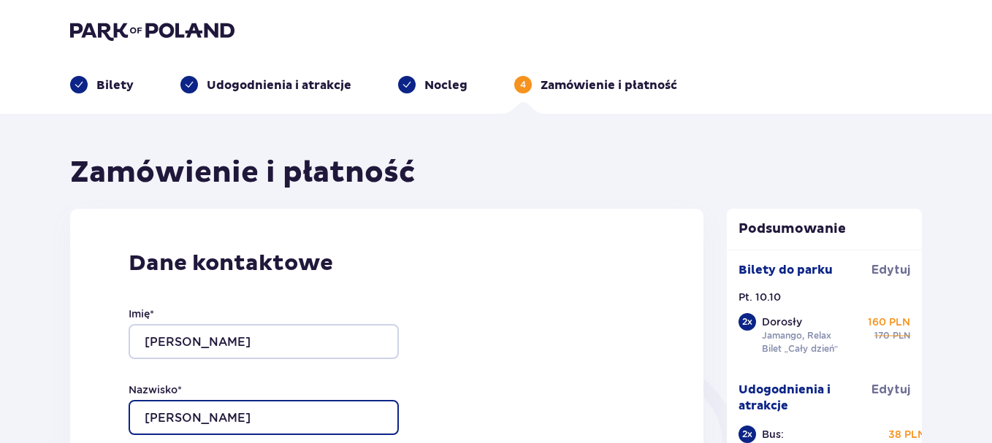
scroll to position [388, 0]
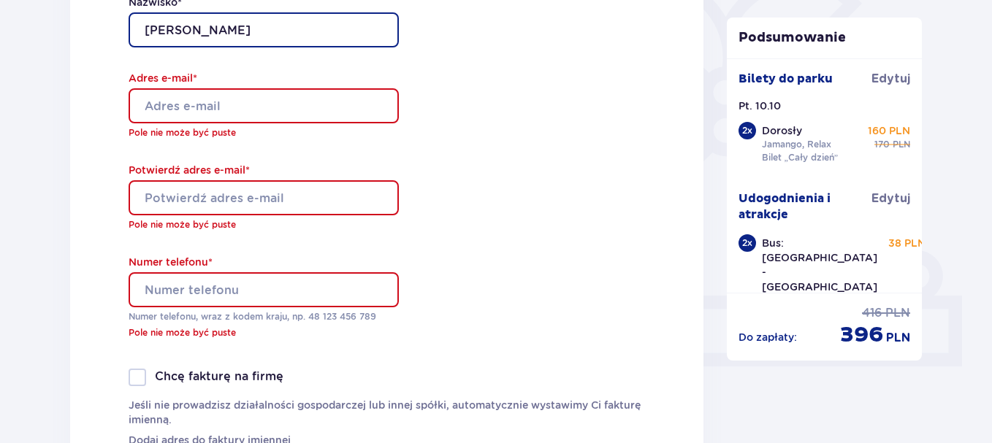
type input "Kubiś"
click at [291, 107] on input "Adres e-mail *" at bounding box center [264, 105] width 270 height 35
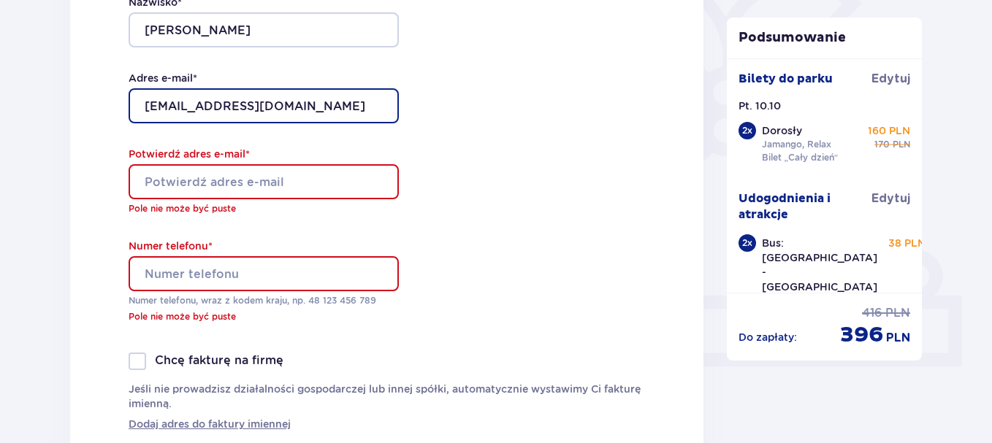
type input "akuba2@op.pl"
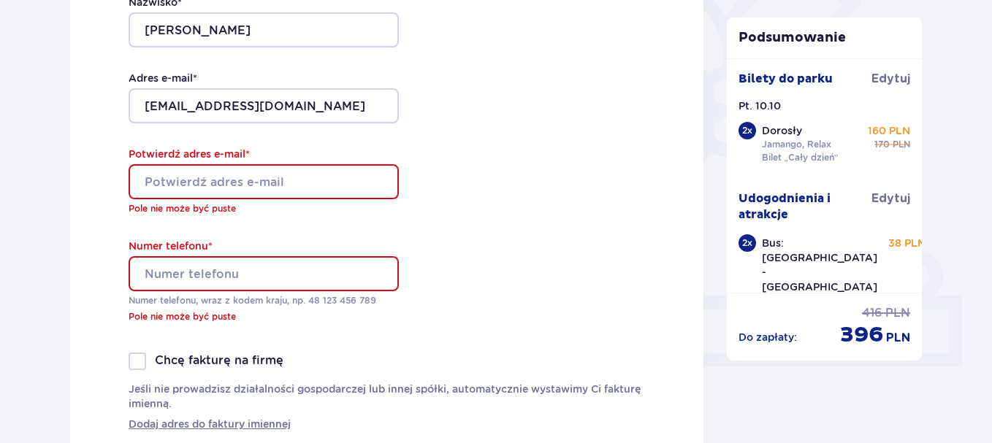
click at [199, 177] on input "Potwierdź adres e-mail *" at bounding box center [264, 181] width 270 height 35
type input "akuba2@op.pl"
click at [175, 278] on div "Numer telefonu * Numer telefonu, wraz z kodem kraju, np. 48 ​123 ​456 ​789 Pole…" at bounding box center [264, 281] width 270 height 85
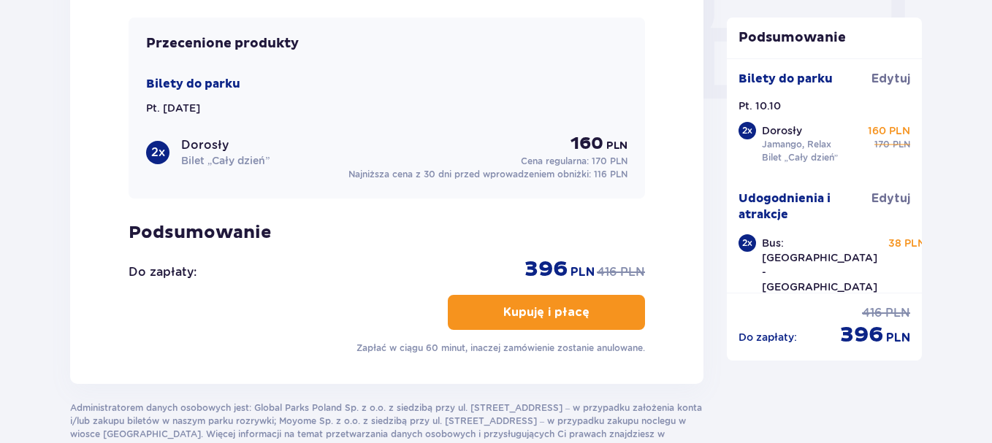
scroll to position [1462, 0]
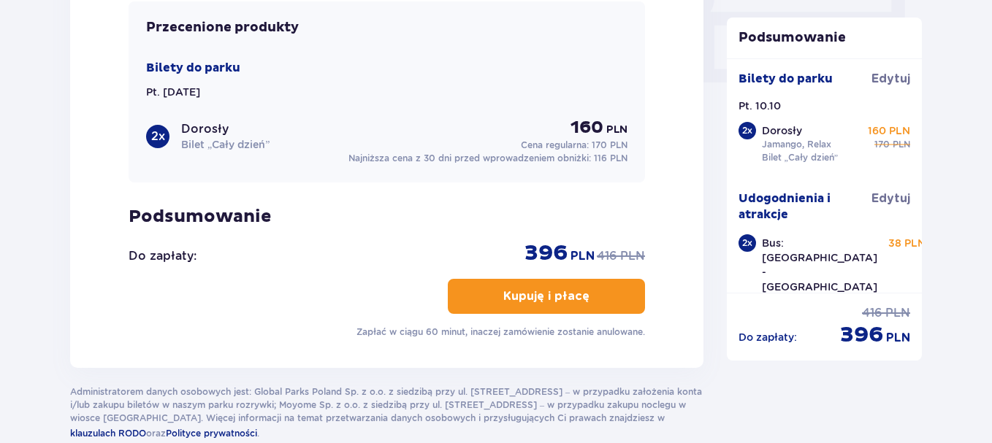
type input "606446489"
click at [591, 289] on span "button" at bounding box center [593, 297] width 18 height 18
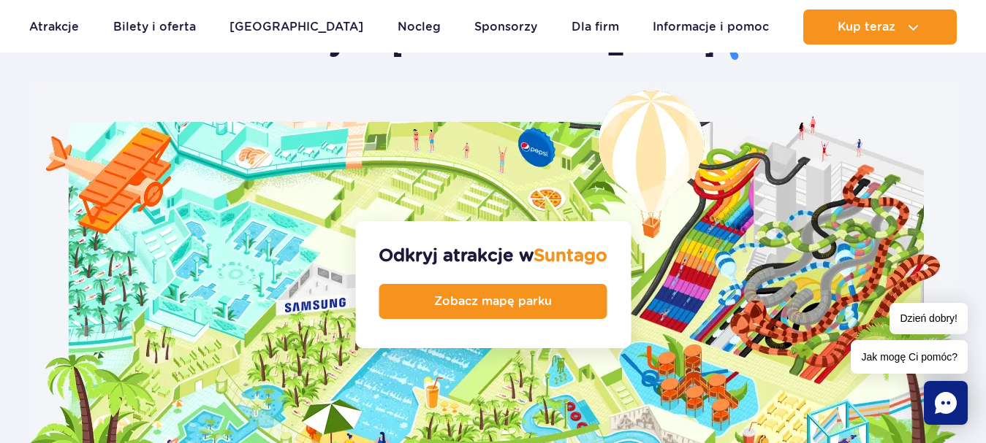
scroll to position [1124, 0]
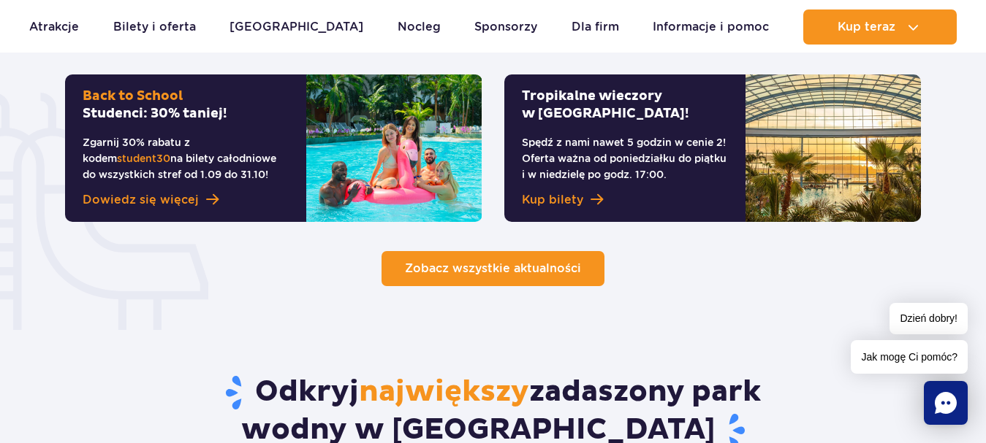
click at [486, 269] on span "Zobacz wszystkie aktualności" at bounding box center [493, 269] width 176 height 14
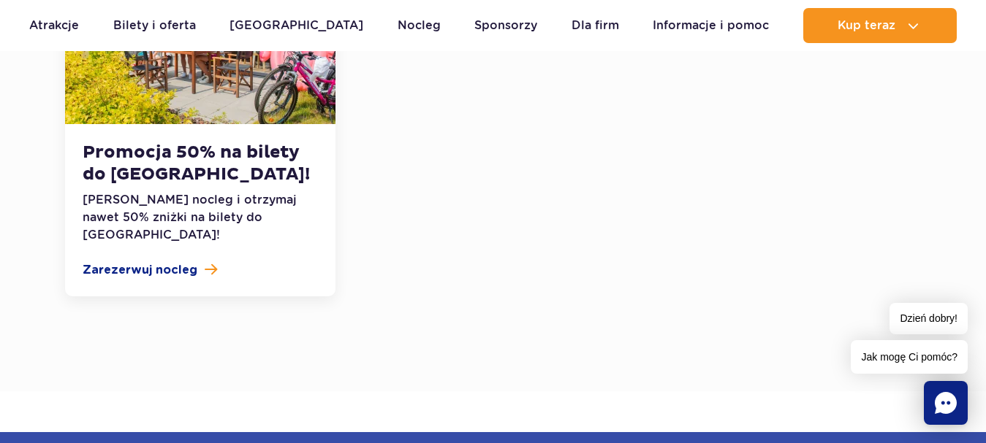
scroll to position [2016, 0]
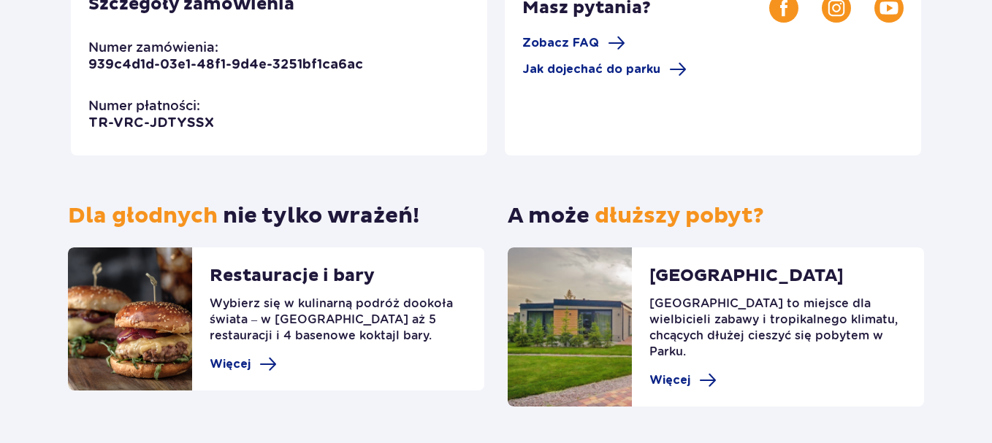
scroll to position [502, 0]
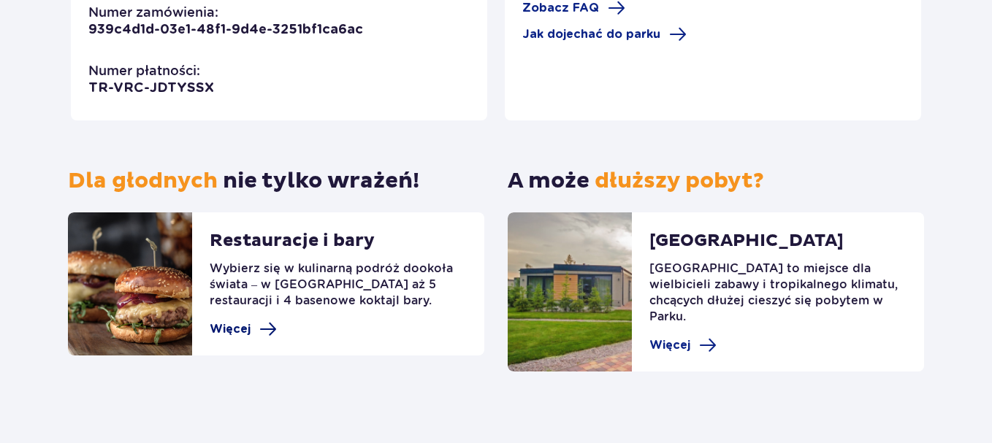
click at [236, 329] on span "Więcej" at bounding box center [230, 329] width 41 height 16
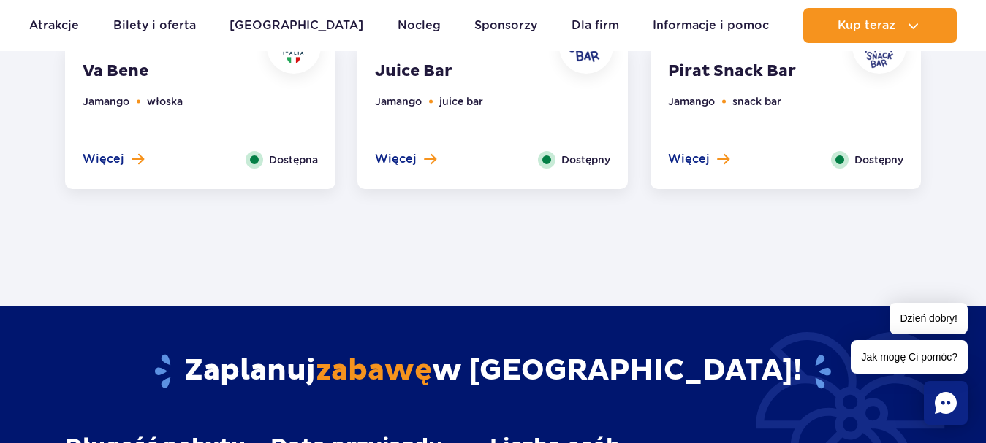
scroll to position [1015, 0]
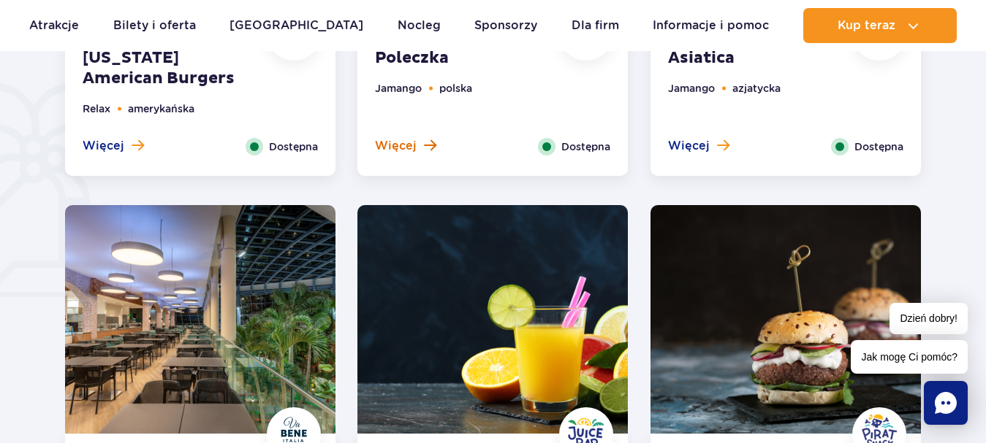
click at [417, 148] on button "Więcej" at bounding box center [405, 146] width 61 height 16
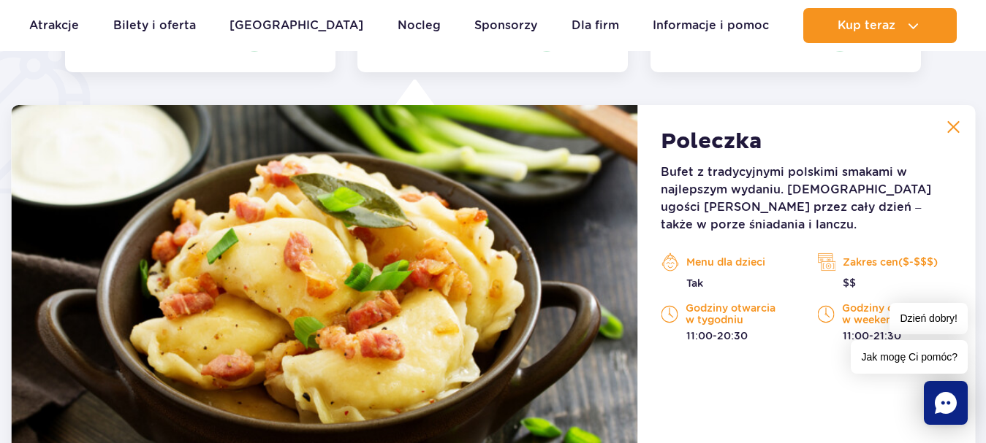
scroll to position [1070, 0]
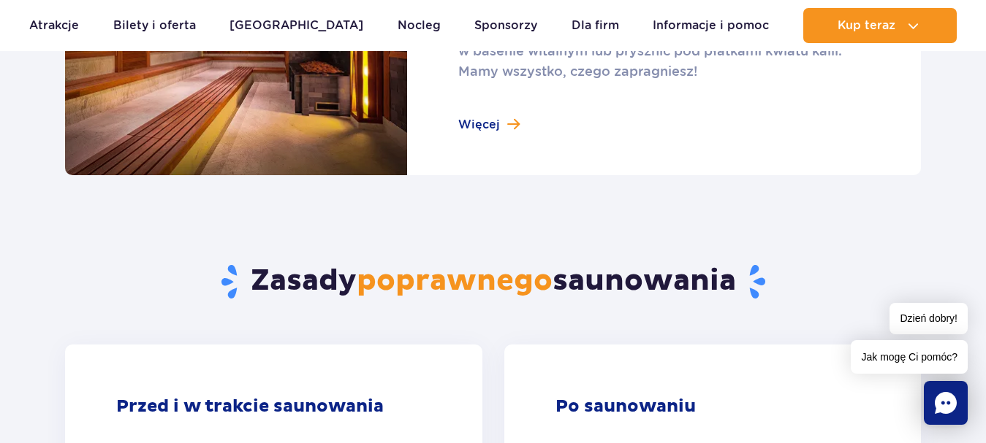
scroll to position [744, 0]
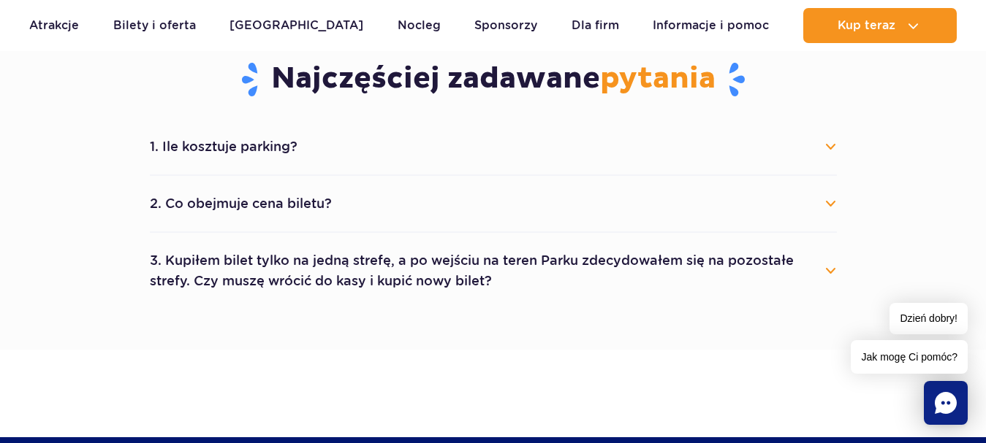
click at [837, 256] on div "1. Ile kosztuje parking? Parking kosztuje 25 zł za każdy rozpoczęty dzień kalen…" at bounding box center [493, 214] width 709 height 190
click at [835, 267] on button "3. Kupiłem bilet tylko na jedną strefę, a po wejściu na teren Parku zdecydowałe…" at bounding box center [493, 271] width 687 height 53
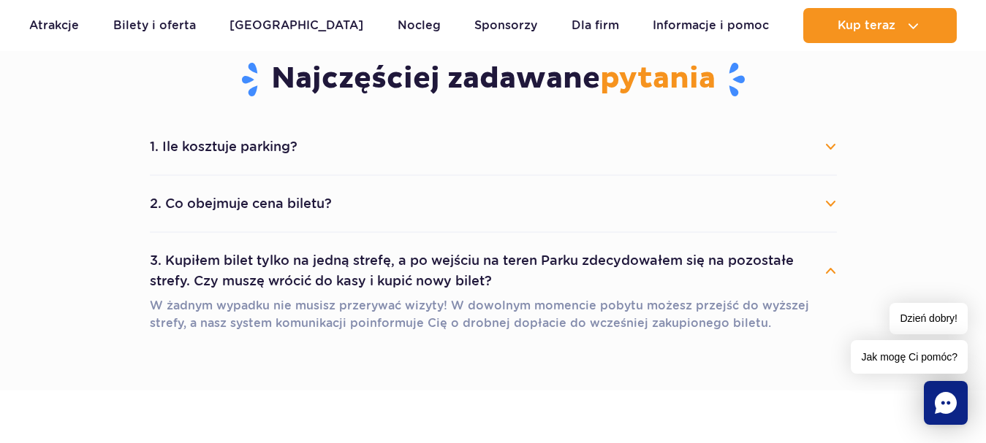
scroll to position [412, 0]
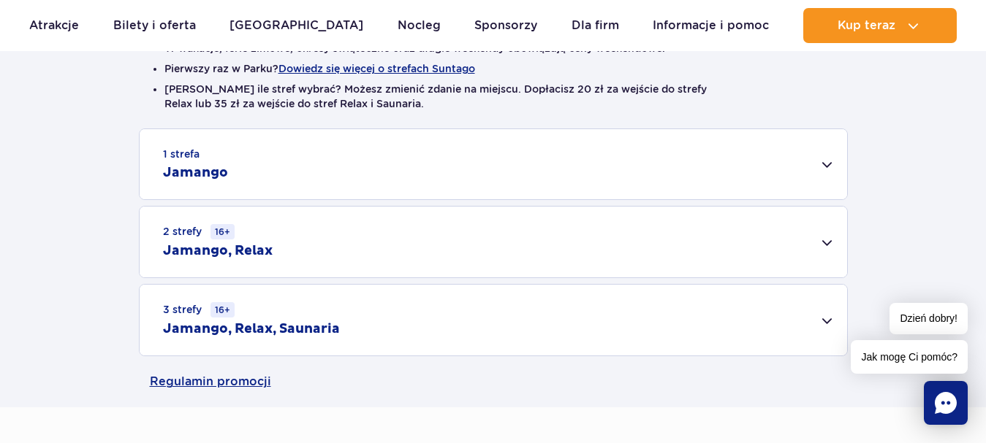
click at [823, 164] on div "1 strefa Jamango" at bounding box center [493, 164] width 707 height 70
